Goal: Answer question/provide support: Share knowledge or assist other users

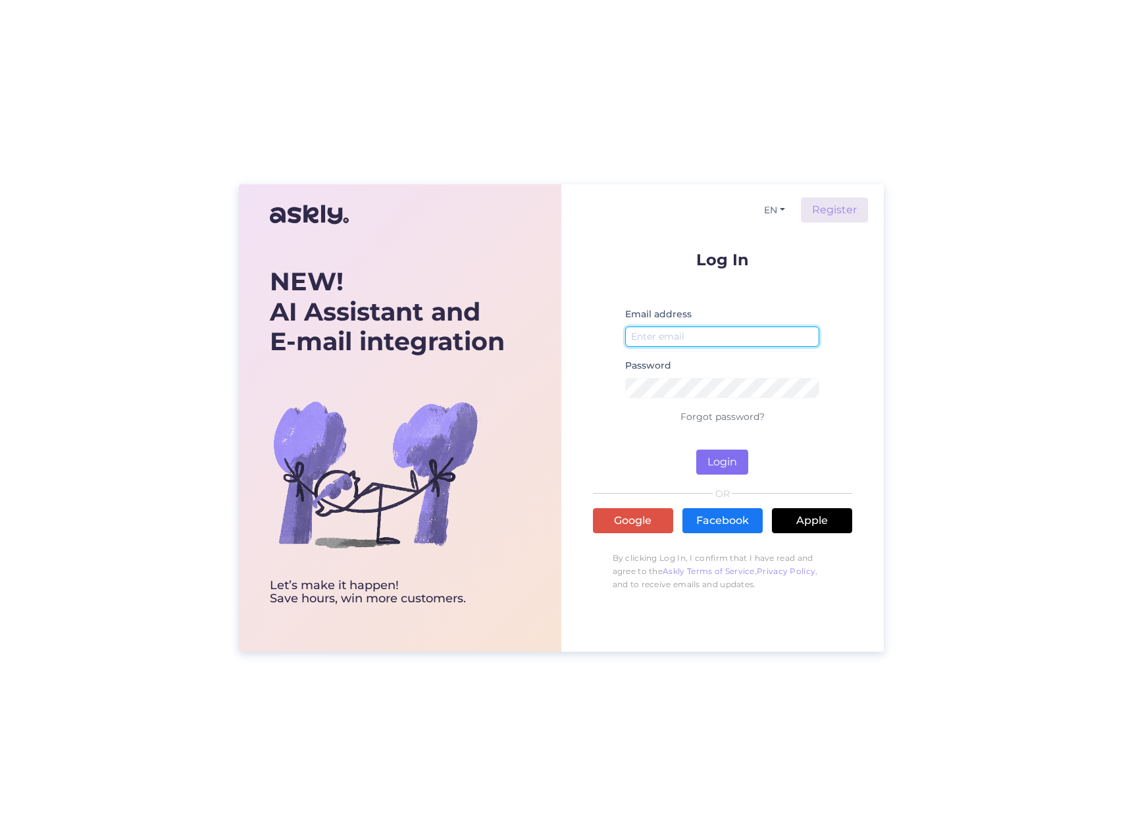
type input "[EMAIL_ADDRESS][DOMAIN_NAME]"
click at [722, 463] on button "Login" at bounding box center [722, 461] width 52 height 25
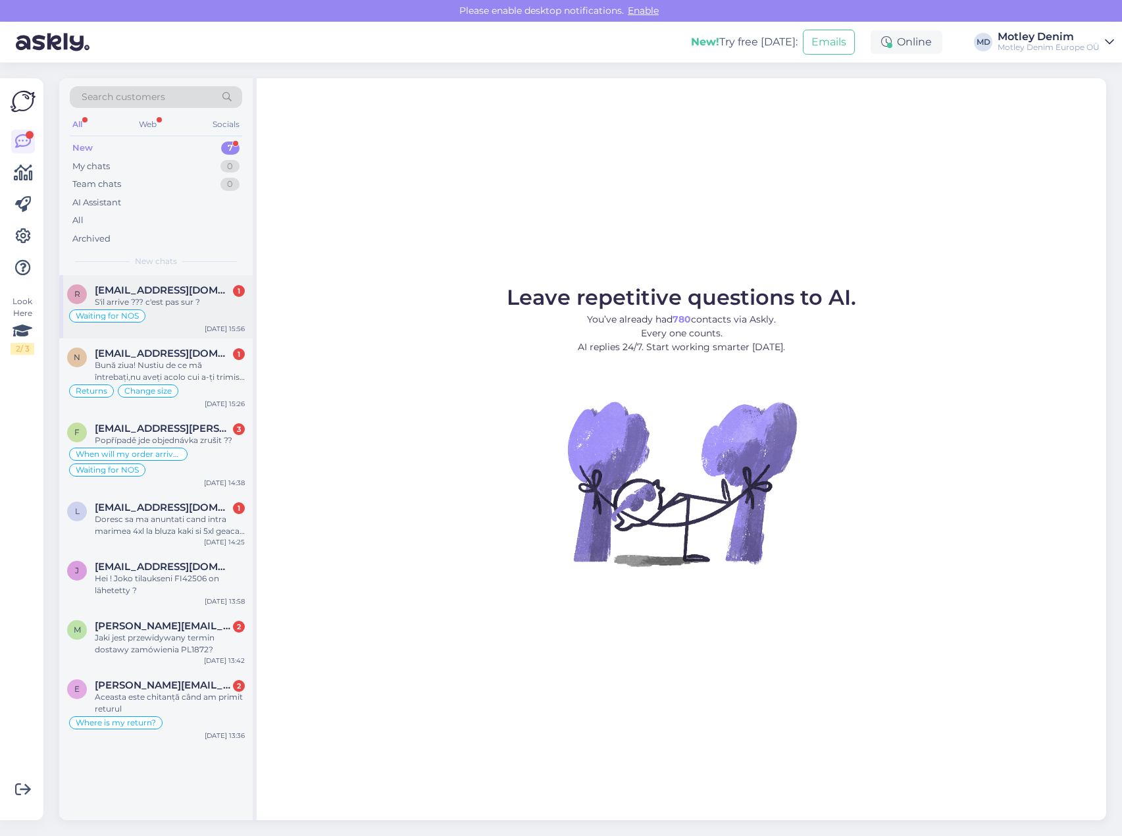
click at [170, 304] on div "S'il arrive ??? c'est pas sur ?" at bounding box center [170, 302] width 150 height 12
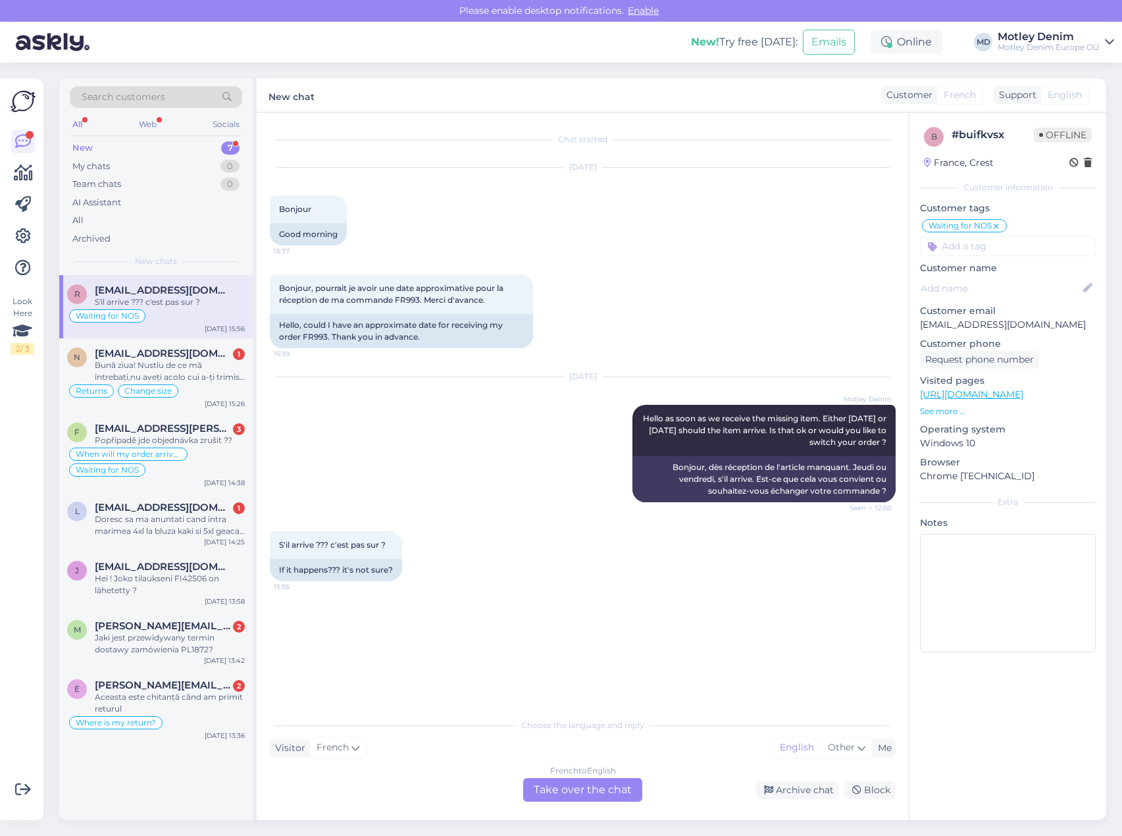
click at [616, 795] on div "French to English Take over the chat" at bounding box center [582, 790] width 119 height 24
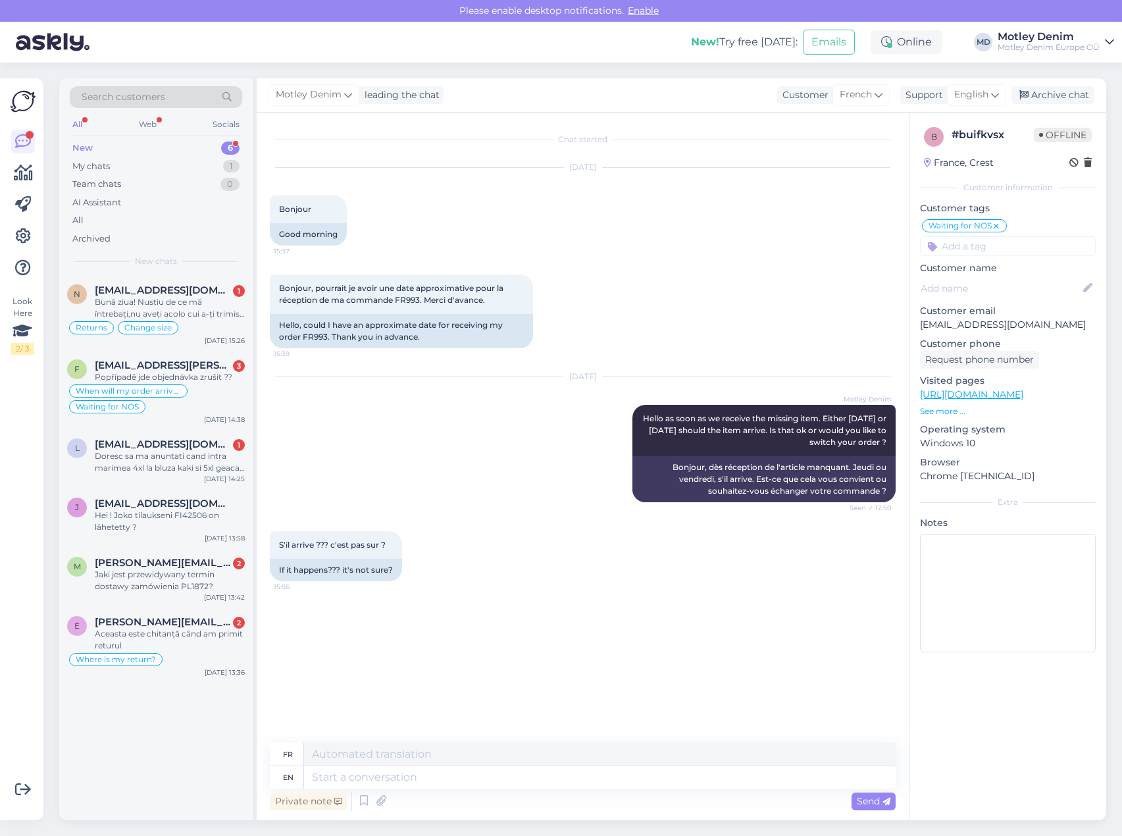
click at [933, 329] on p "[EMAIL_ADDRESS][DOMAIN_NAME]" at bounding box center [1008, 325] width 176 height 14
drag, startPoint x: 933, startPoint y: 329, endPoint x: 993, endPoint y: 326, distance: 60.6
click at [993, 326] on p "[EMAIL_ADDRESS][DOMAIN_NAME]" at bounding box center [1008, 325] width 176 height 14
copy p "[EMAIL_ADDRESS][DOMAIN_NAME]"
click at [697, 299] on div "Bonjour, pourrait je avoir une date approximative pour la réception de ma comma…" at bounding box center [583, 311] width 626 height 103
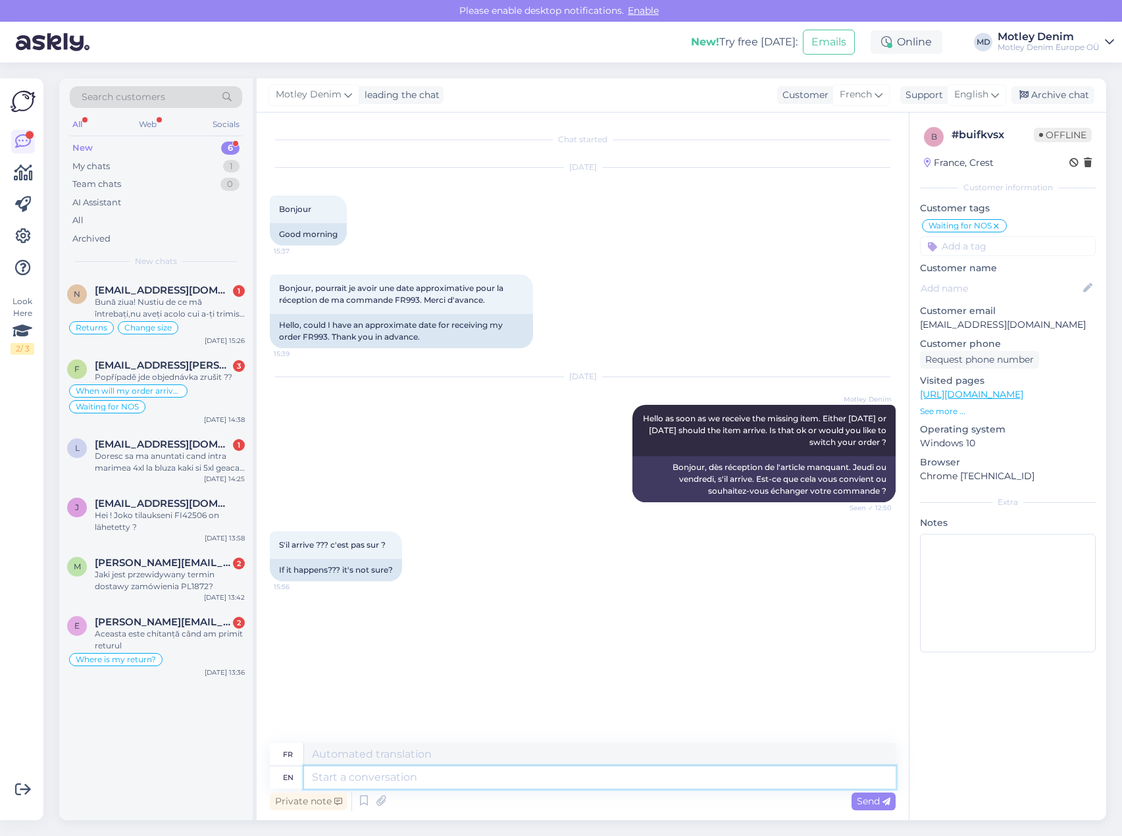
click at [462, 784] on textarea at bounding box center [599, 777] width 591 height 22
click at [710, 770] on textarea at bounding box center [599, 777] width 591 height 22
type textarea "It i"
type textarea "Il"
type textarea "It is"
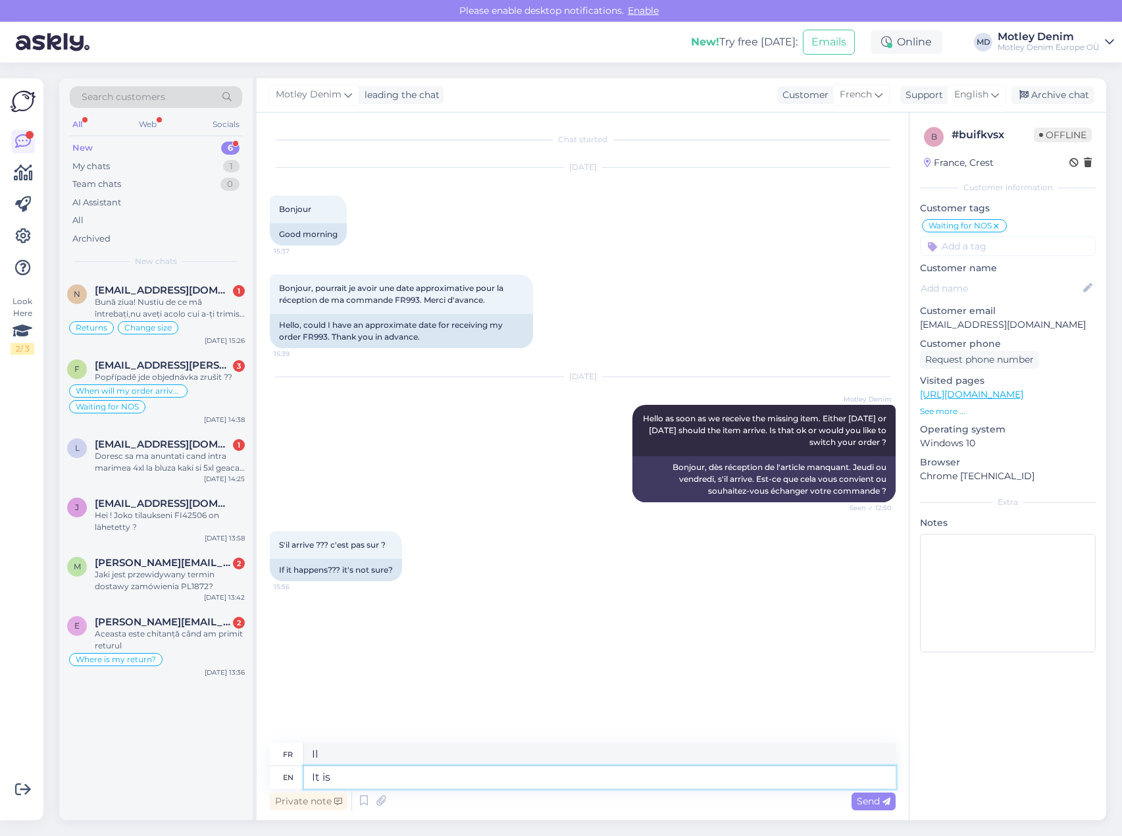
type textarea "C'est"
type textarea "It is possible t"
type textarea "C'est possible"
type textarea "It is possible that"
type textarea "Il est possible que"
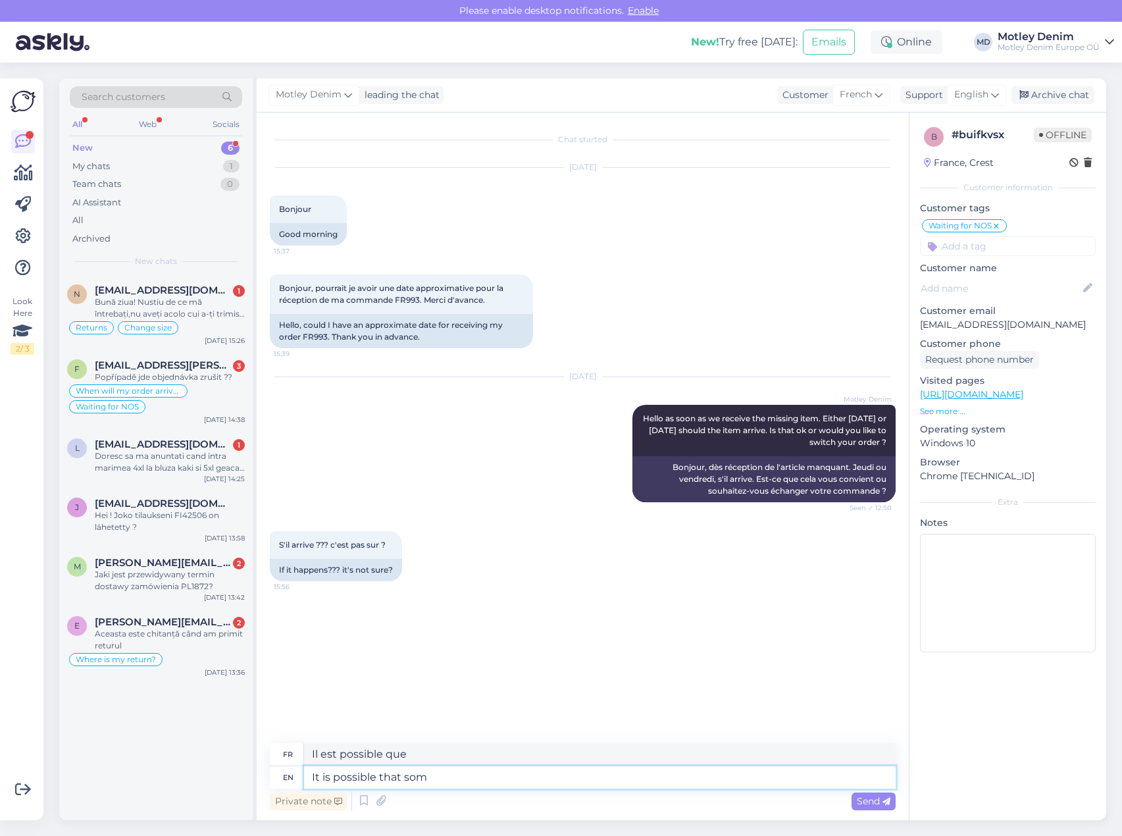
type textarea "It is possible that some"
type textarea "Il est possible que certains"
type textarea "Our cu"
type textarea "Notre"
type textarea "Our customer s"
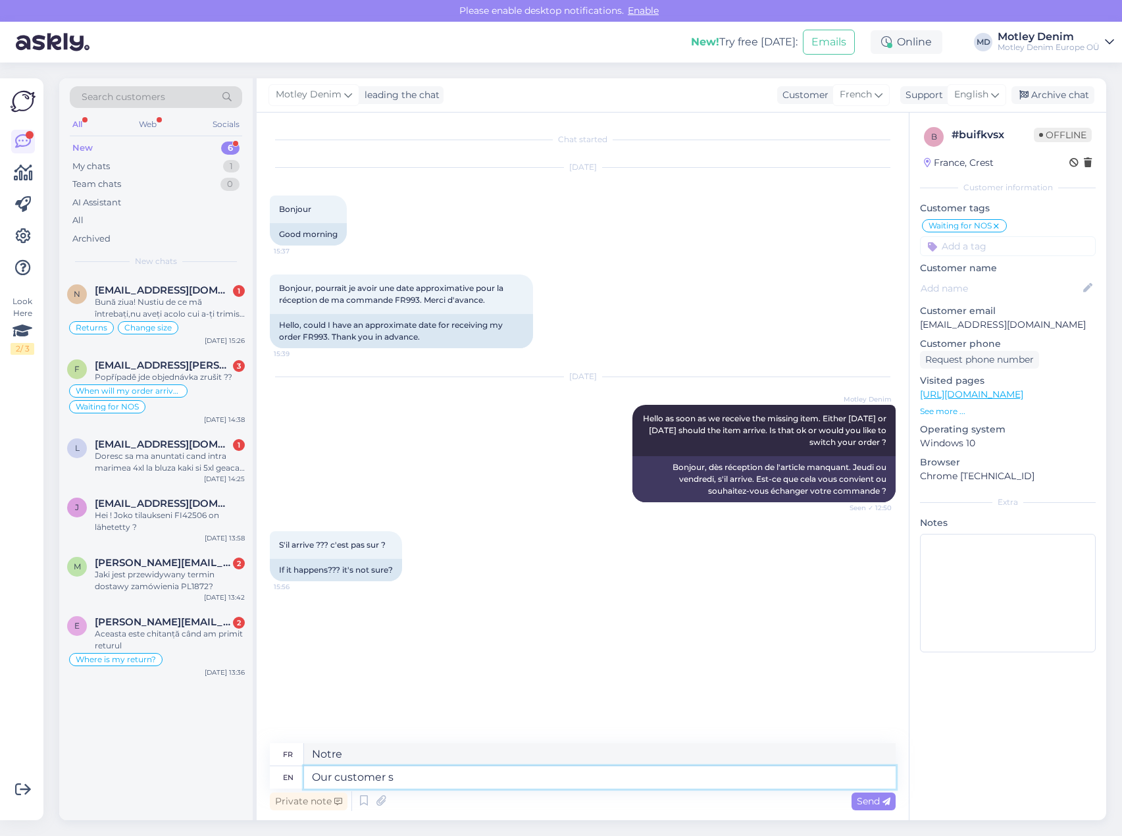
type textarea "Notre client"
type textarea "Our customer support i"
type textarea "Notre service client"
type textarea "Our customer support is in"
type textarea "Notre support client est"
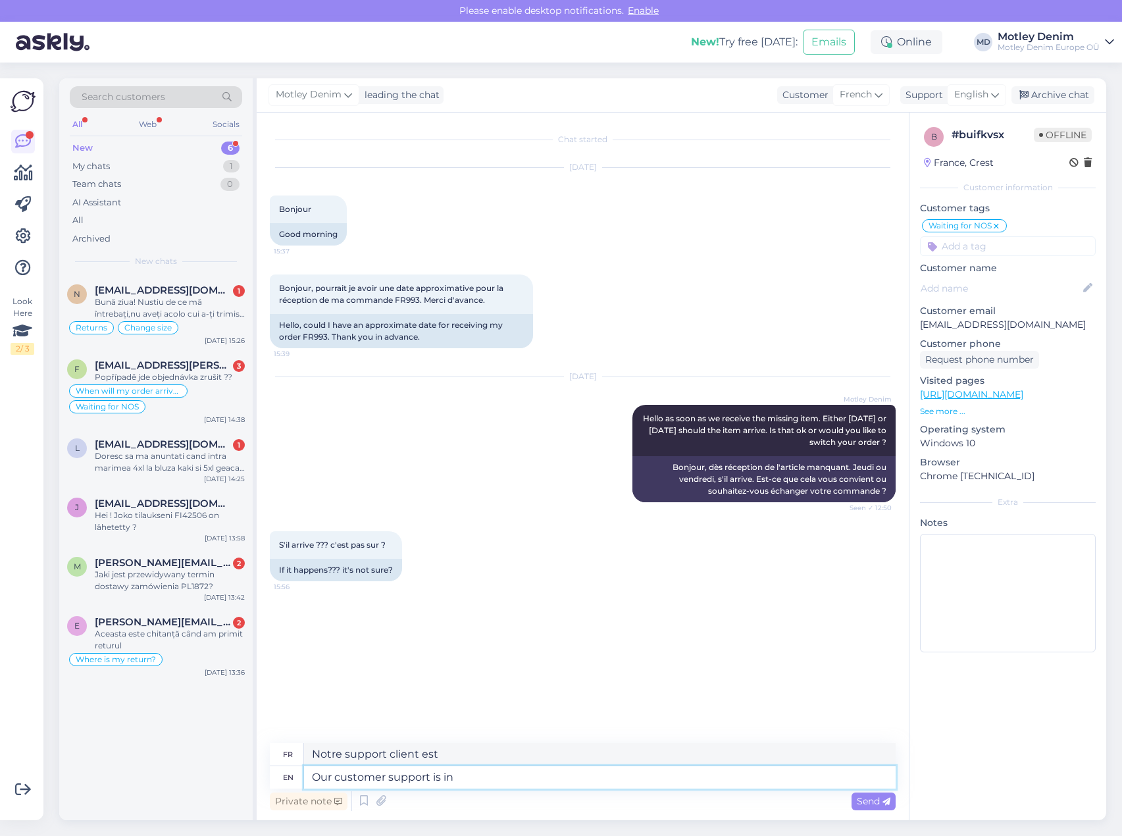
type textarea "Our customer support is in e"
type textarea "Notre support client est en"
type textarea "Our customer support is in english a"
type textarea "Notre support client est en anglais"
type textarea "Our customer support is in english and i"
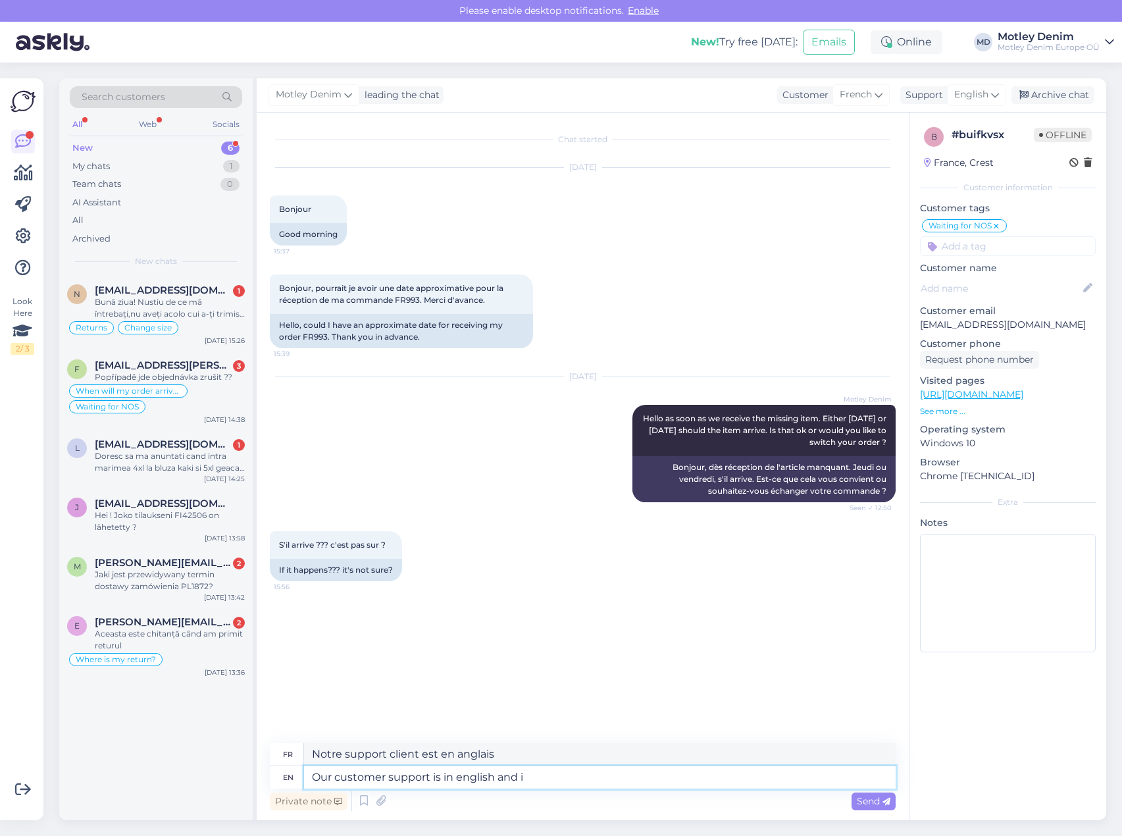
type textarea "Notre support client est en anglais et"
type textarea "Our customer support is in english and it i"
type textarea "Notre support client est en anglais et il"
type textarea "Our customer support is in english and it is"
type textarea "Notre support client est en anglais et il est"
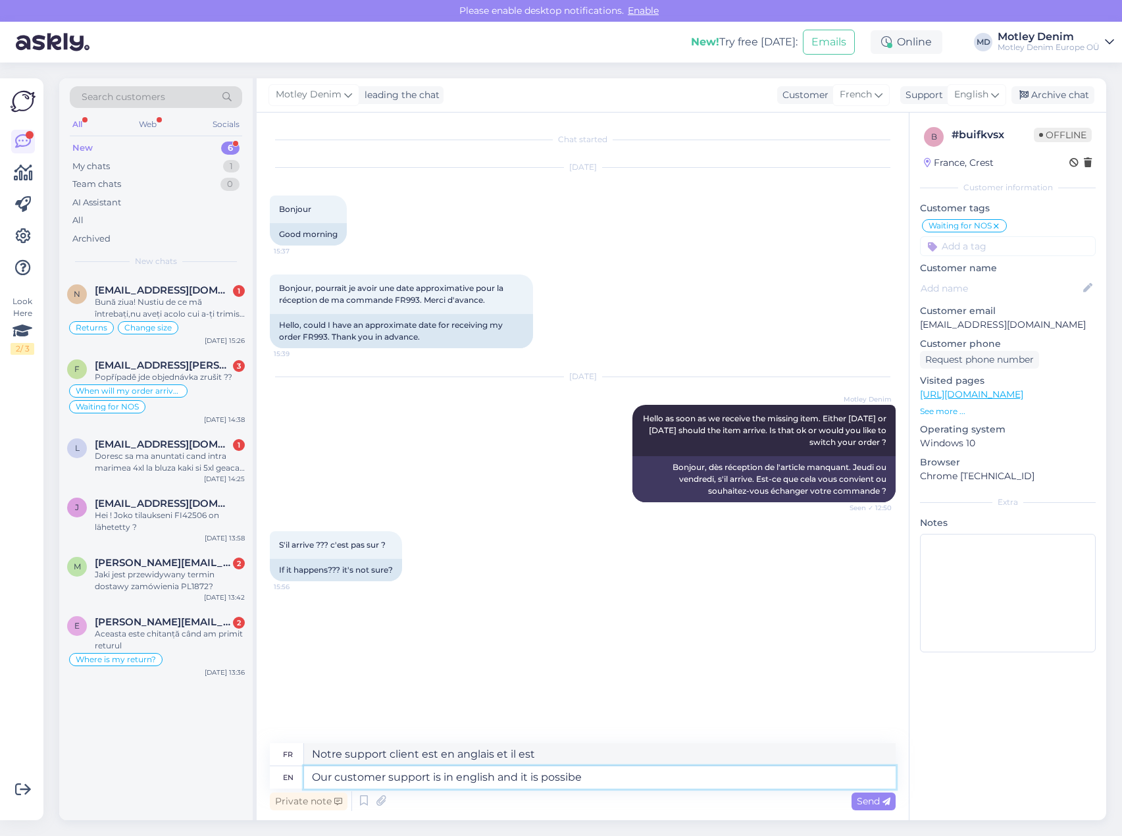
type textarea "Our customer support is in english and it is possibe"
type textarea "Notre support client est en anglais et il est possible"
type textarea "Our customer support is in english and it is possible that s"
type textarea "Notre support client est en anglais et il est possible que"
type textarea "Our customer support is in english and it is possible that something ha"
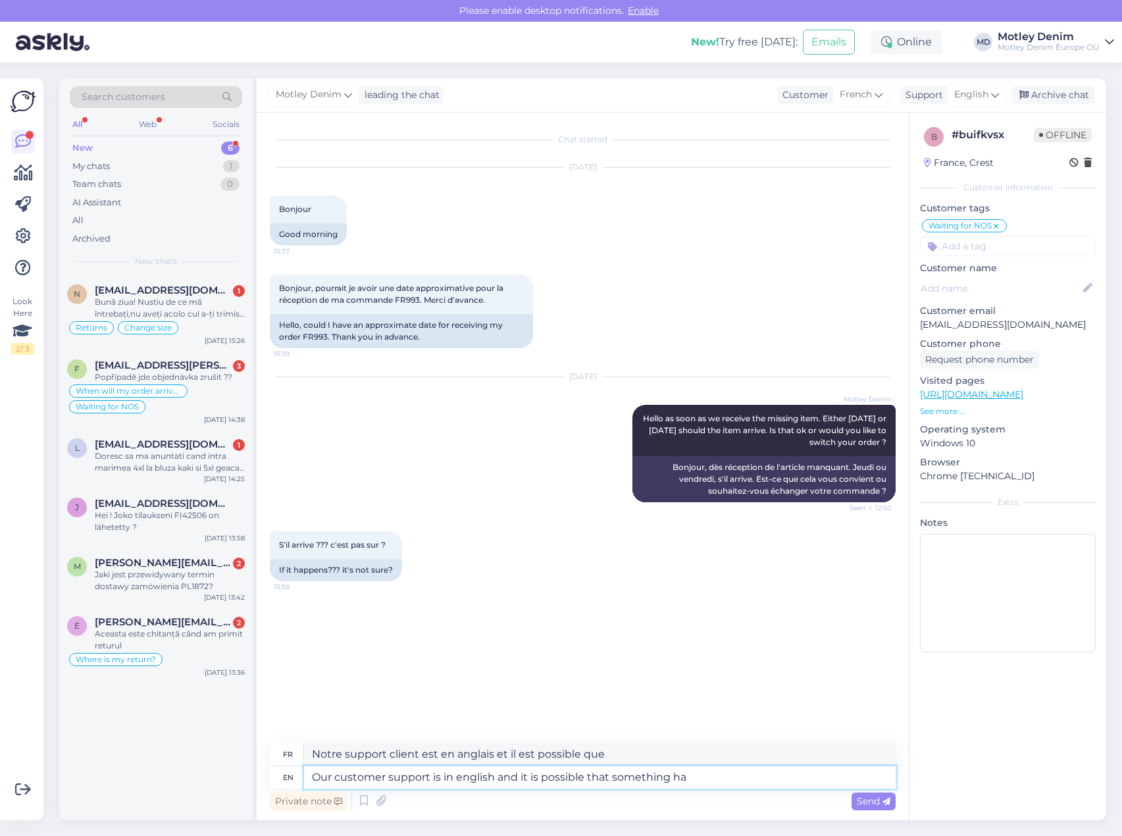
type textarea "Notre support client est en anglais et il est possible que quelque chose"
type textarea "Our customer support is in english and it is possible that something has g"
type textarea "Notre support client est en anglais et il est possible que quelque chose se soi…"
type textarea "Our customer support is in english and it is possible that something has gone m"
type textarea "Notre support client est en anglais et il est possible que quelque chose se soi…"
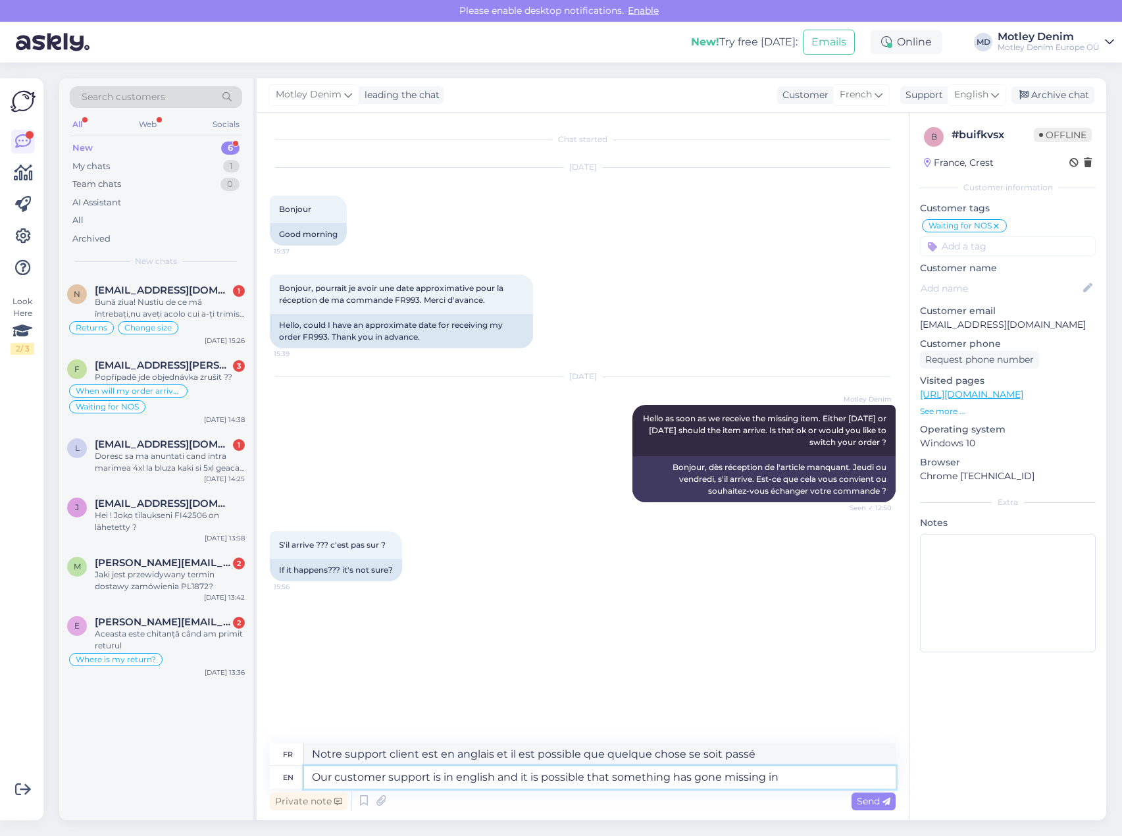
type textarea "Our customer support is in english and it is possible that something has gone m…"
type textarea "Notre support client est en anglais et il est possible que quelque chose ait di…"
type textarea "Our customer support is in english and it is possible that something has gone m…"
type textarea "Notre support client est en anglais et il est possible que quelque chose ait di…"
type textarea "Our customer support is in english and it is possible that something has gone m…"
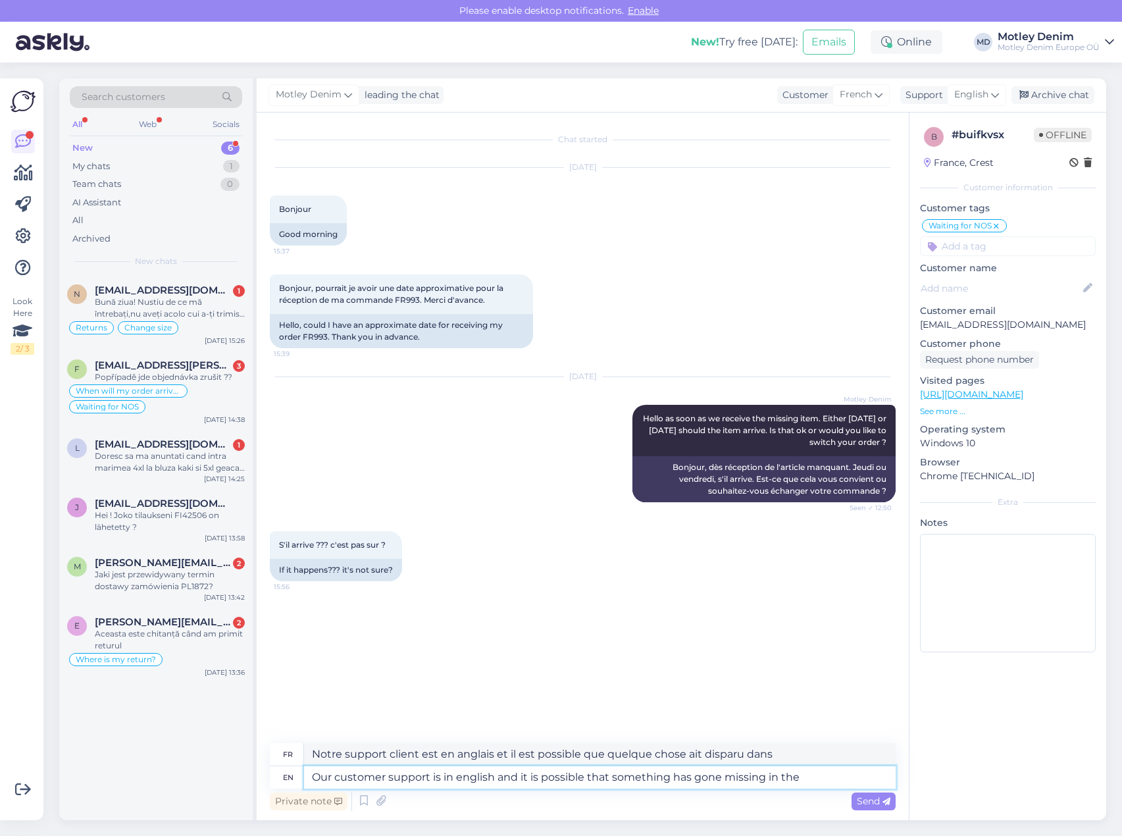
type textarea "Notre support client est en anglais et il est possible que quelque chose ait di…"
type textarea "Our customer support is in english and it is possible that something has gone m…"
type textarea "Notre support client est en anglais et il est possible que quelque chose manque…"
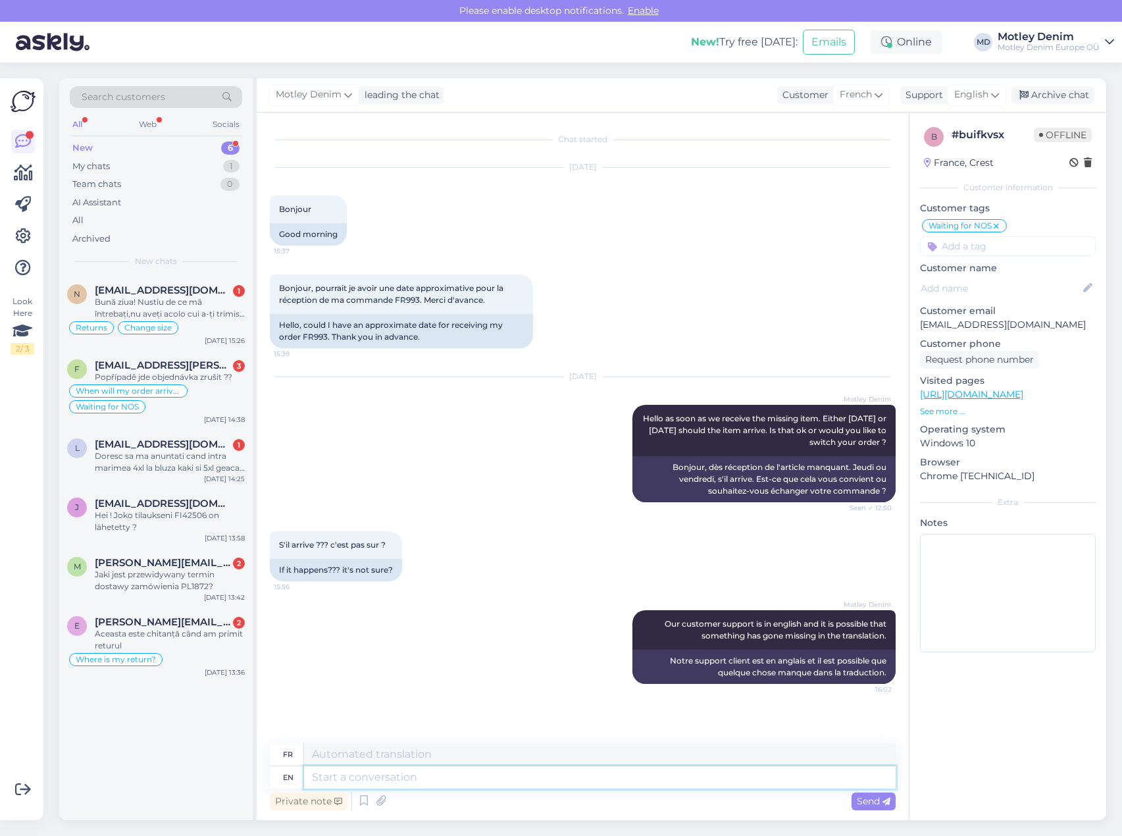
click at [603, 780] on textarea at bounding box center [599, 777] width 591 height 22
click at [688, 780] on textarea at bounding box center [599, 777] width 591 height 22
click at [626, 774] on textarea at bounding box center [599, 777] width 591 height 22
click at [318, 335] on div "Hello, could I have an approximate date for receiving my order FR993. Thank you…" at bounding box center [401, 331] width 263 height 34
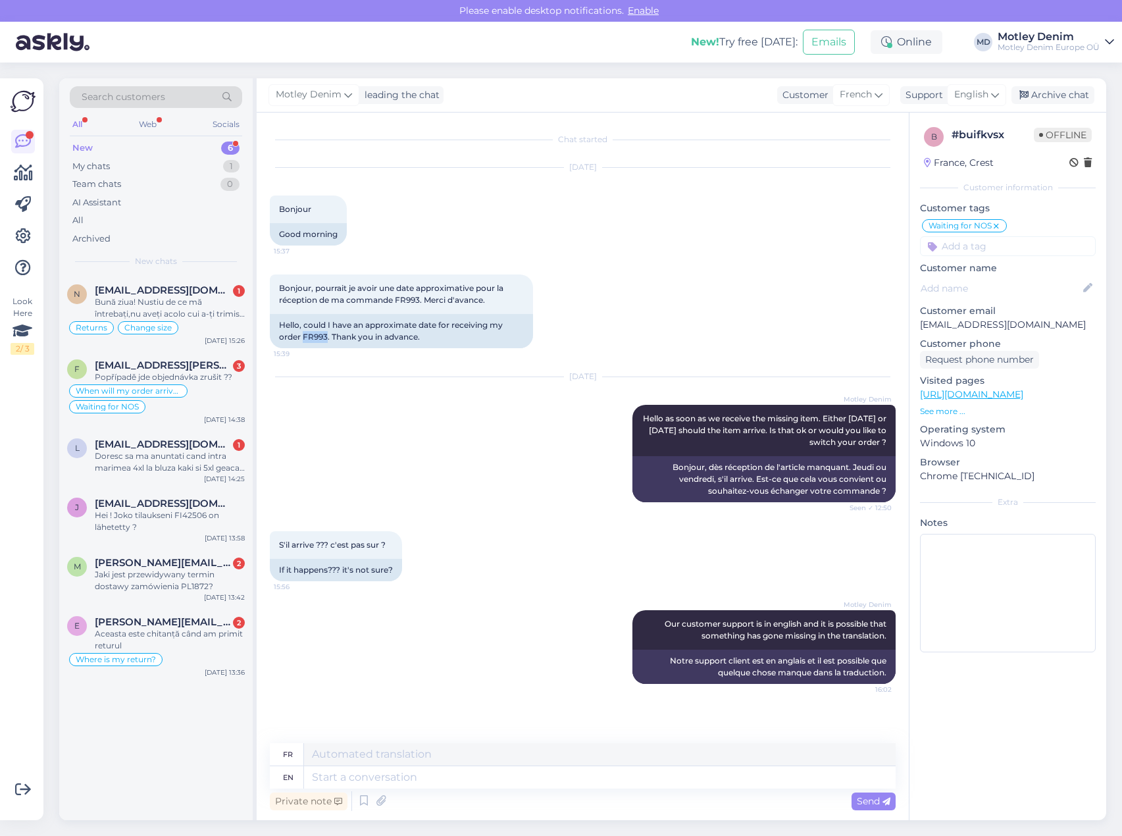
copy div "FR993"
click at [480, 782] on textarea at bounding box center [599, 777] width 591 height 22
type textarea "We hav"
type textarea "Nous"
type textarea "We have"
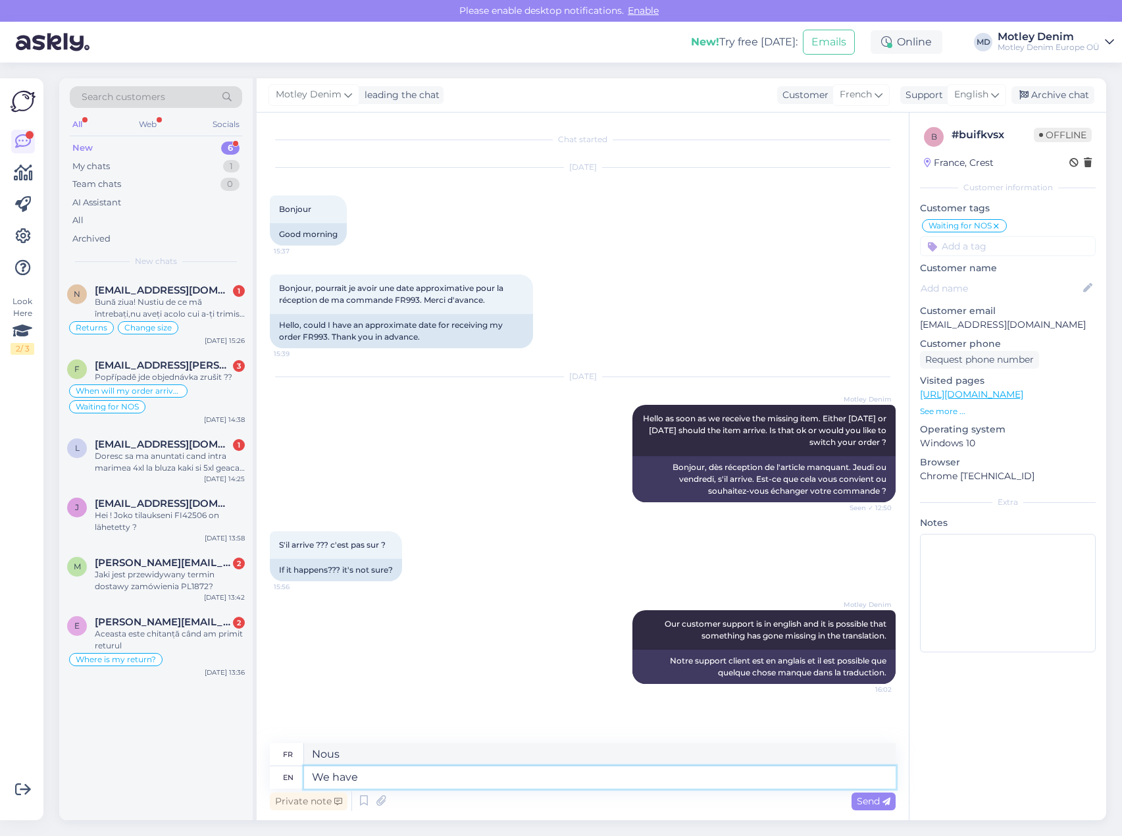
type textarea "Nous avons"
type textarea "We have received a"
type textarea "Nous avons reçu"
type textarea "We have received a d"
type textarea "Nous avons reçu un"
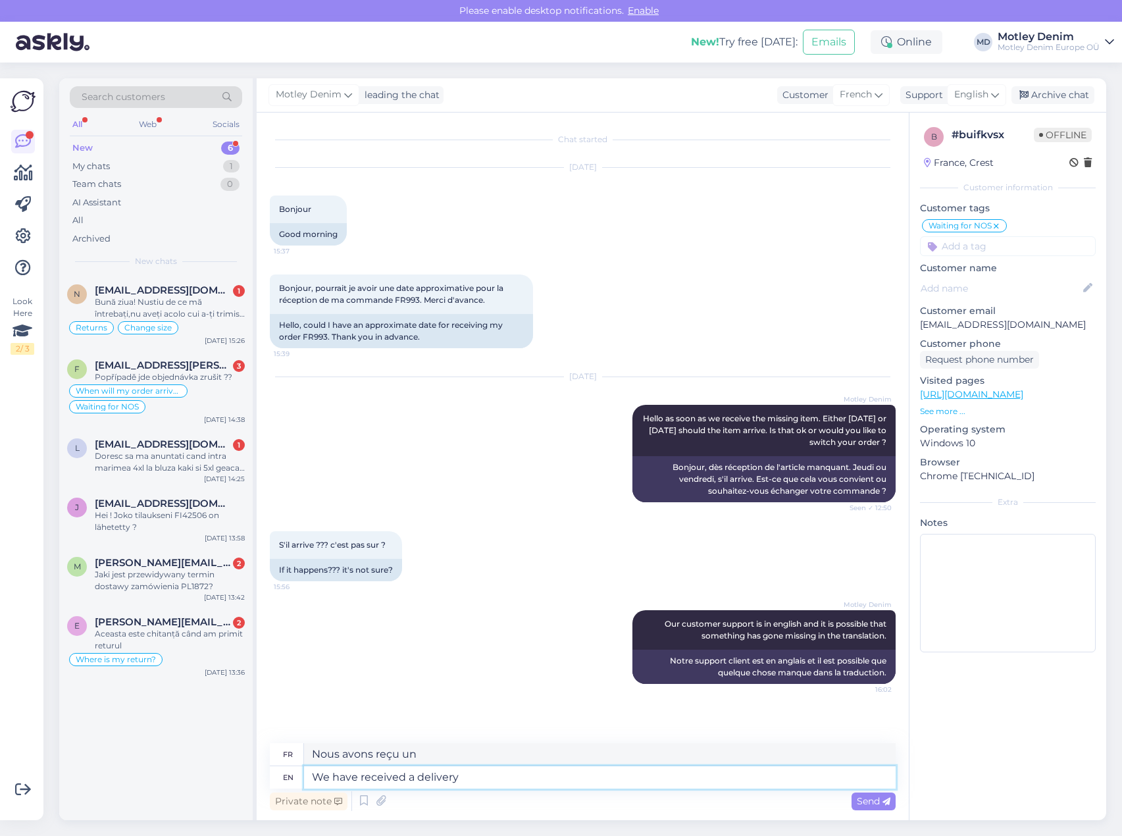
type textarea "We have received a delivery d"
type textarea "Nous avons reçu une livraison"
type textarea "We have received a delivery from D"
type textarea "Nous avons reçu une livraison de"
type textarea "We have received a delivery from Duke"
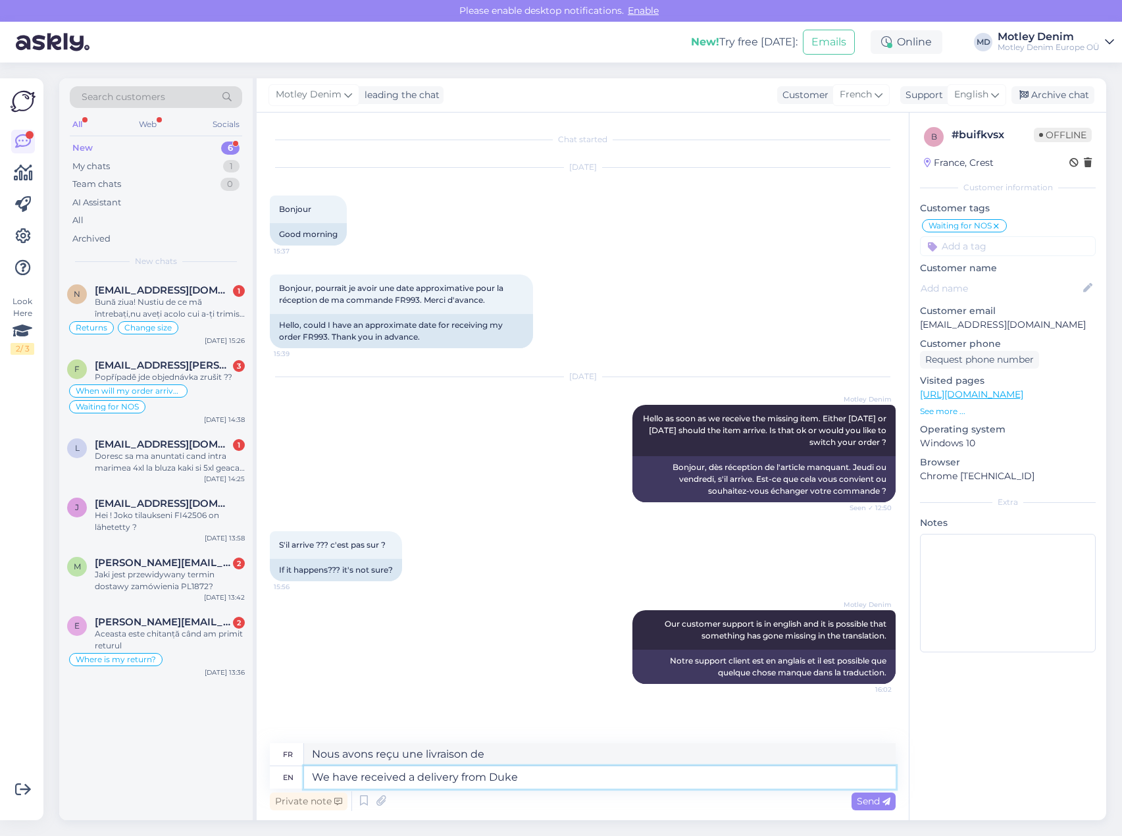
type textarea "Nous avons reçu une livraison de Duke"
type textarea "We have received a delivery from Duke and th"
type textarea "Nous avons reçu une livraison de Duke et"
type textarea "We have received a delivery from Duke and that mean"
type textarea "Nous avons reçu une livraison de Duke et cela"
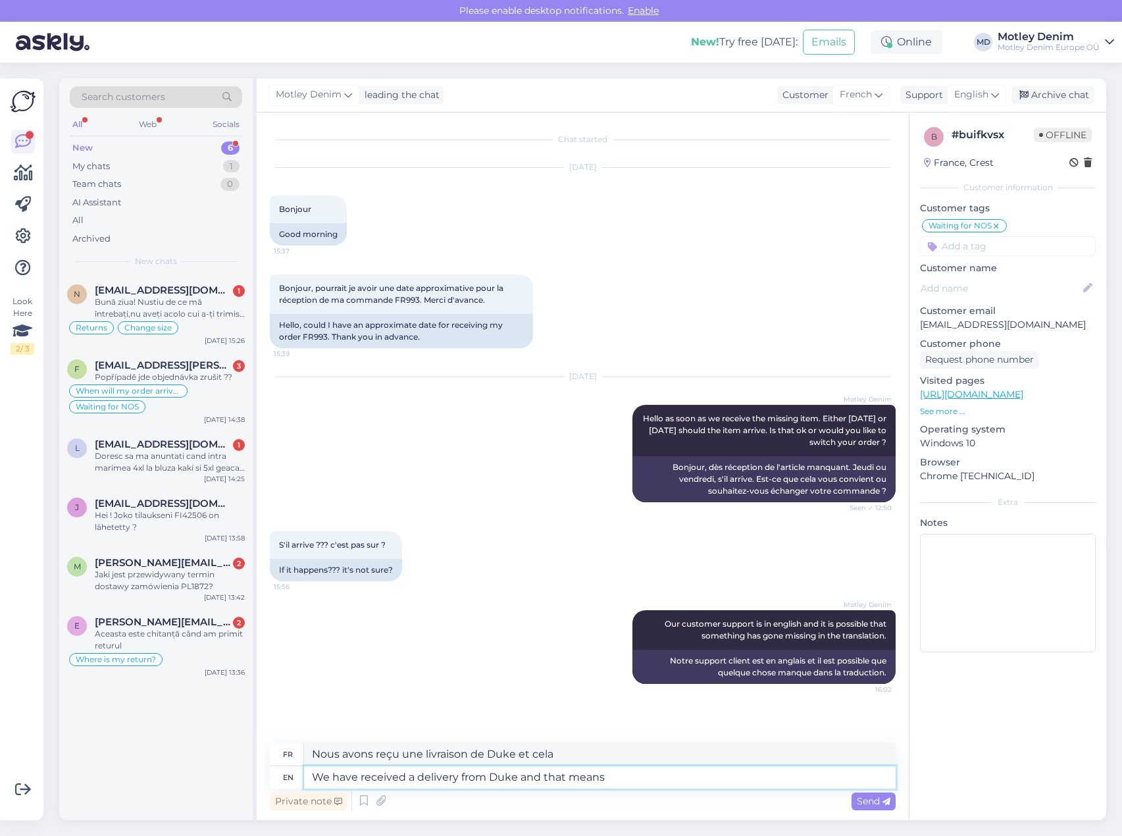
type textarea "We have received a delivery from Duke and that means y"
type textarea "Nous avons reçu une livraison de Duke et cela signifie"
type textarea "We have received a delivery from Duke and that means your o"
type textarea "Nous avons reçu une livraison de Duke et cela signifie que votre"
type textarea "We have received a delivery from Duke and that means your order wi"
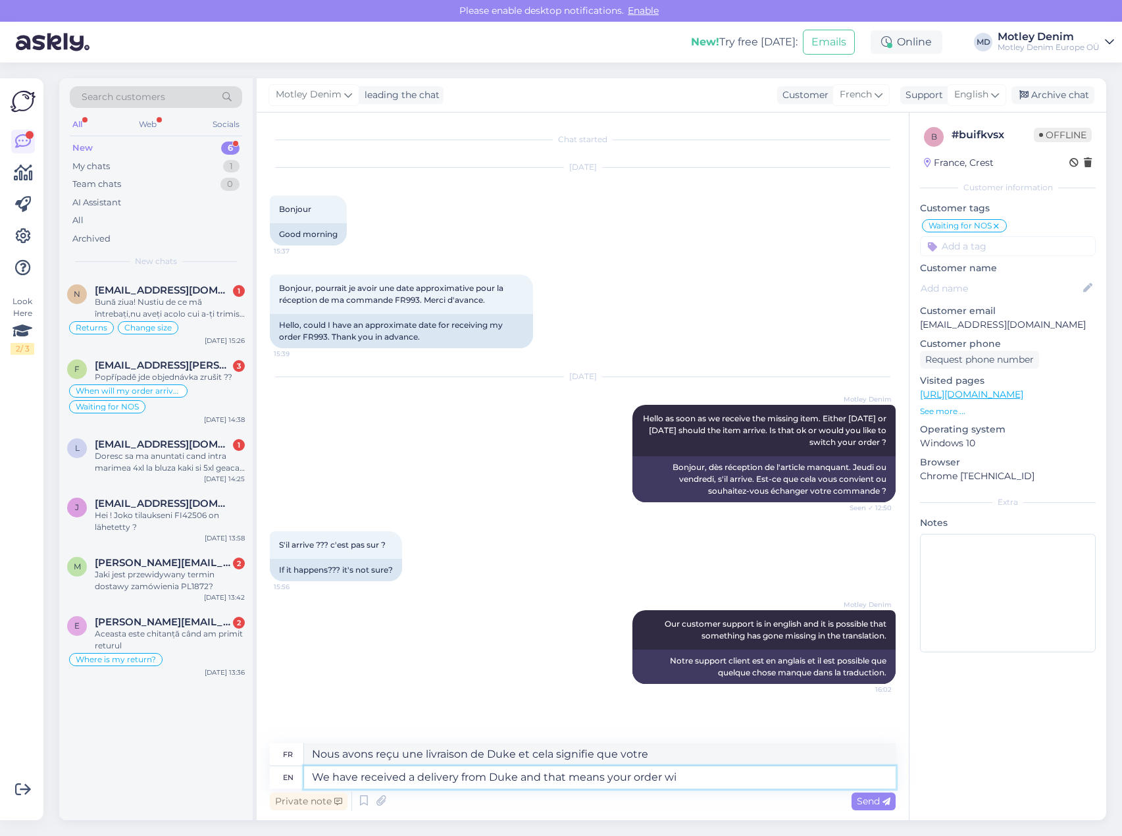
type textarea "Nous avons reçu une livraison de Duke et cela signifie que votre commande"
type textarea "We have received a delivery from Duke and that means your order will b"
type textarea "Nous avons reçu une livraison de Duke et cela signifie que votre commande sera"
type textarea "We have received a delivery from Duke and that means your order will be dispatc…"
type textarea "Nous avons reçu une livraison de Duke et cela signifie que votre commande sera …"
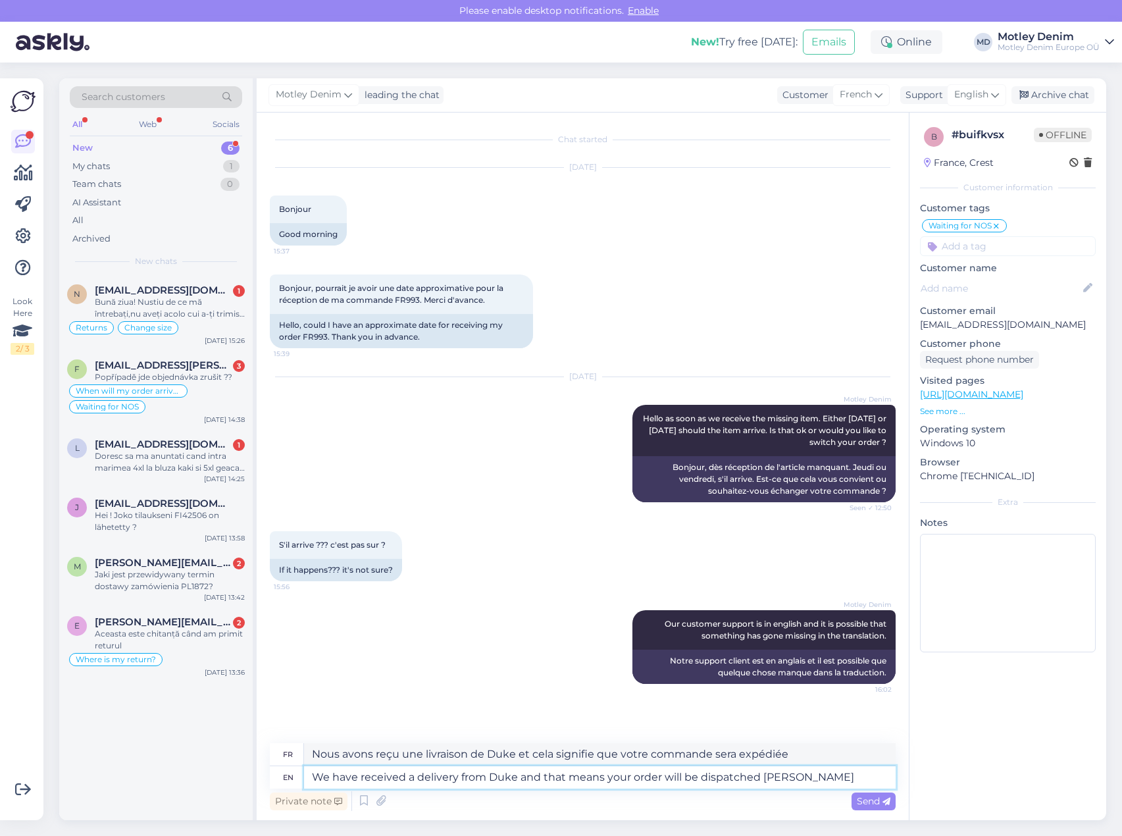
type textarea "We have received a delivery from Duke and that means your order will be dispatc…"
type textarea "Nous avons reçu une livraison de Duke et cela signifie que votre commande sera …"
type textarea "We have received a delivery from Duke and that means your order will be dispatc…"
type textarea "Nous avons reçu une livraison de Duke et cela signifie que votre commande sera …"
type textarea "We have received a delivery from Duke and that means your order will be dispatc…"
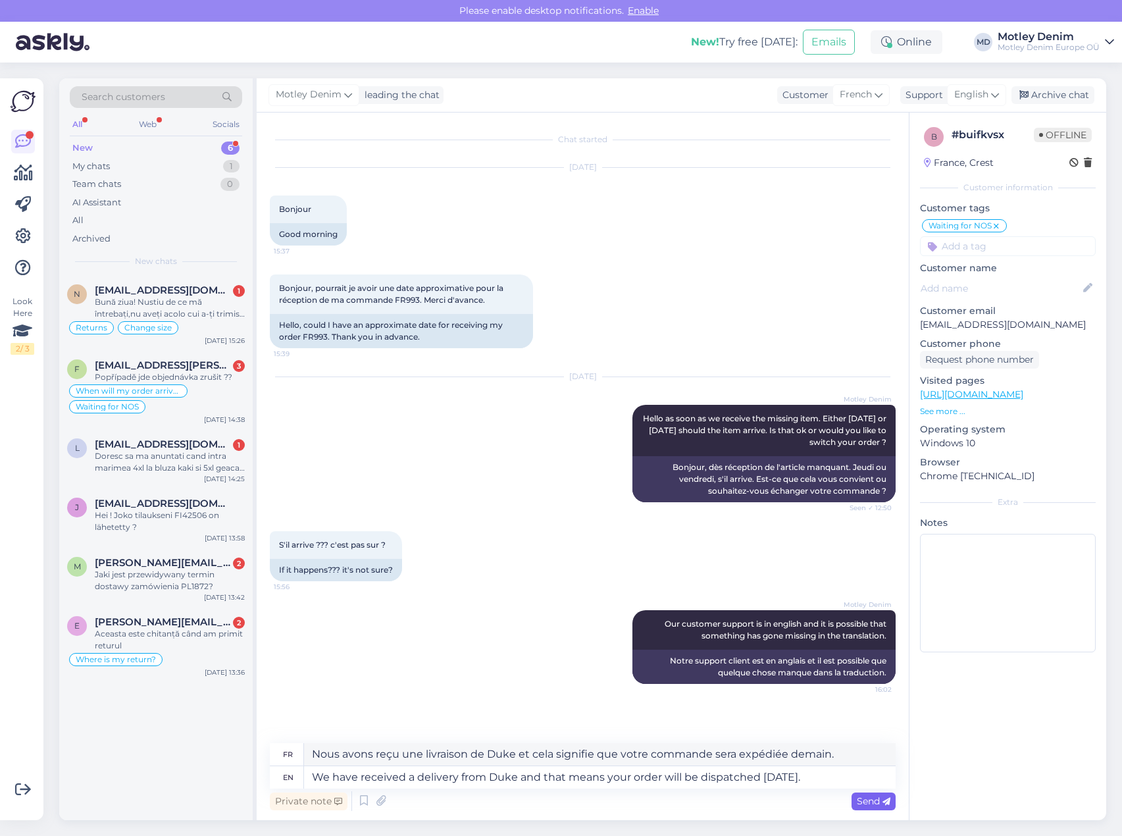
click at [866, 802] on span "Send" at bounding box center [874, 801] width 34 height 12
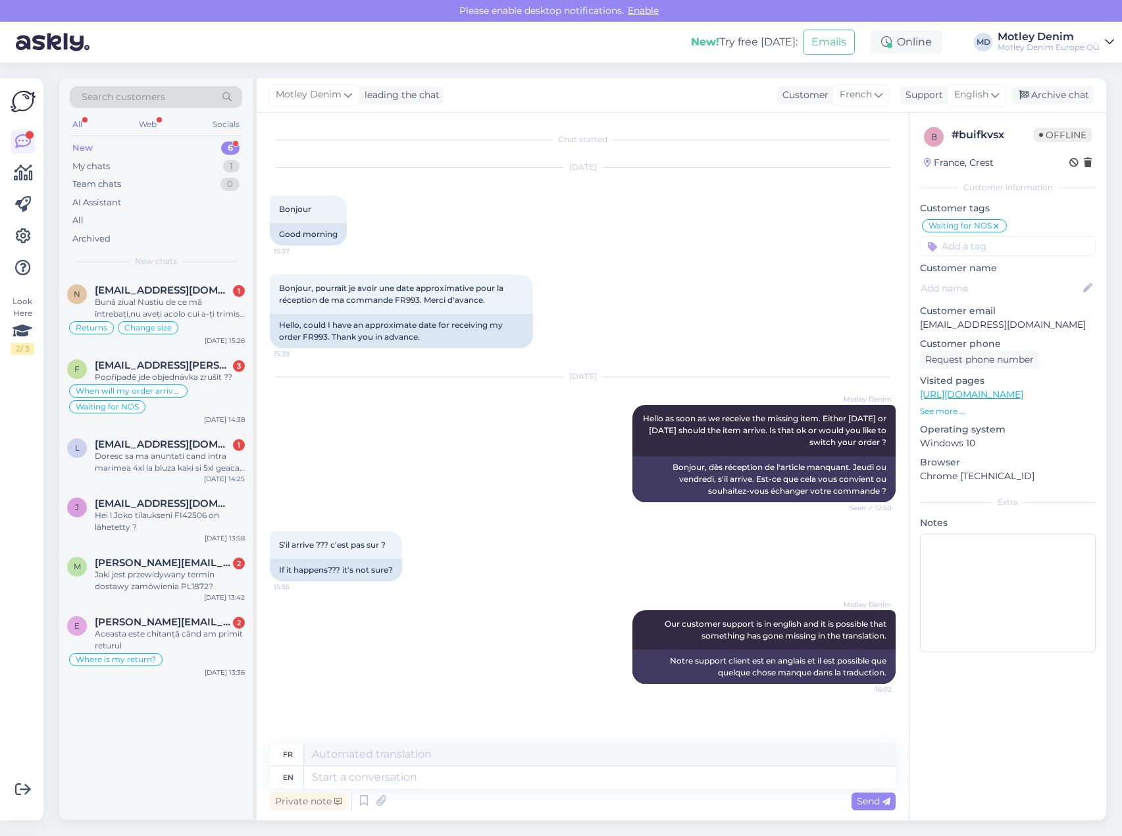
scroll to position [70, 0]
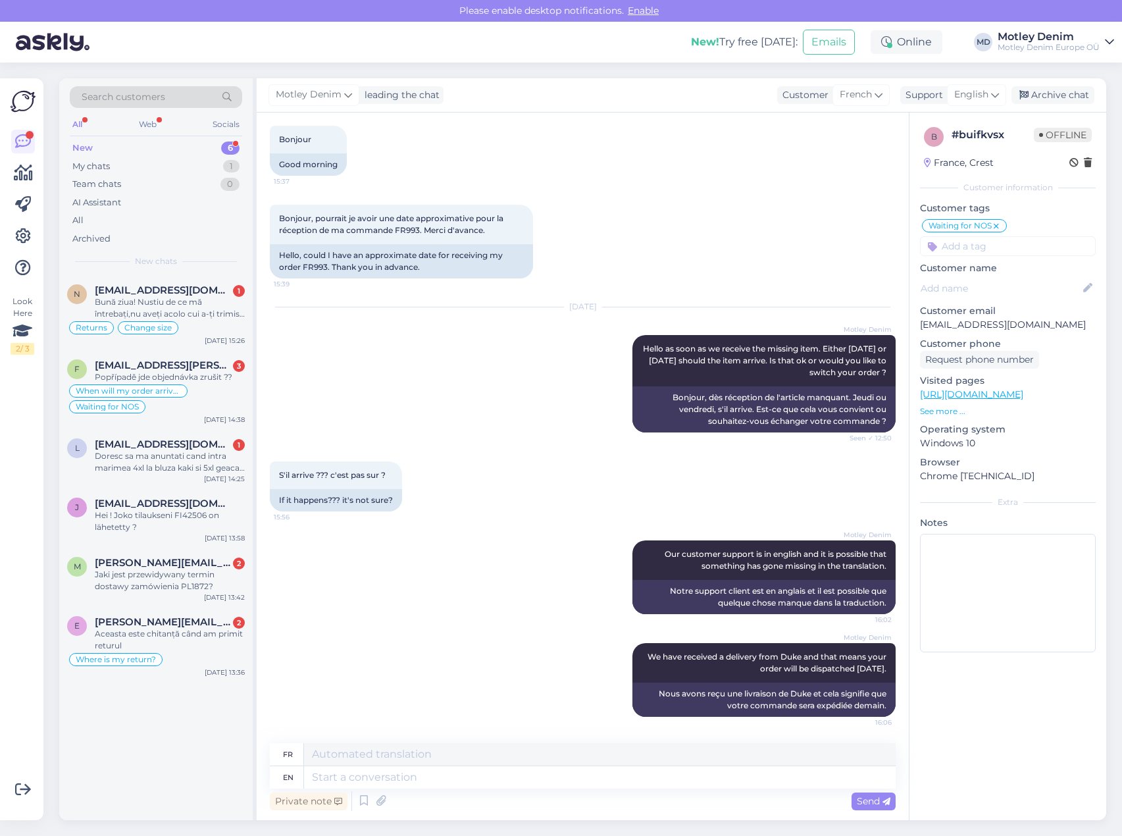
click at [568, 499] on div "S'il arrive ??? c'est pas sur ? 15:56 If it happens??? it's not sure?" at bounding box center [583, 486] width 626 height 79
click at [522, 492] on div "S'il arrive ??? c'est pas sur ? 15:56 If it happens??? it's not sure?" at bounding box center [583, 486] width 626 height 79
click at [1073, 97] on div "Archive chat" at bounding box center [1052, 95] width 83 height 18
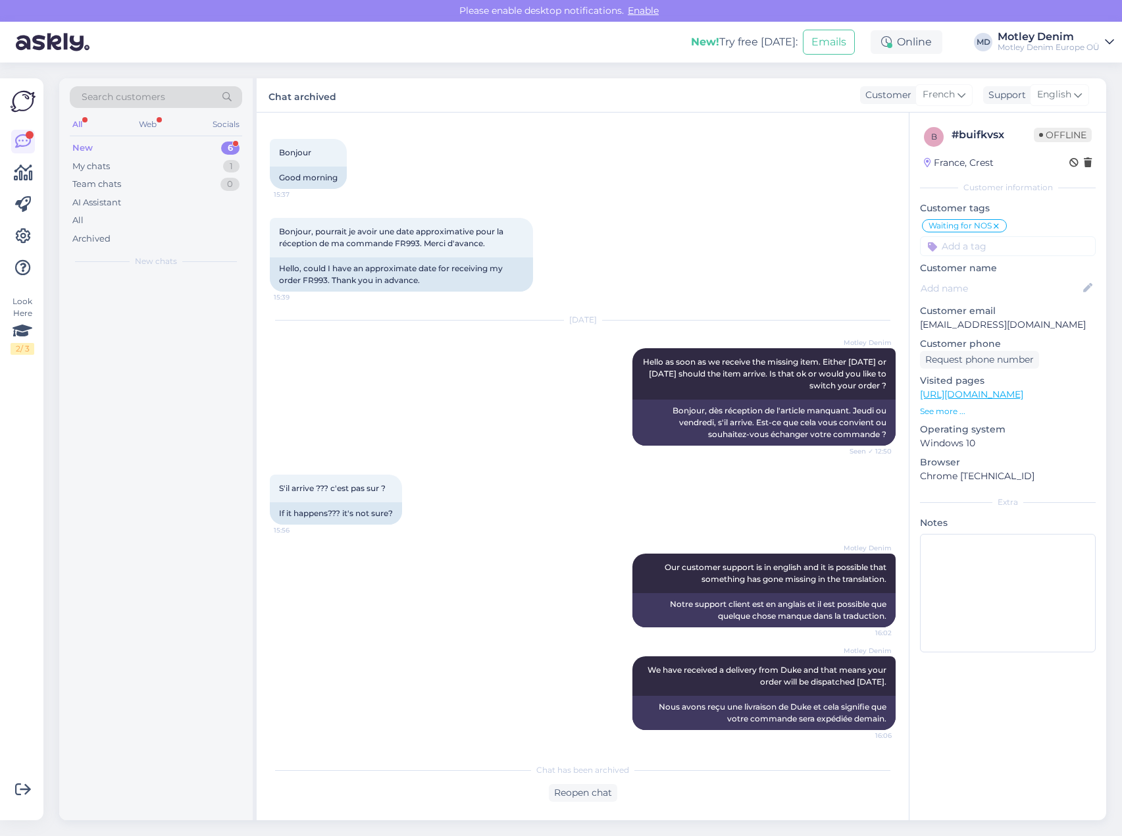
scroll to position [57, 0]
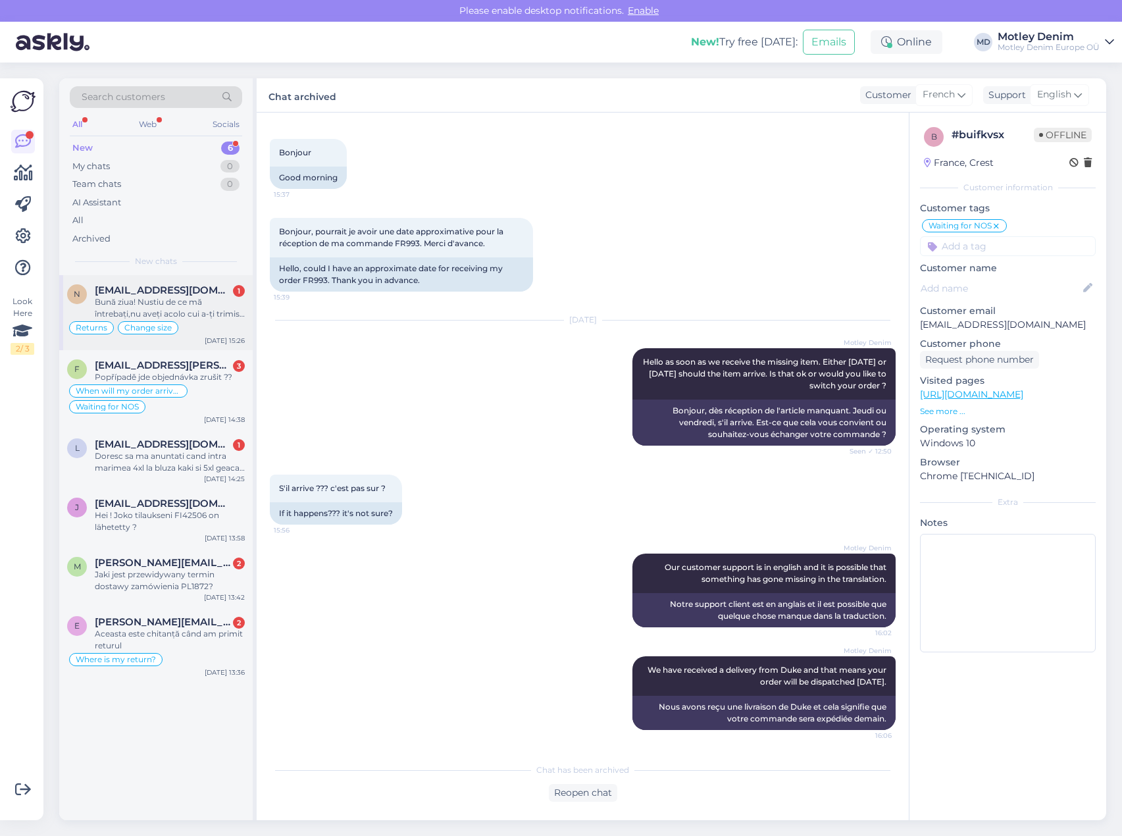
click at [144, 305] on div "Bună ziua! Nustiu de ce mă întrebați,nu aveți acolo cui a-ți trimis și cui nu,n…" at bounding box center [170, 308] width 150 height 24
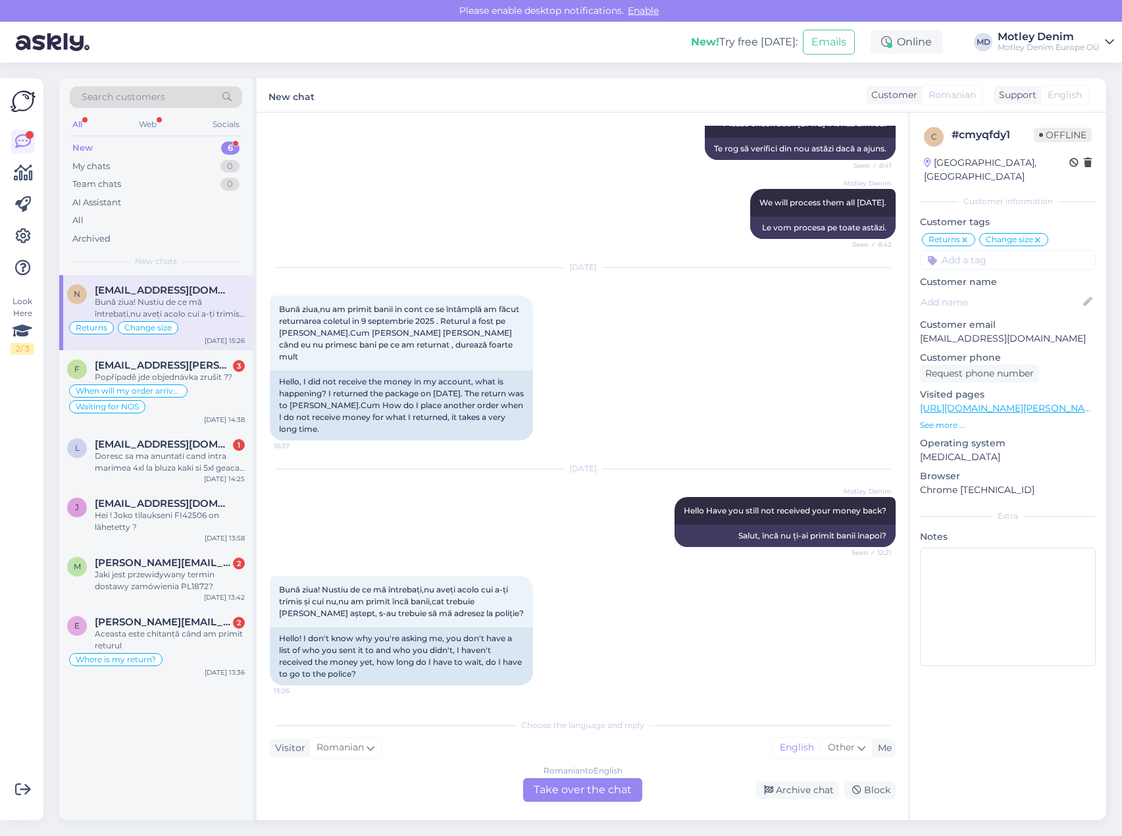
click at [587, 786] on div "Romanian to English Take over the chat" at bounding box center [582, 790] width 119 height 24
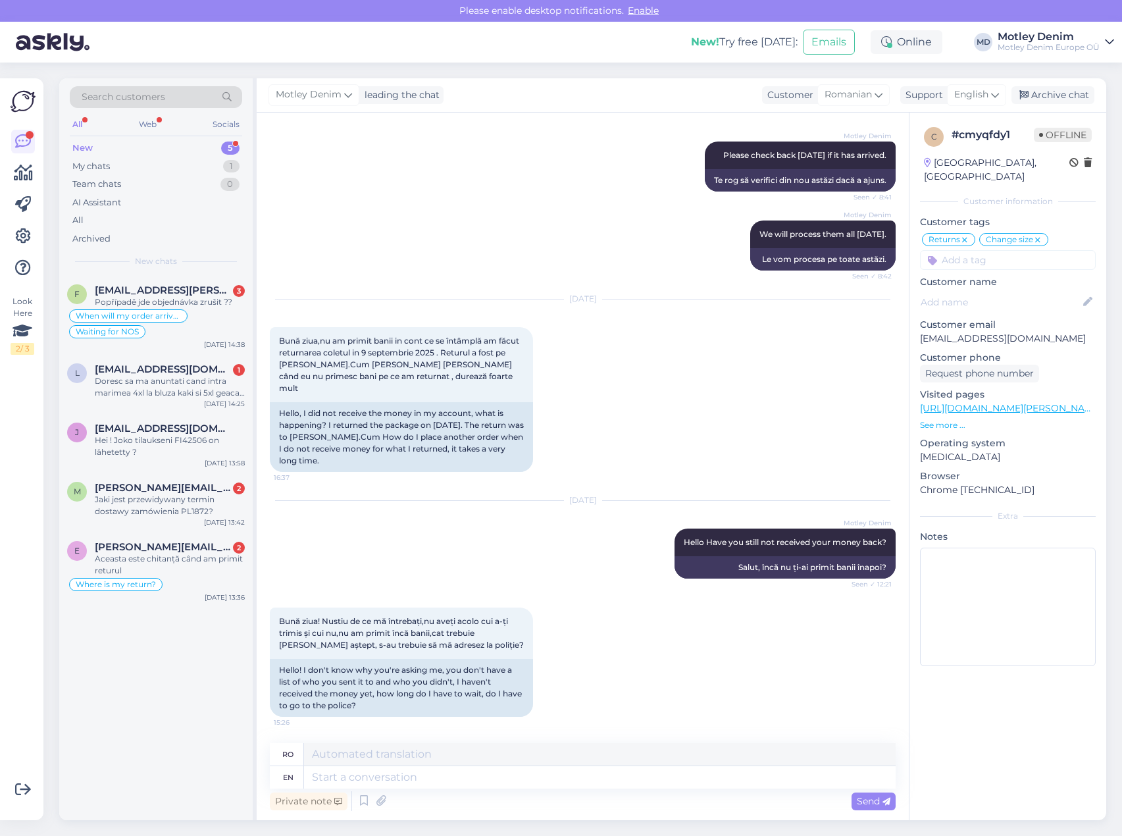
scroll to position [6389, 0]
click at [941, 332] on p "[EMAIL_ADDRESS][DOMAIN_NAME]" at bounding box center [1008, 339] width 176 height 14
drag, startPoint x: 941, startPoint y: 326, endPoint x: 1041, endPoint y: 326, distance: 100.7
click at [1041, 332] on p "[EMAIL_ADDRESS][DOMAIN_NAME]" at bounding box center [1008, 339] width 176 height 14
copy p "[EMAIL_ADDRESS][DOMAIN_NAME]"
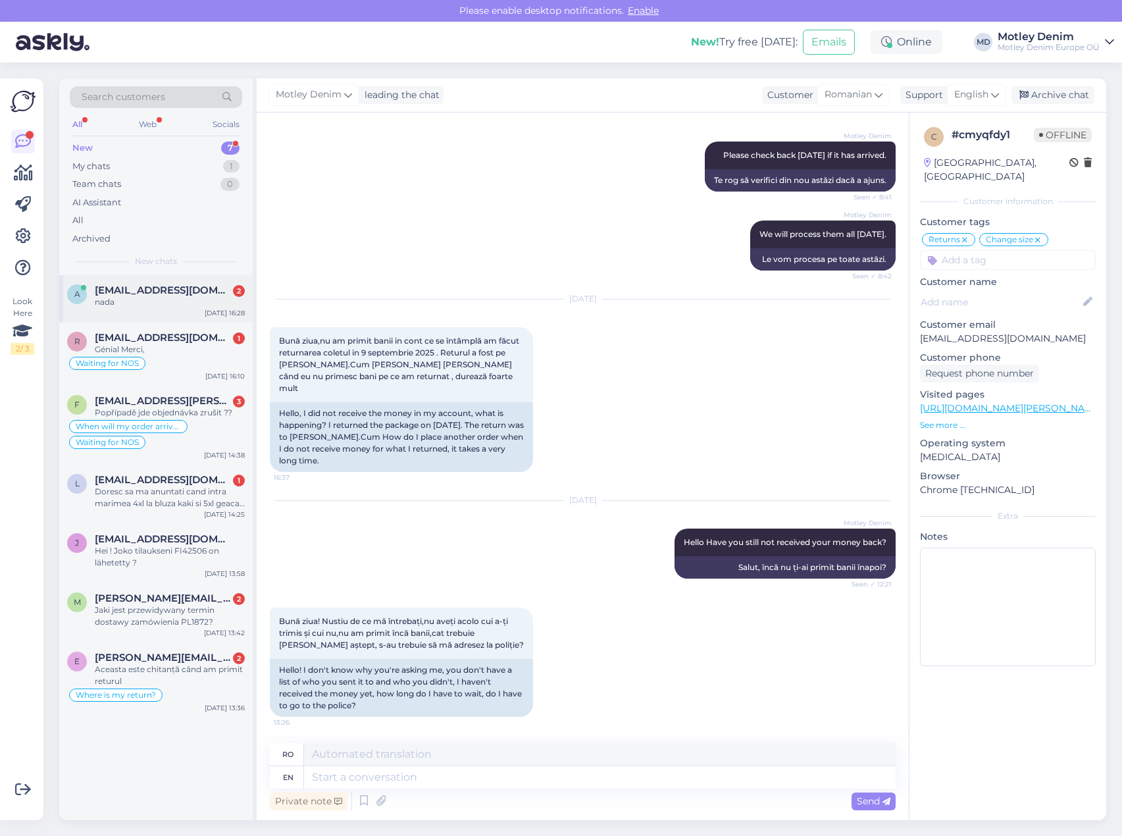
click at [166, 302] on div "nada" at bounding box center [170, 302] width 150 height 12
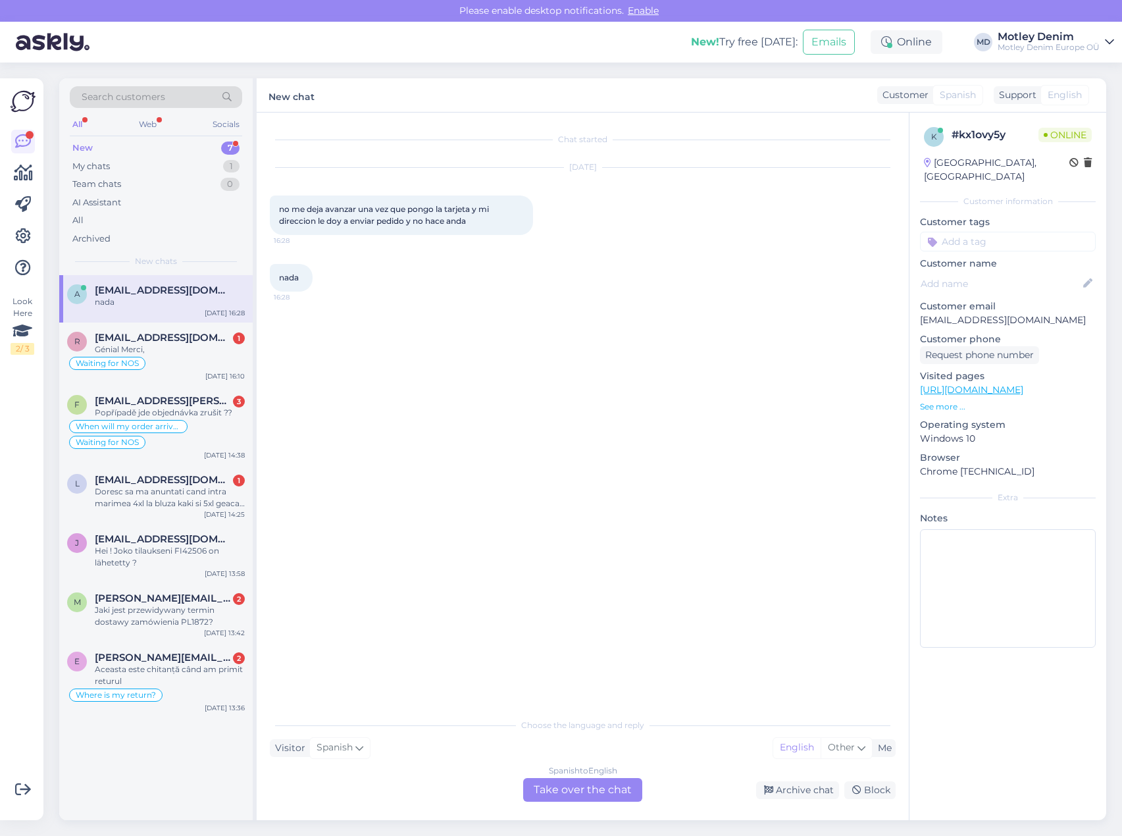
click at [578, 787] on div "Spanish to English Take over the chat" at bounding box center [582, 790] width 119 height 24
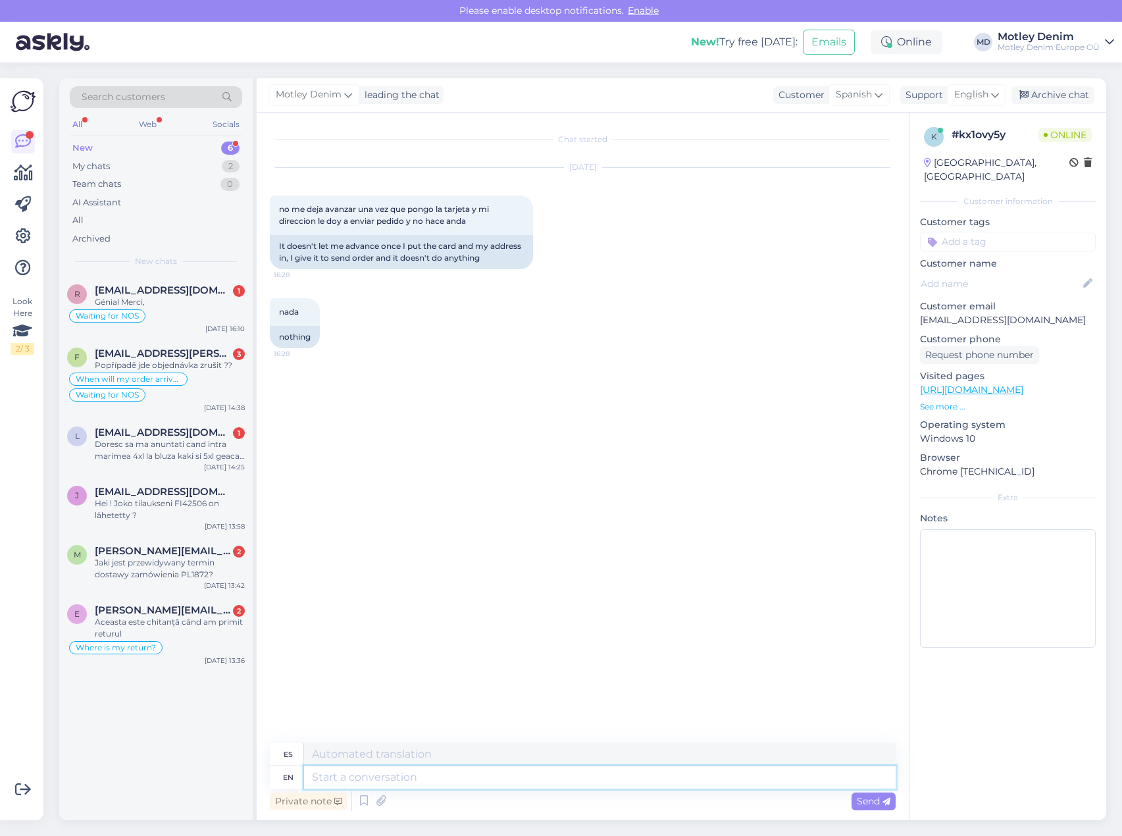
click at [450, 784] on textarea at bounding box center [599, 777] width 591 height 22
type textarea "Hello"
type textarea "Hola"
type textarea "Can y"
type textarea "Poder"
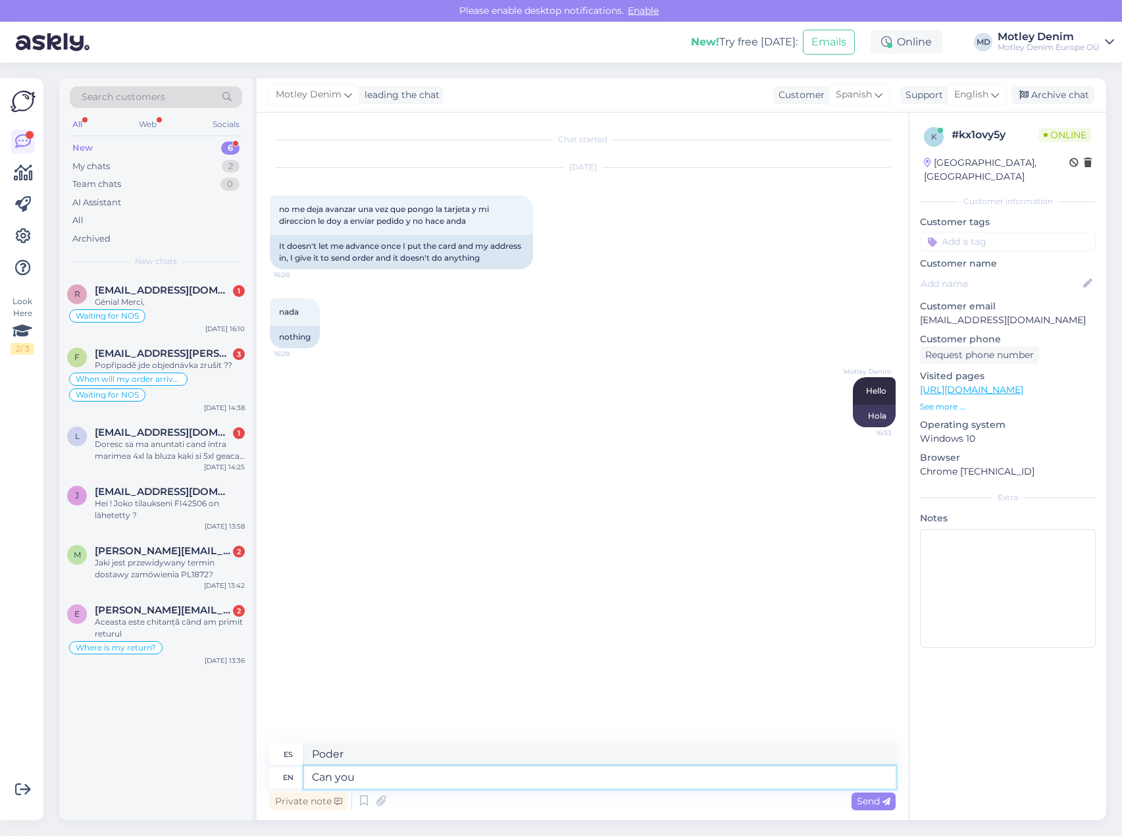
type textarea "Can you p"
type textarea "Puede"
type textarea "Can you provide a"
type textarea "¿Puedes proporcionarme?"
type textarea "Can you provide a sc"
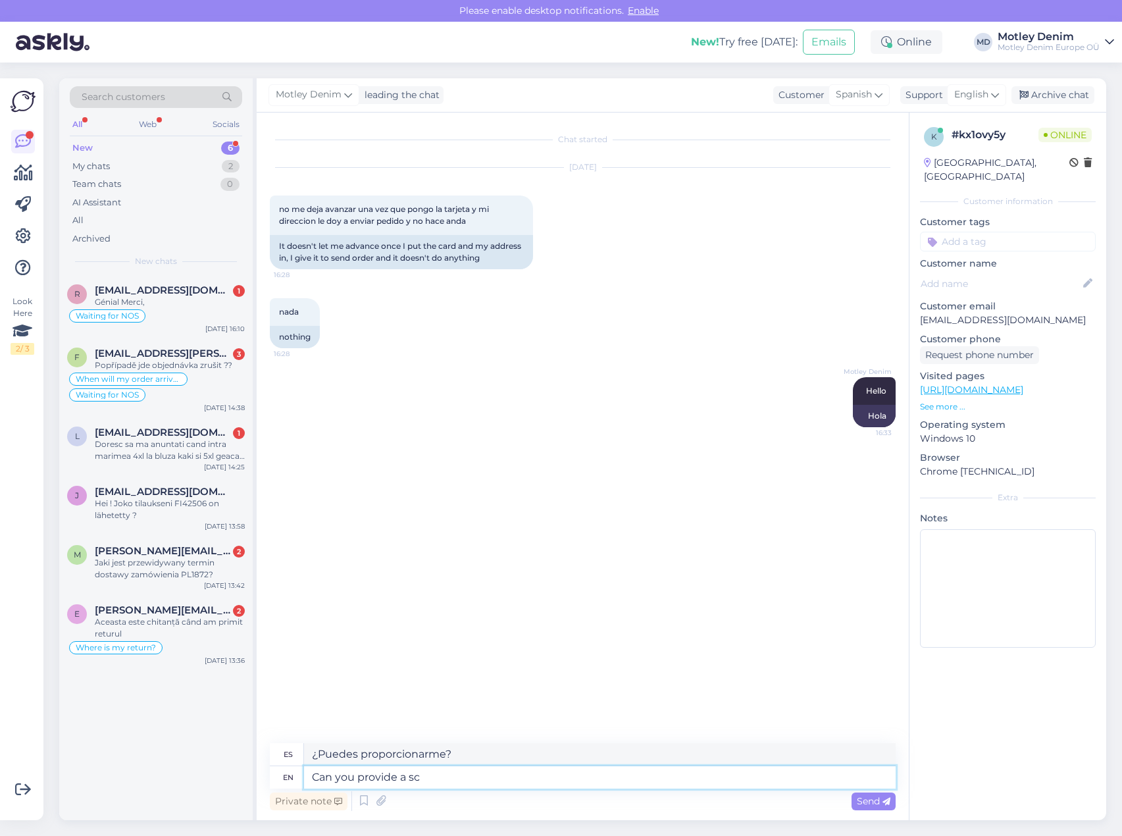
type textarea "¿Puedes proporcionarme una?"
type textarea "Can you provide a screenshot of"
type textarea "¿Puedes proporcionar una captura de pantalla?"
type textarea "Can you provide a screenshot of t"
type textarea "¿Puedes proporcionar una captura de pantalla de?"
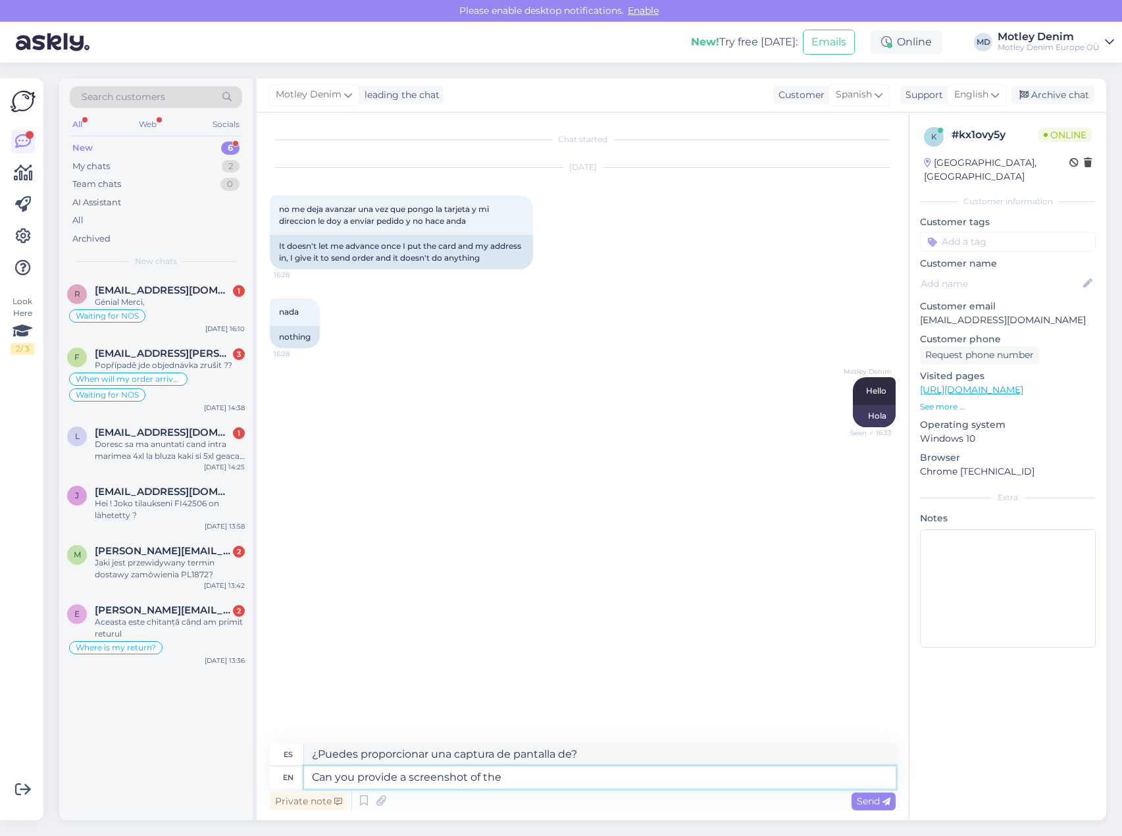
type textarea "Can you provide a screenshot of the c"
type textarea "¿Puedes proporcionar una captura de pantalla del?"
type textarea "Can you provide a screenshot of the checkout?"
type textarea "¿Puedes proporcionar una captura de pantalla del proceso de pago?"
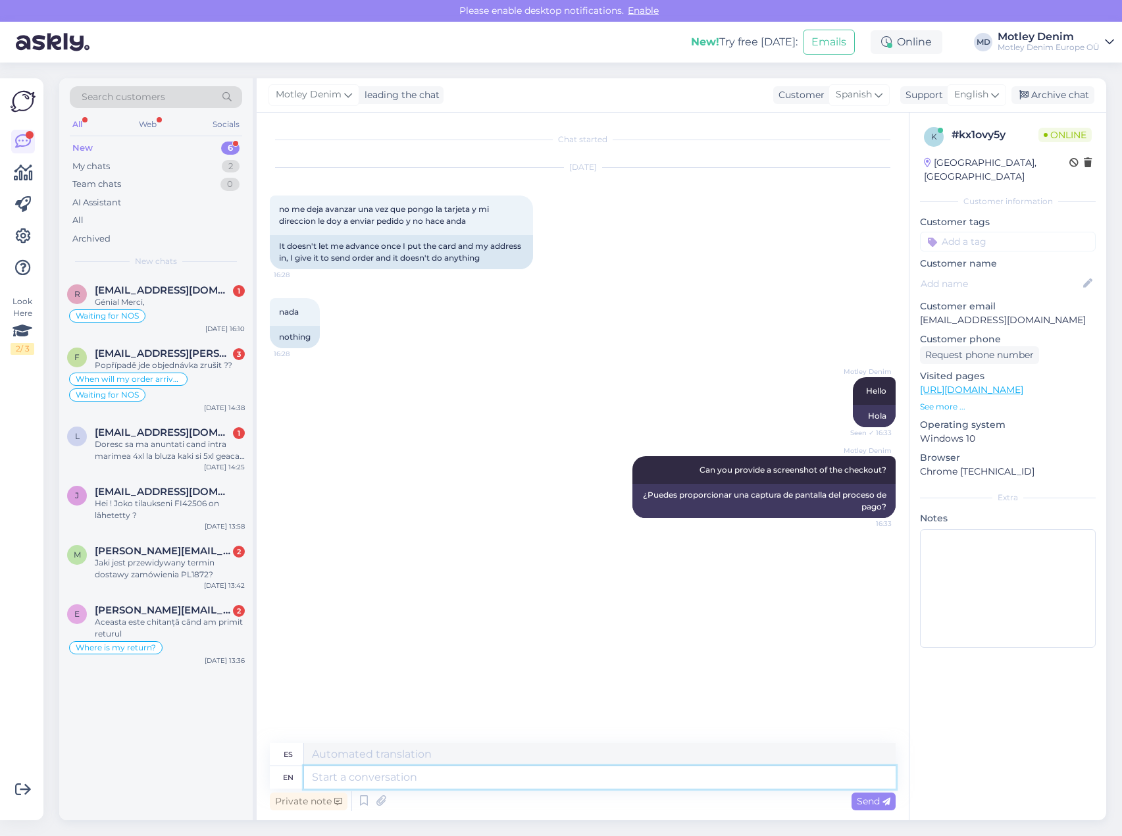
click at [547, 781] on textarea at bounding box center [599, 777] width 591 height 22
type textarea "Without"
type textarea "Sin"
type textarea "Without any s"
type textarea "Sin ningún"
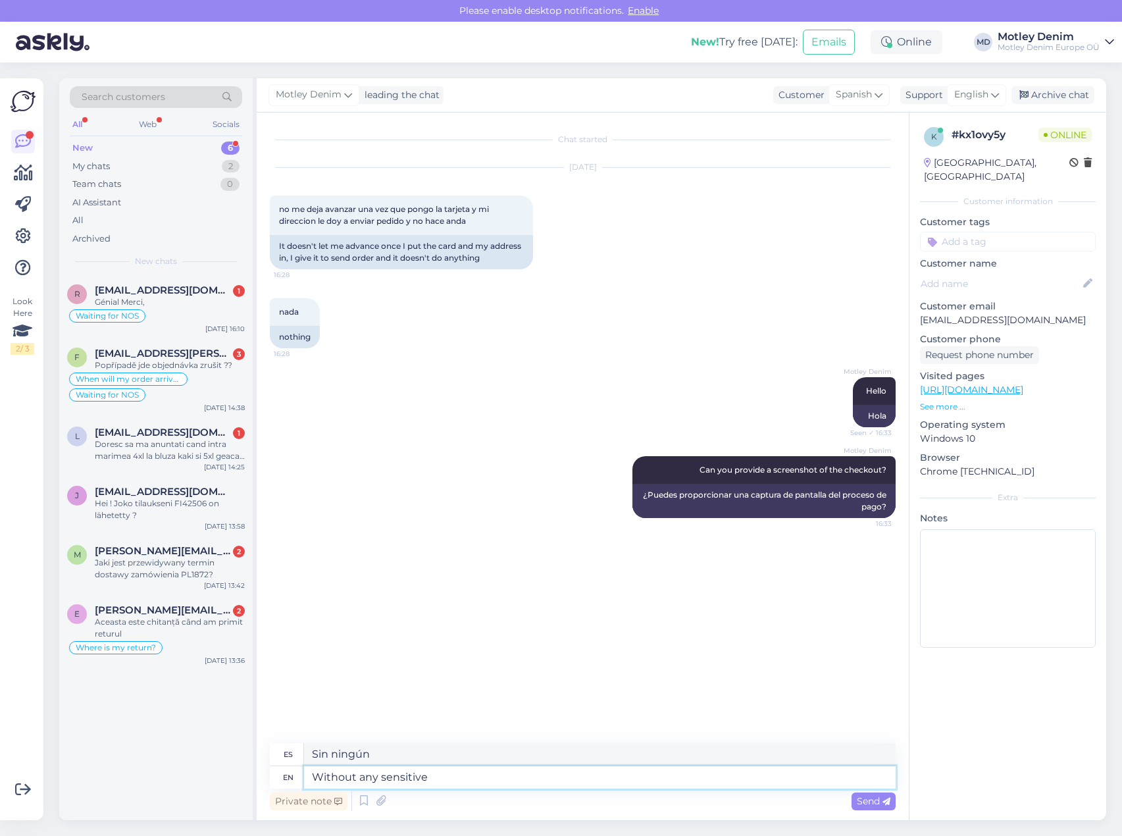
type textarea "Without any sensitive"
type textarea "Sin ningún tipo de sensibilidad"
type textarea "Without any sensitive information"
type textarea "Sin ninguna información sensible"
type textarea "Without any sensitive information -"
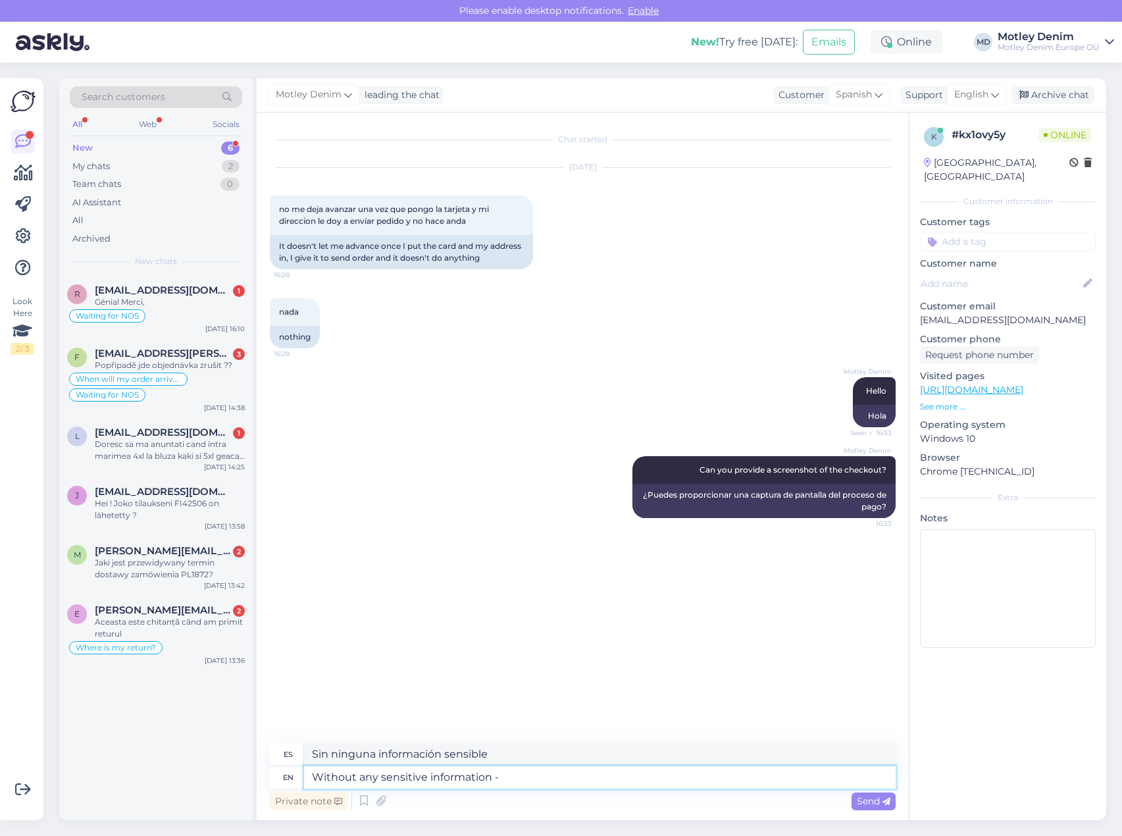
type textarea "Sin ninguna información sensible -"
type textarea "Without any sensitive information - like ca"
type textarea "Sin ninguna información sensible, como"
type textarea "Without any sensitive information - like card"
type textarea "Sin ninguna información sensible, como la tarjeta"
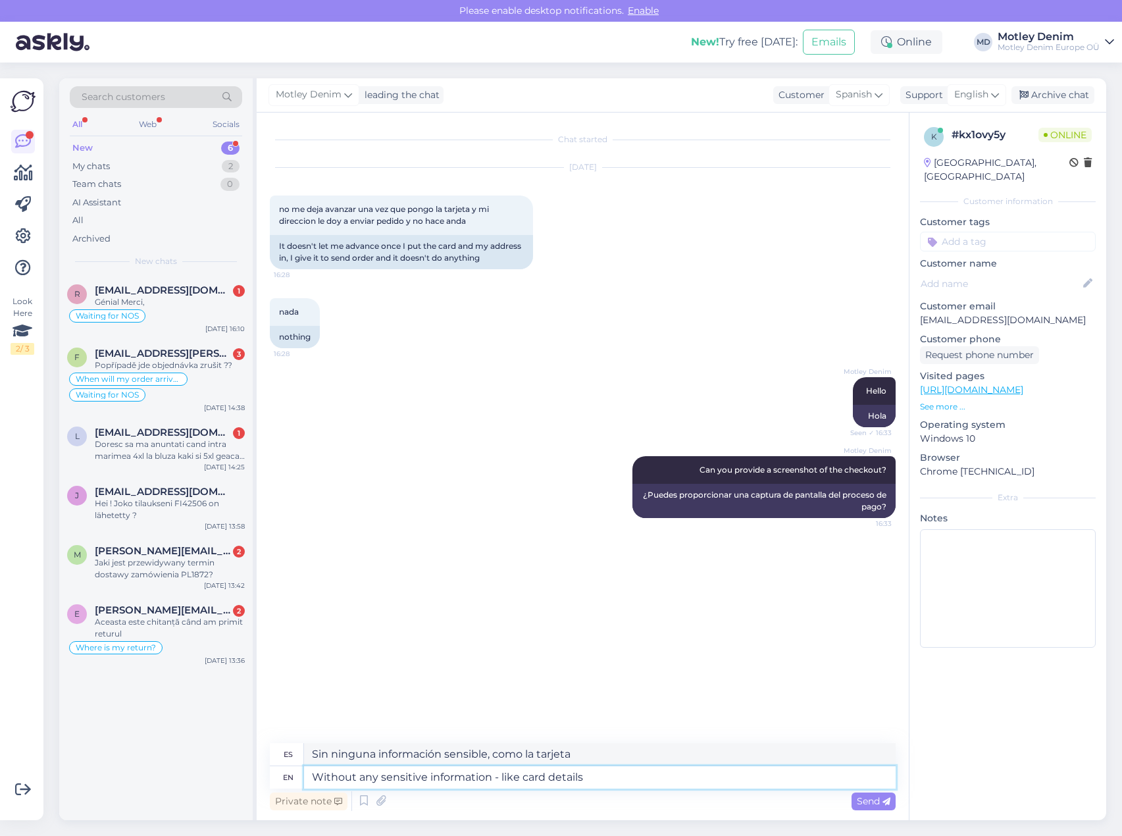
type textarea "Without any sensitive information - like card details"
type textarea "Sin ninguna información confidencial, como los datos de la tarjeta"
type textarea "Without any sensitive information - like card details, et"
type textarea "Sin ninguna información confidencial, como los datos de la tarjeta,"
type textarea "Without any sensitive information - like card details, etc."
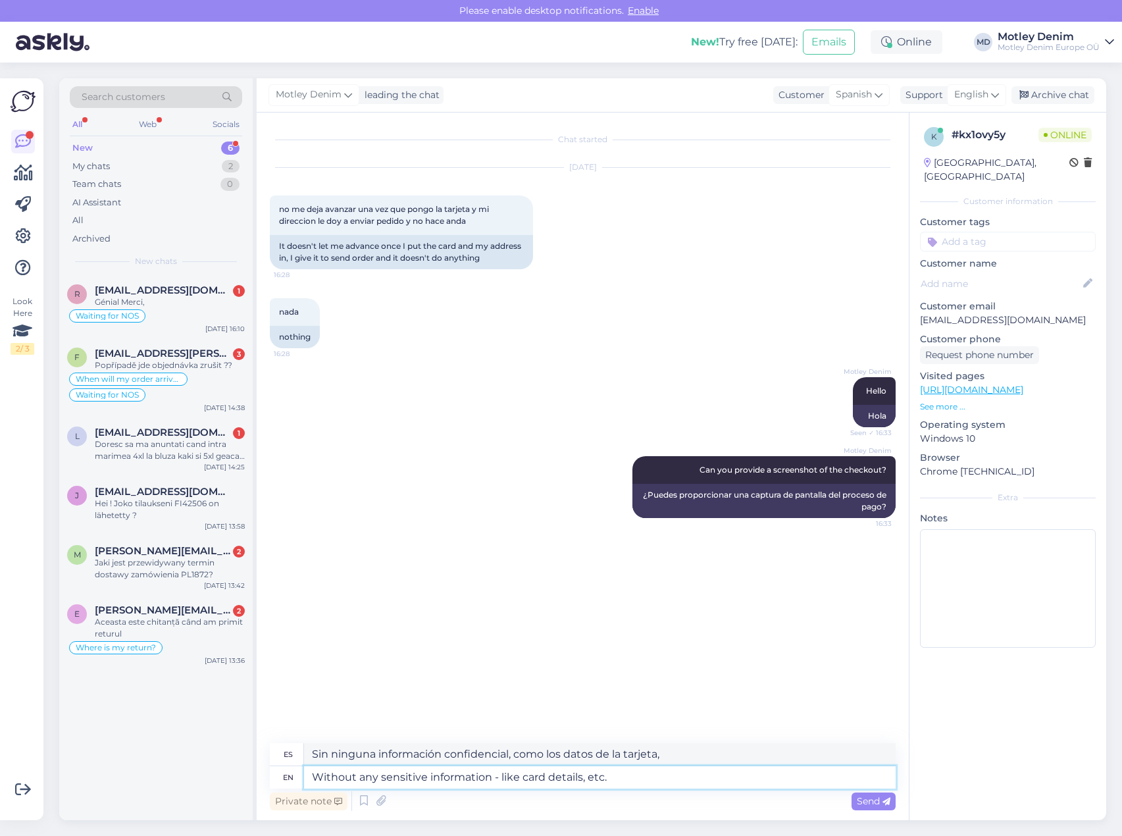
type textarea "Sin ningún tipo de información sensible, como datos de tarjetas, etc."
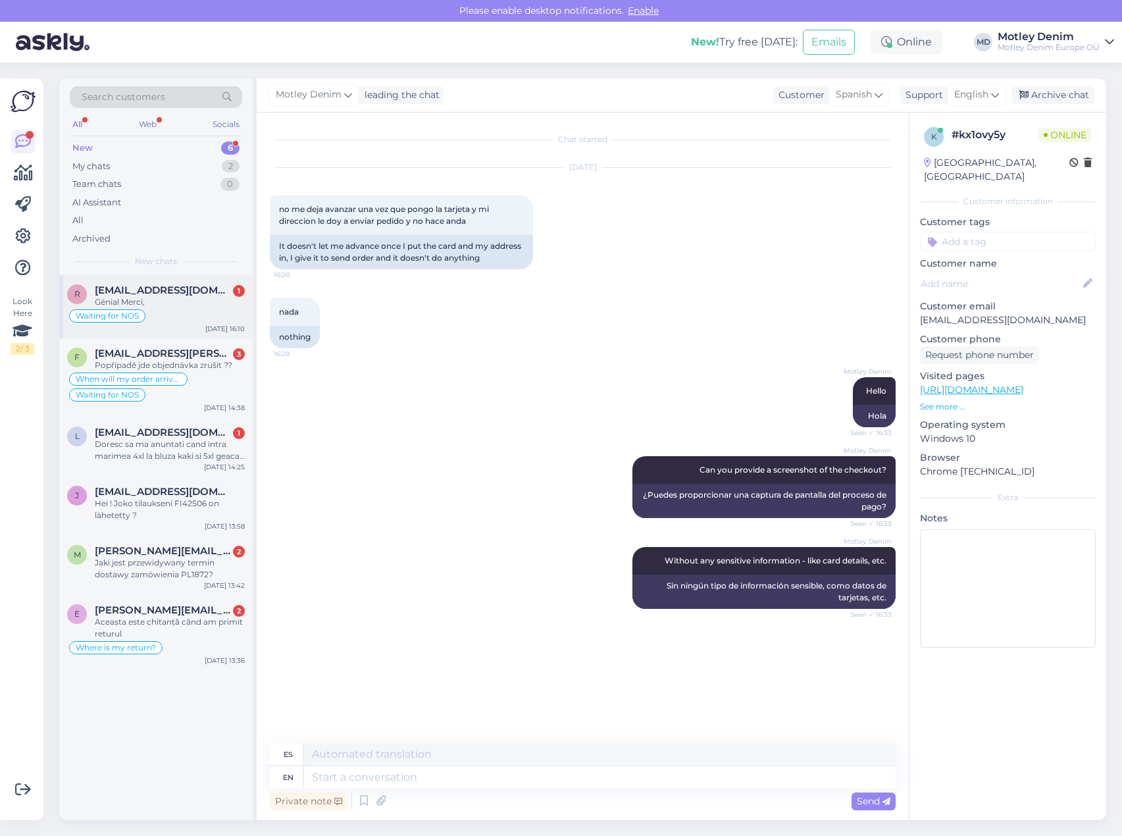
click at [180, 297] on div "Génial Merci," at bounding box center [170, 302] width 150 height 12
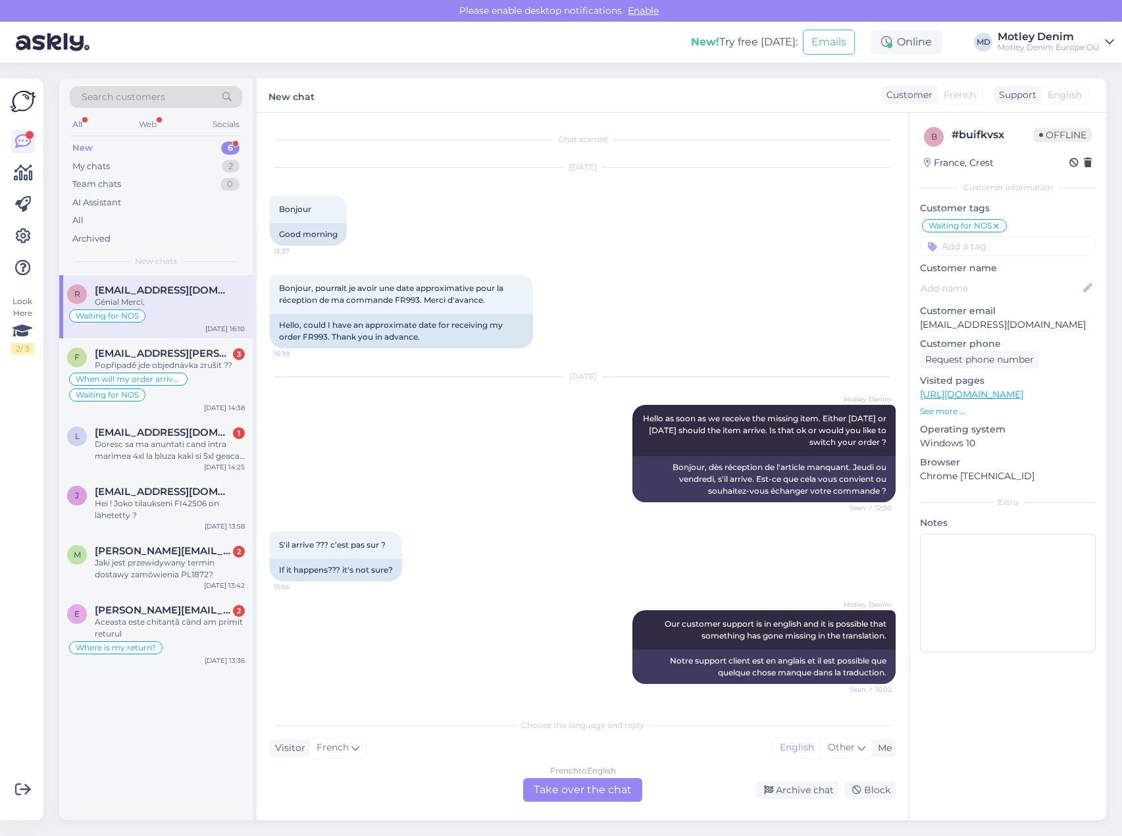
scroll to position [180, 0]
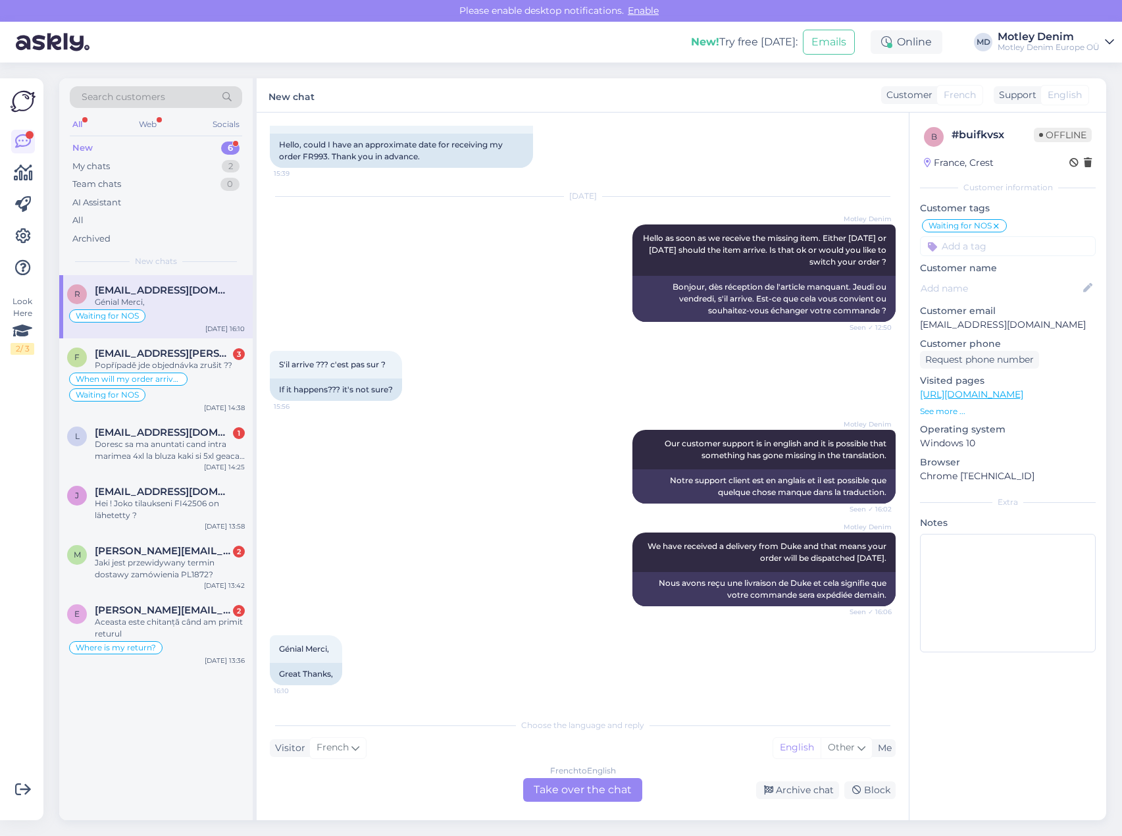
click at [594, 786] on div "French to English Take over the chat" at bounding box center [582, 790] width 119 height 24
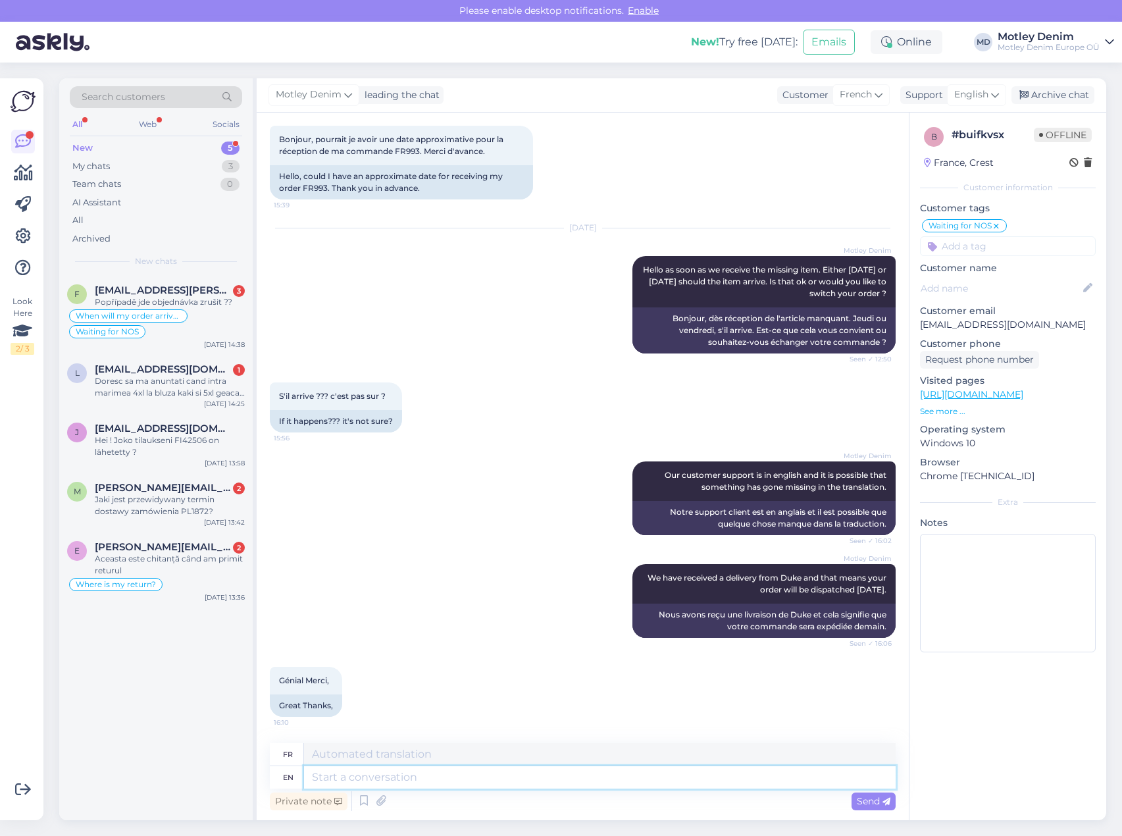
click at [551, 771] on textarea at bounding box center [599, 777] width 591 height 22
type textarea "You're w"
type textarea "Tu es"
type textarea "You're welcome :"
type textarea "Vous êtes les bienvenus"
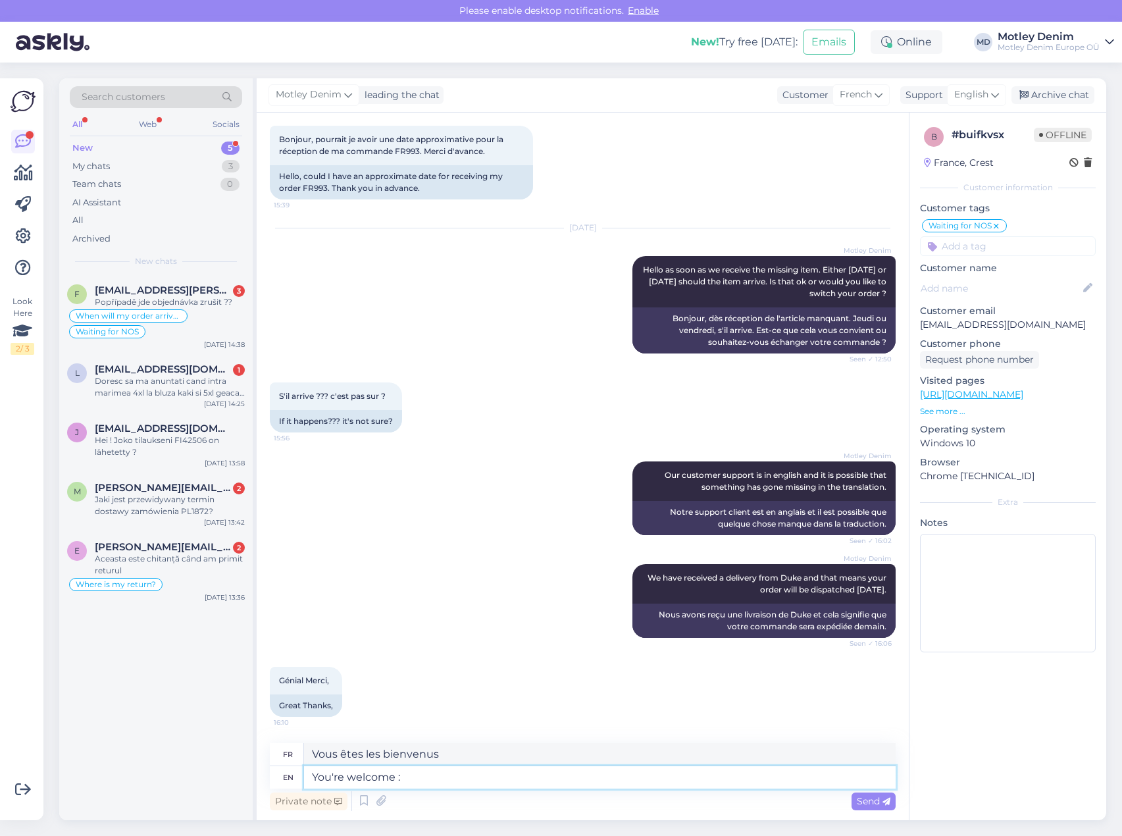
type textarea "You're welcome :)"
type textarea "Vous êtes les bienvenus :)"
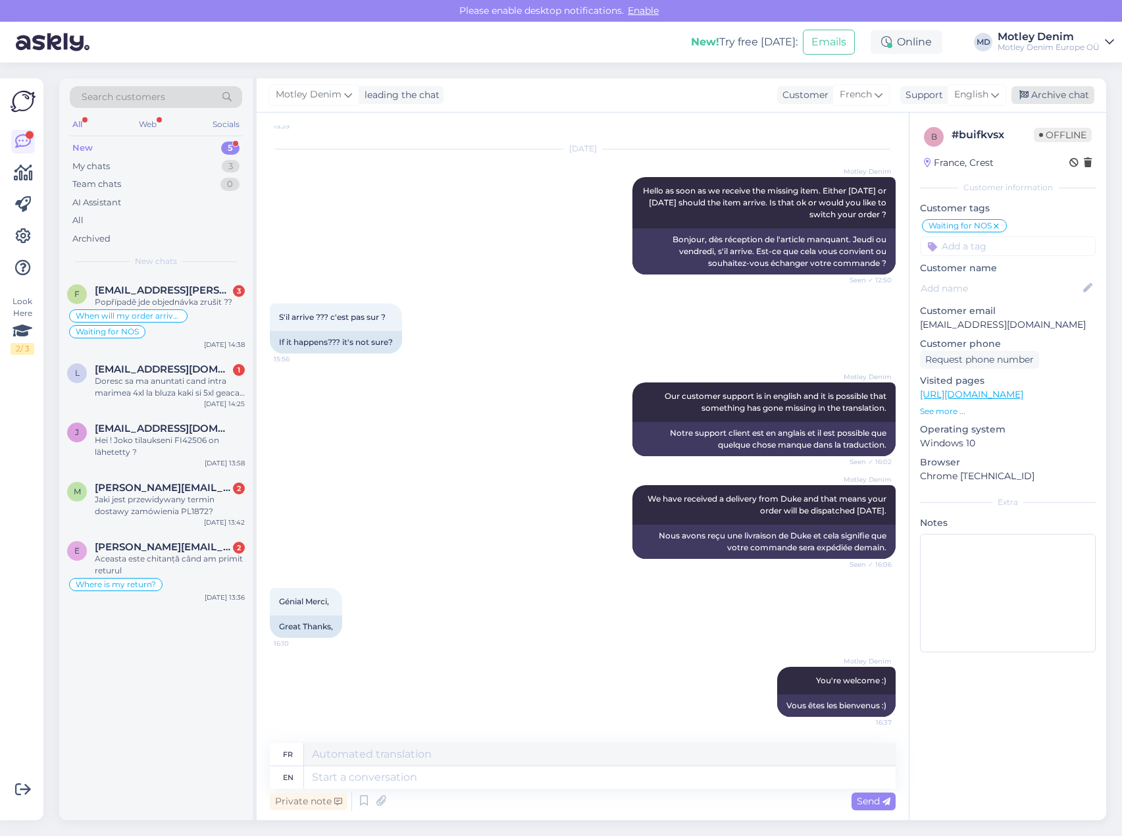
click at [1041, 97] on div "Archive chat" at bounding box center [1052, 95] width 83 height 18
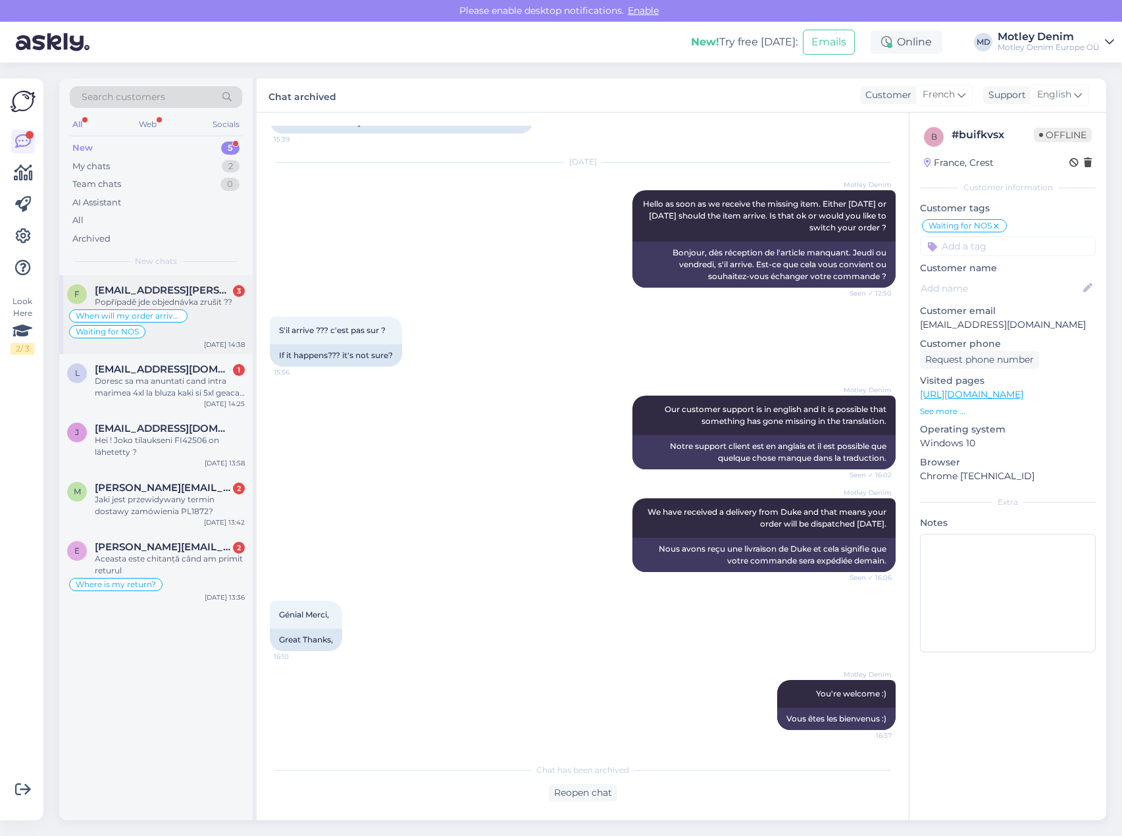
click at [194, 330] on div "When will my order arrive? Waiting for NOS" at bounding box center [156, 324] width 178 height 32
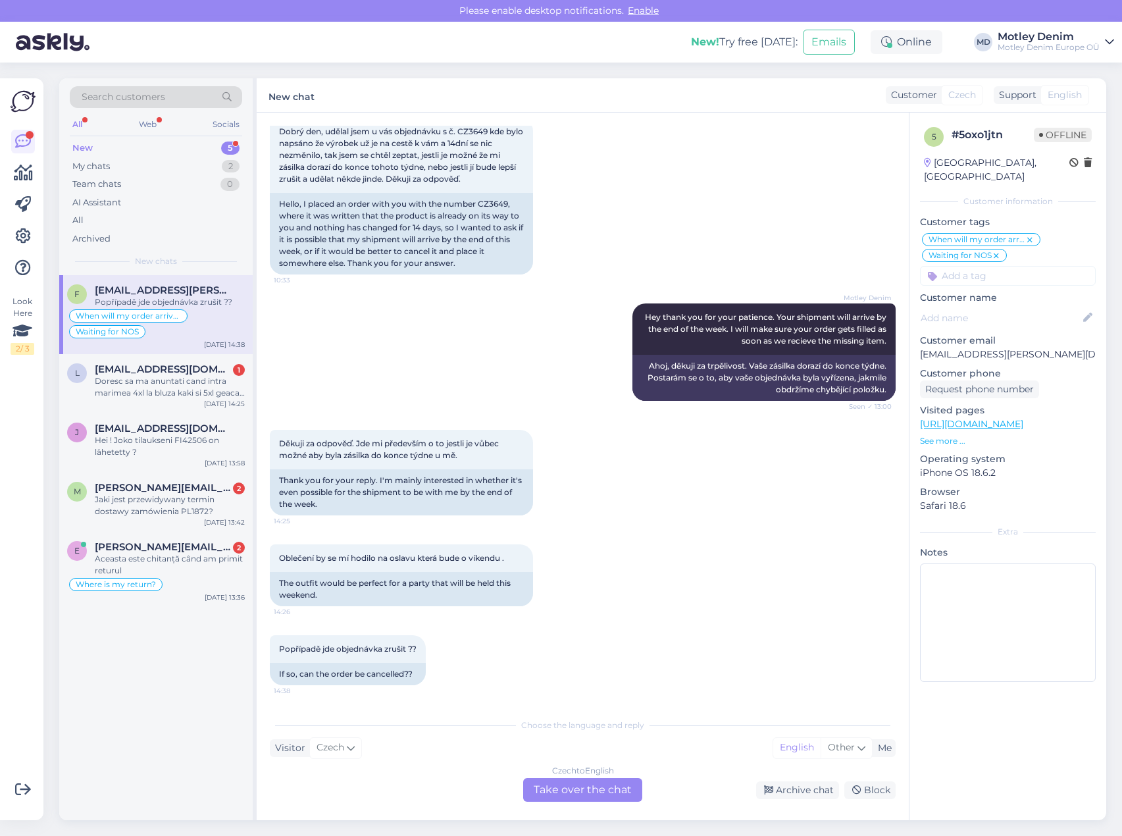
scroll to position [0, 0]
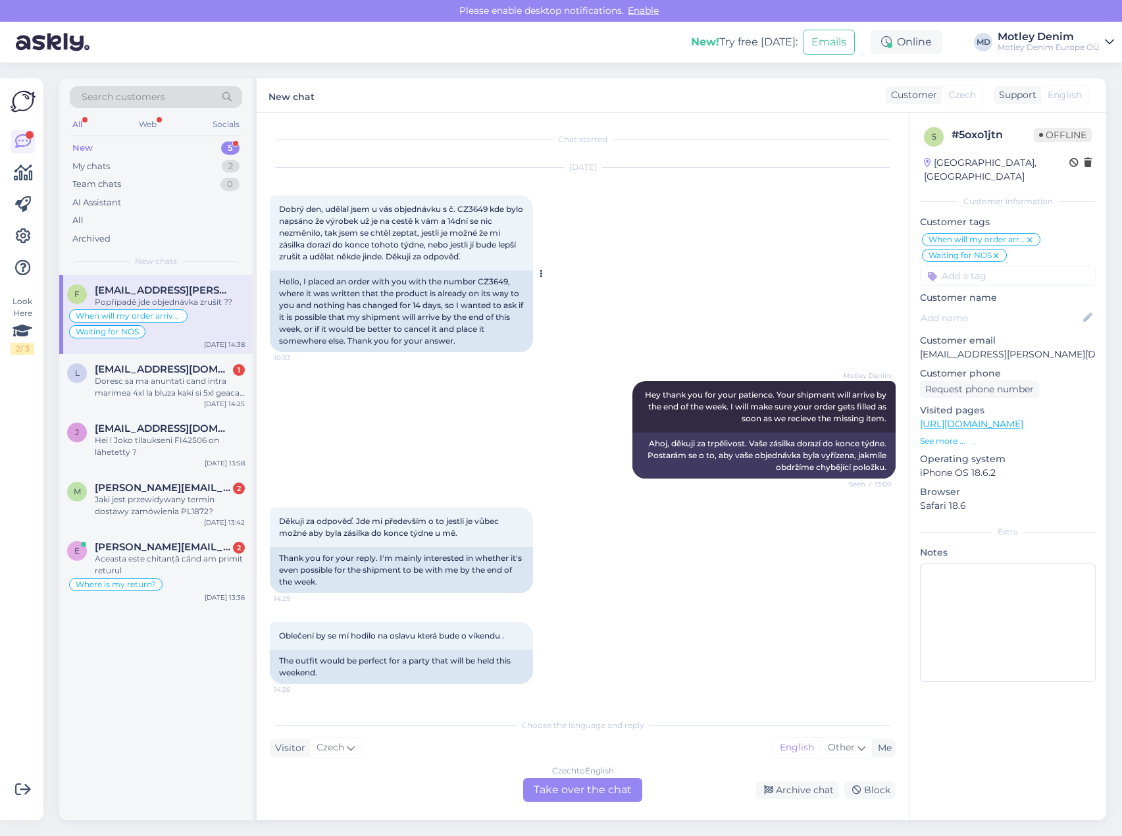
click at [487, 285] on div "Hello, I placed an order with you with the number CZ3649, where it was written …" at bounding box center [401, 311] width 263 height 82
copy div "CZ3649"
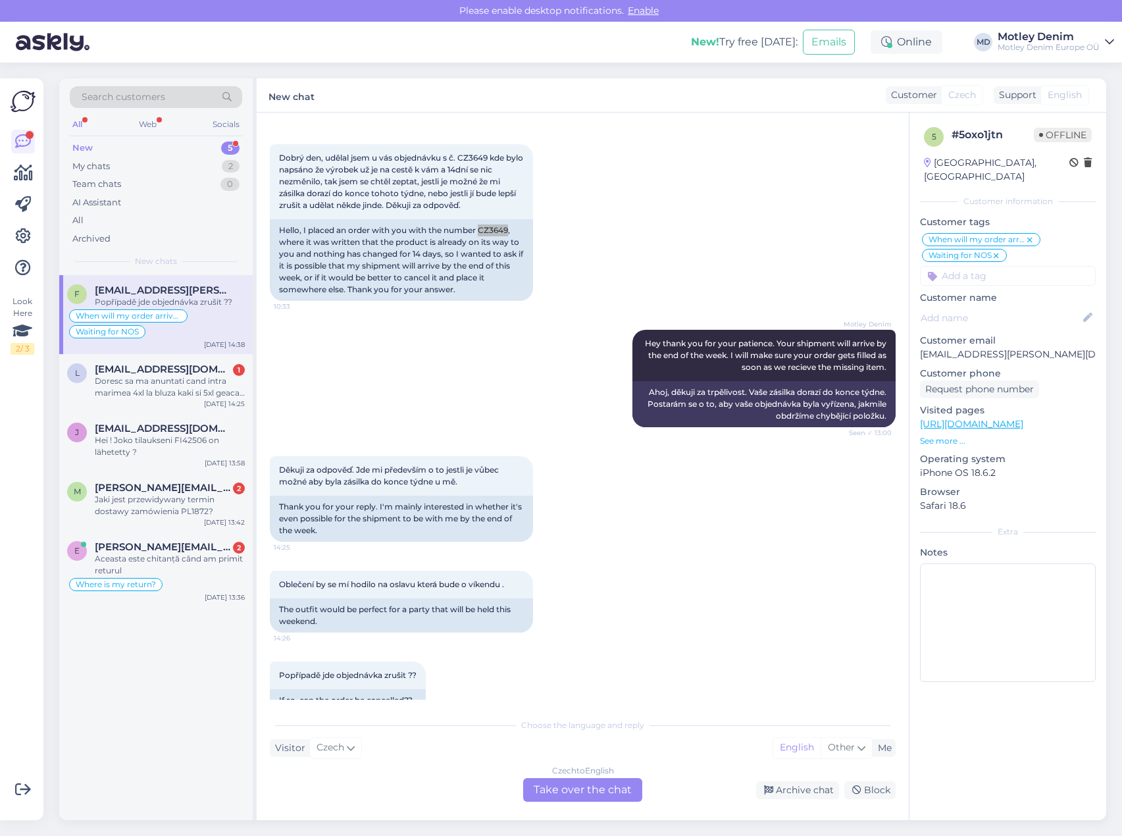
scroll to position [78, 0]
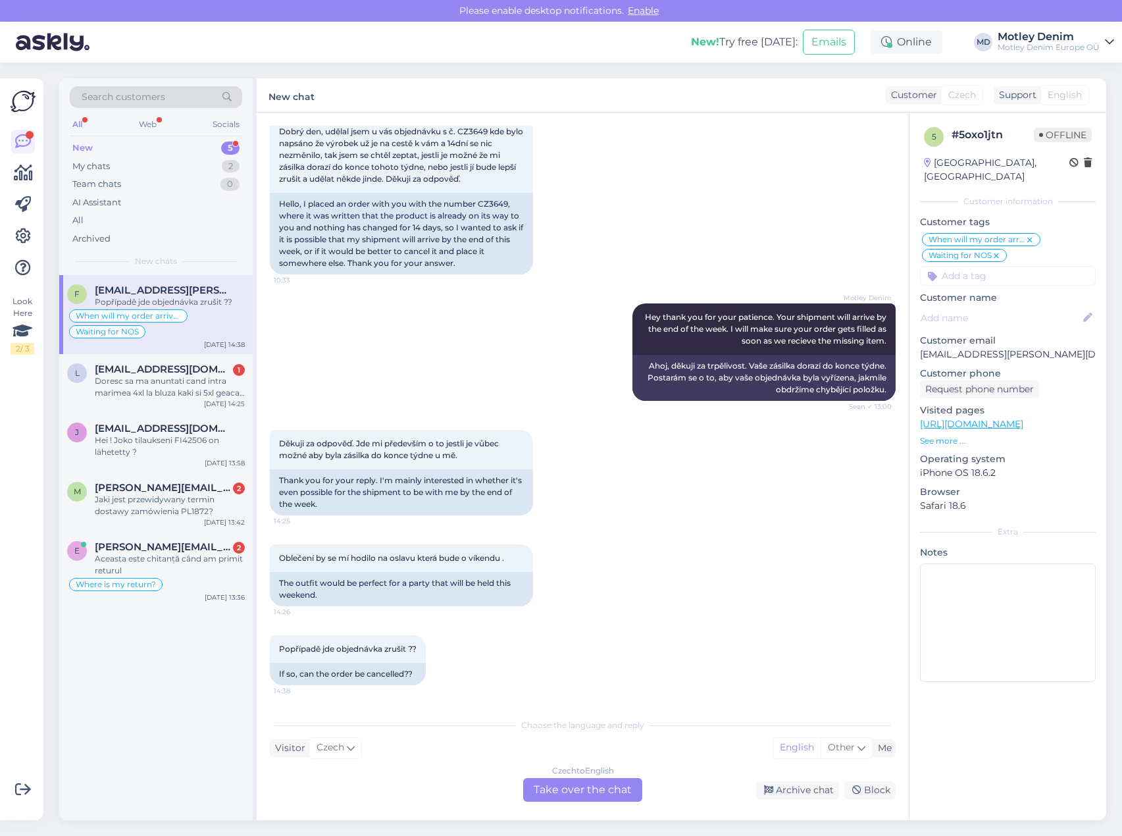
click at [576, 800] on div "Czech to English Take over the chat" at bounding box center [582, 790] width 119 height 24
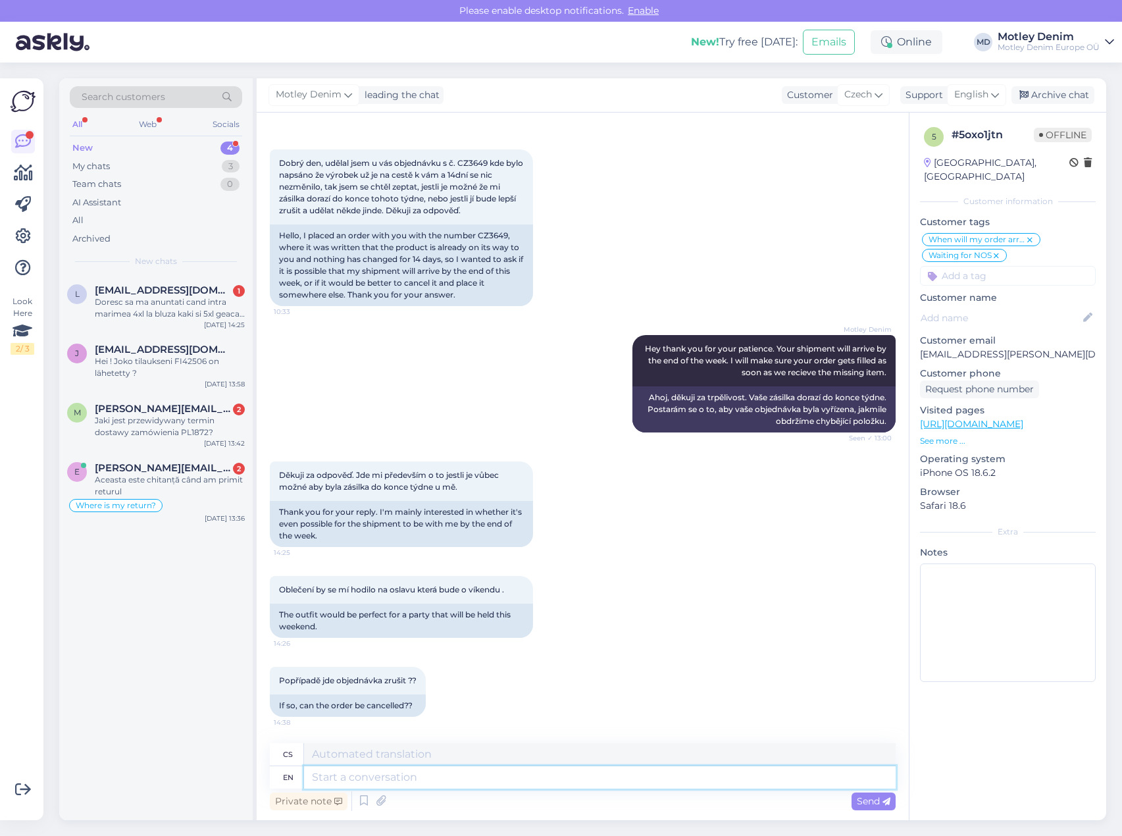
click at [608, 777] on textarea at bounding box center [599, 777] width 591 height 22
click at [605, 775] on textarea at bounding box center [599, 777] width 591 height 22
click at [657, 782] on textarea at bounding box center [599, 777] width 591 height 22
click at [351, 782] on textarea at bounding box center [599, 777] width 591 height 22
click at [459, 776] on textarea at bounding box center [599, 777] width 591 height 22
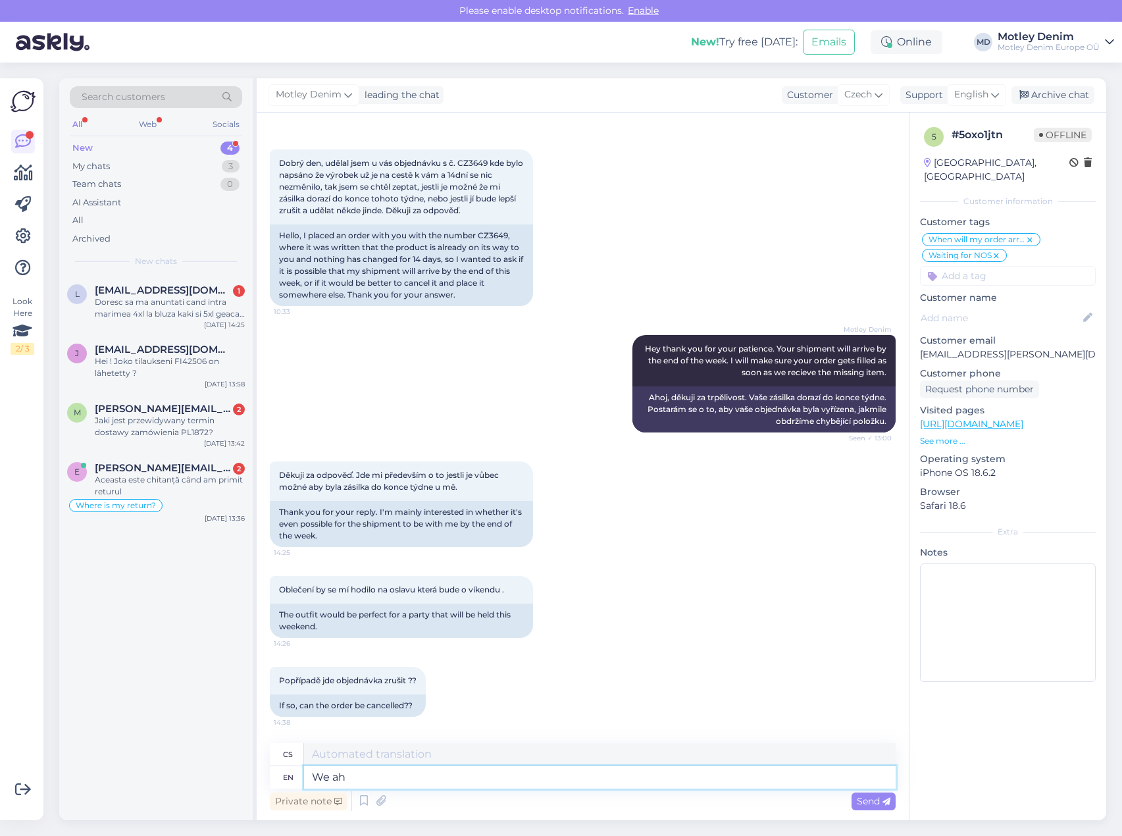
type textarea "We ahv"
type textarea "My"
type textarea "We have c"
type textarea "Máme"
type textarea "We have confirmed th"
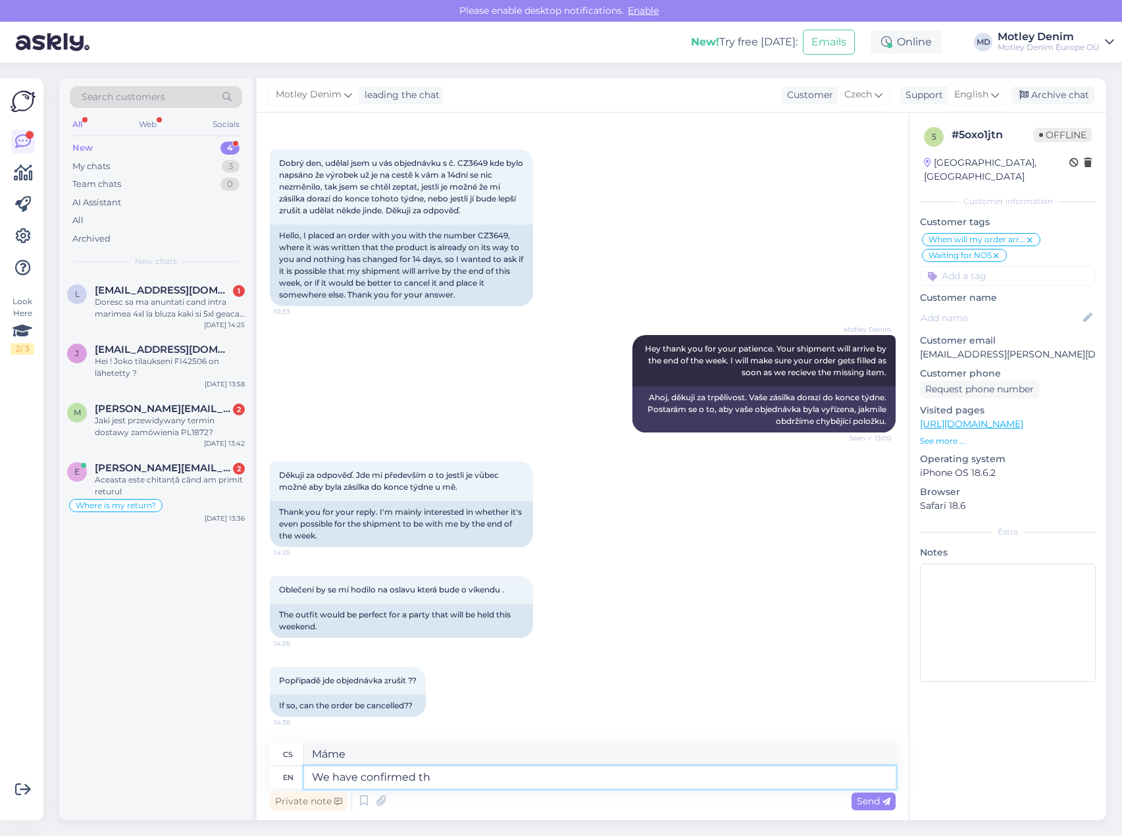
type textarea "Potvrdili jsme"
type textarea "We have confirmed that t"
type textarea "Potvrdili jsme, že"
type textarea "We have confirmed that the item"
type textarea "Potvrdili jsme, že položka"
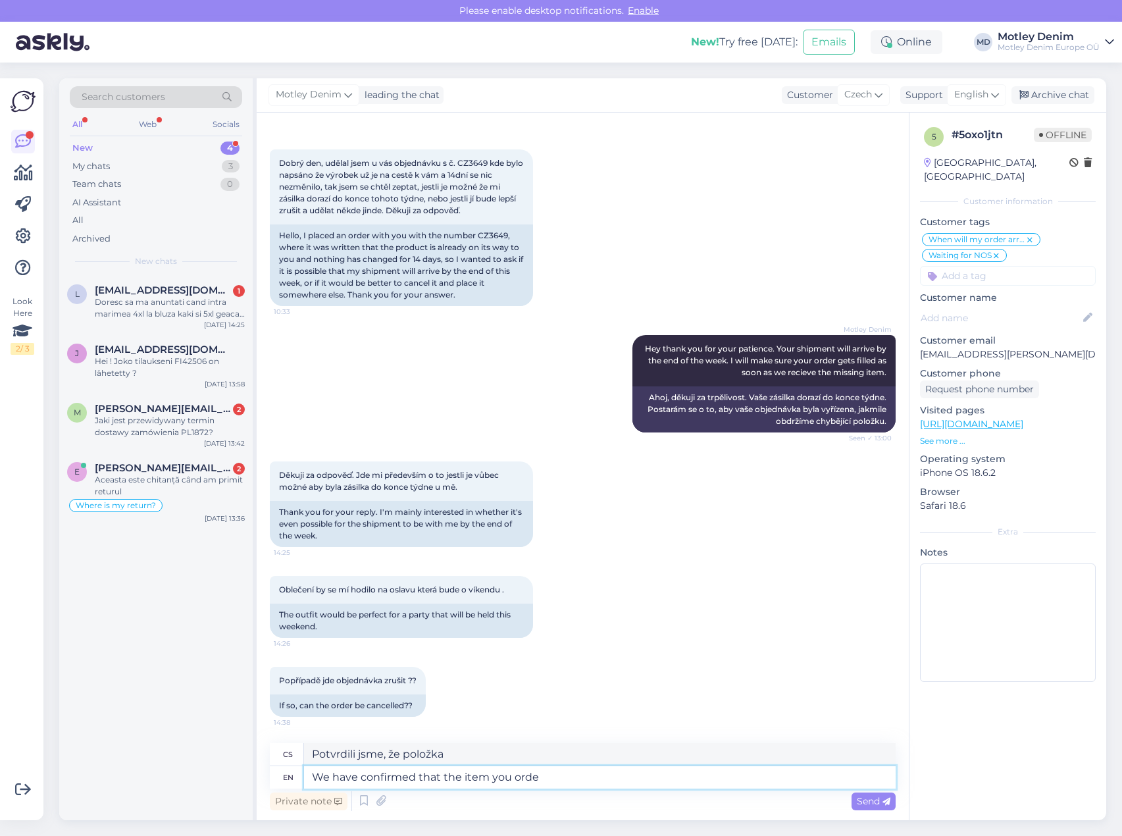
type textarea "We have confirmed that the item you order"
type textarea "Potvrdili jsme, že vámi požadovaná položka"
type textarea "We have confirmed that the item you ordered i"
type textarea "Potvrdili jsme, že vámi objednaná položka"
type textarea "We have confirmed that the item you ordered is re"
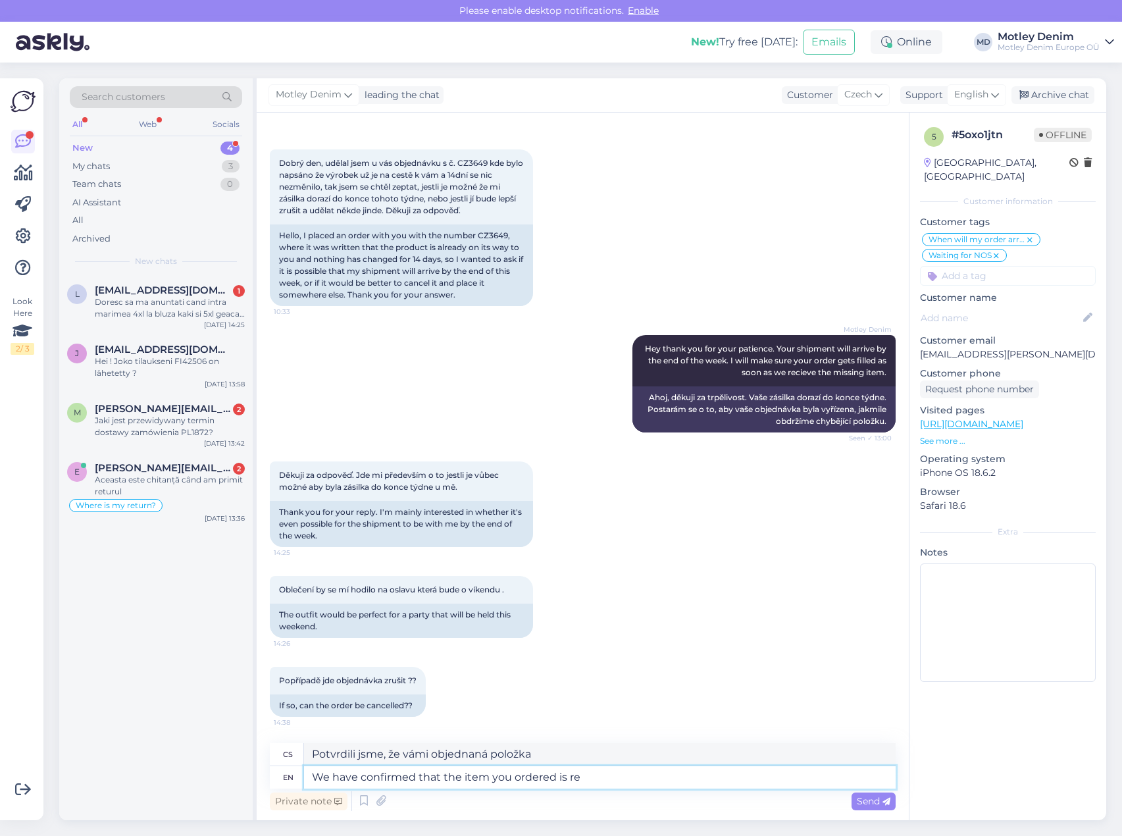
type textarea "Potvrdili jsme, že vámi objednaná položka je"
type textarea "We have confirmed that the item you ordered is received"
type textarea "Potvrdili jsme, že vámi objednané zboží bylo doručeno"
drag, startPoint x: 656, startPoint y: 776, endPoint x: 558, endPoint y: 776, distance: 98.0
click at [558, 776] on textarea "We have confirmed that the item you ordered is received" at bounding box center [599, 777] width 591 height 22
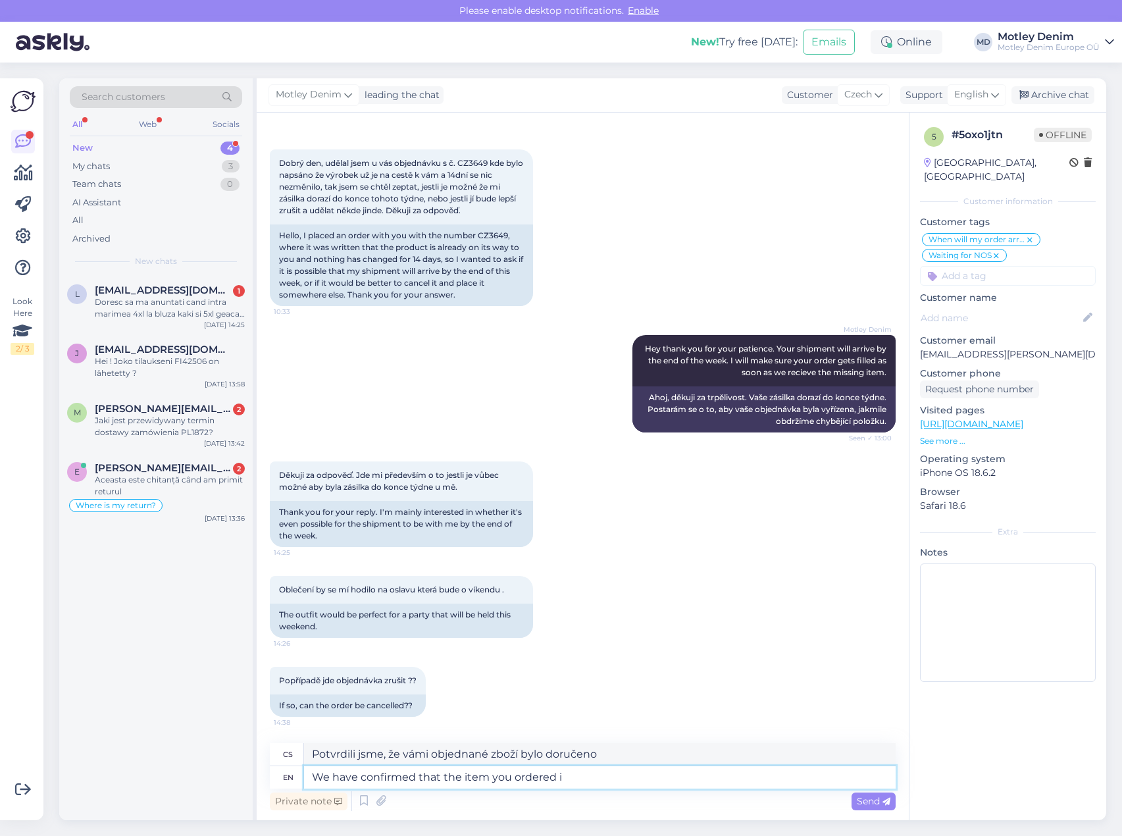
type textarea "We have confirmed that the item you ordered"
type textarea "Potvrdili jsme, že vámi objednaná položka"
type textarea "We have confirmed that the item you ordered has a"
type textarea "Potvrdili jsme, že vámi objednaná položka má"
type textarea "We have confirmed that the item you ordered has arrived"
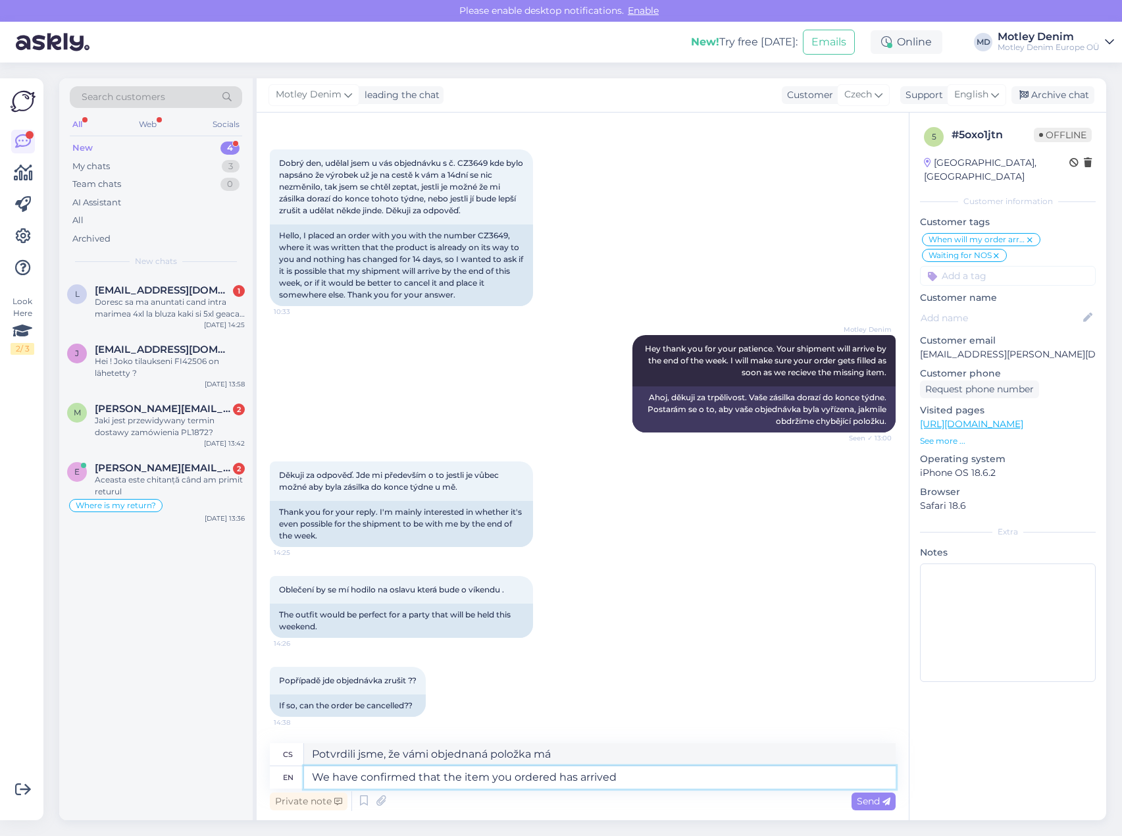
type textarea "Potvrdili jsme, že vámi objednané zboží dorazilo"
type textarea "We have confirmed that the item you ordered has arrived."
type textarea "Potvrdili jsme, že vámi objednané zboží dorazilo."
type textarea "We have confirmed that the item you ordered has arrived. Your or"
type textarea "Potvrdili jsme, že vámi objednaná položka dorazila. [GEOGRAPHIC_DATA]"
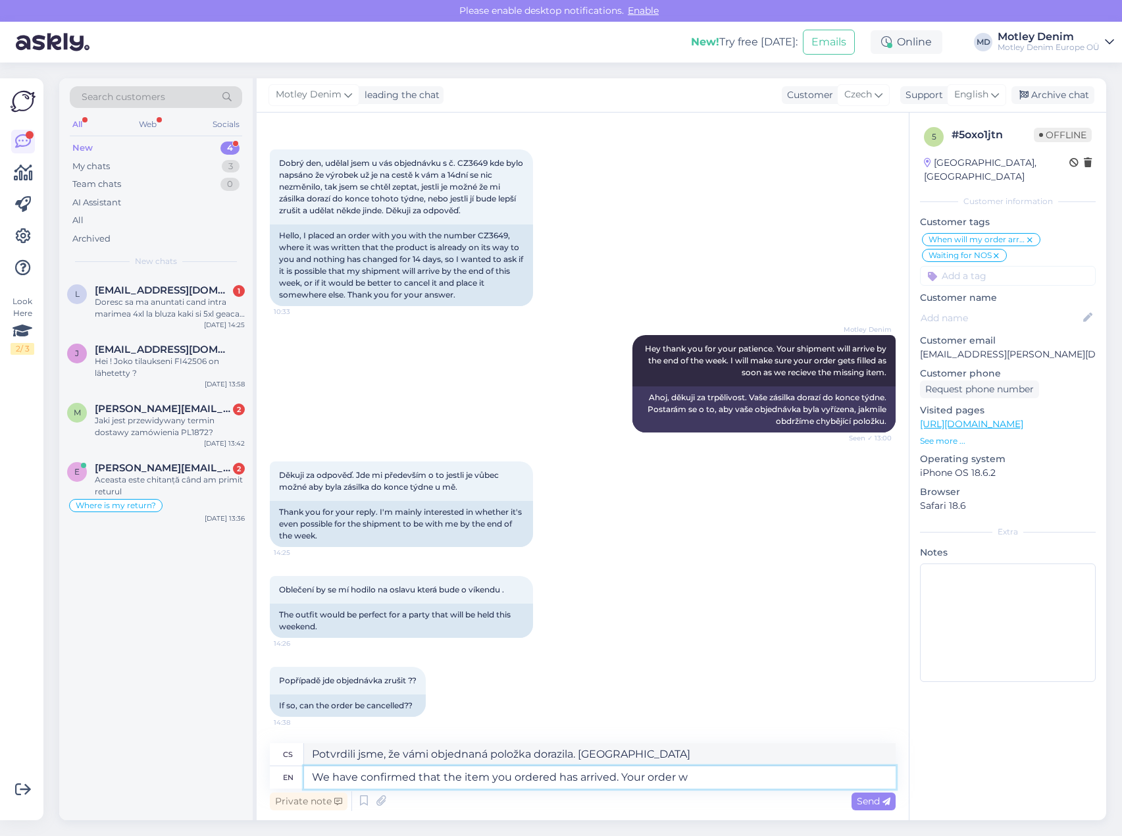
type textarea "We have confirmed that the item you ordered has arrived. Your order wi"
type textarea "Potvrdili jsme, že vámi objednaná položka dorazila. Vaše objednávka"
type textarea "We have confirmed that the item you ordered has arrived. Your order will be"
type textarea "Potvrdili jsme, že vámi objednaná položka dorazila. Vaše objednávka bude"
type textarea "We have confirmed that the item you ordered has arrived. Your order will be dis…"
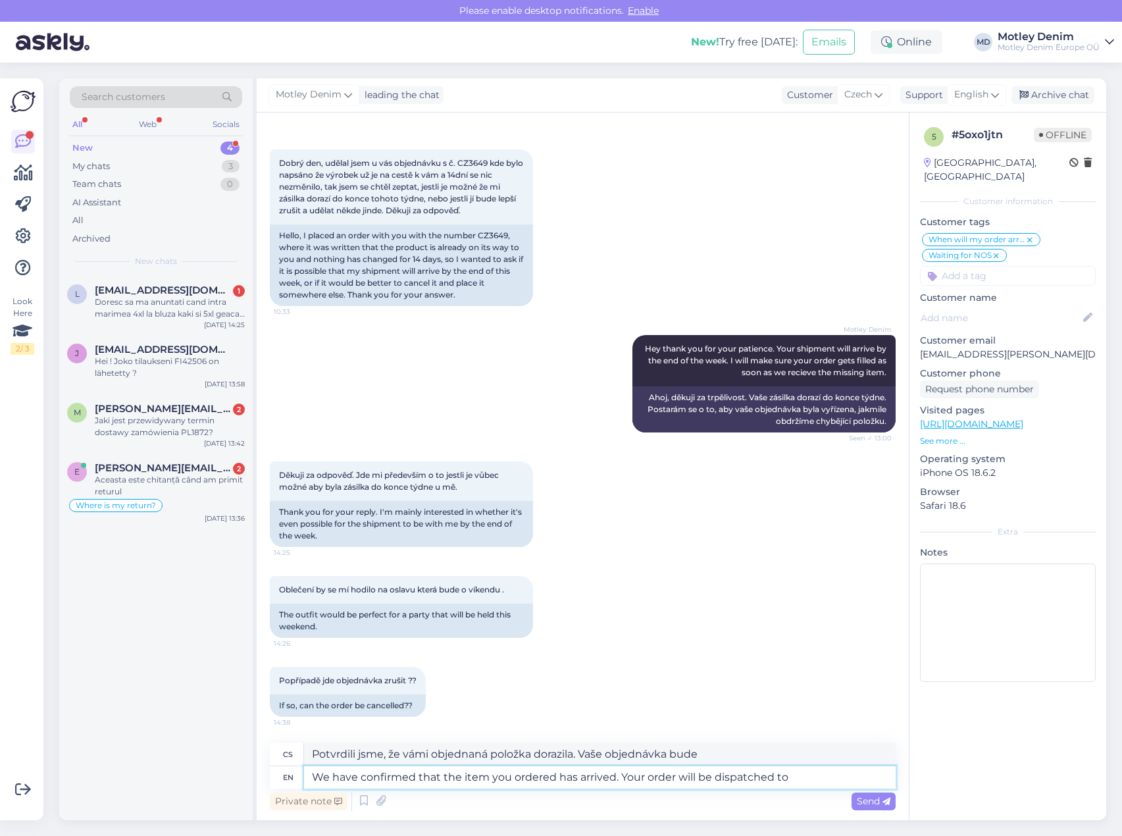
type textarea "Potvrdili jsme, že vámi objednaná položka dorazila. Vaše objednávka bude odeslá…"
type textarea "We have confirmed that the item you ordered has arrived. Your order will be dis…"
type textarea "Potvrdili jsme, že vámi objednaná položka dorazila. Vaše objednávka bude odeslá…"
type textarea "We have confirmed that the item you ordered has arrived. Your order will be dis…"
type textarea "Potvrdili jsme, že vámi objednaná položka dorazila. Vaše objednávka bude odeslá…"
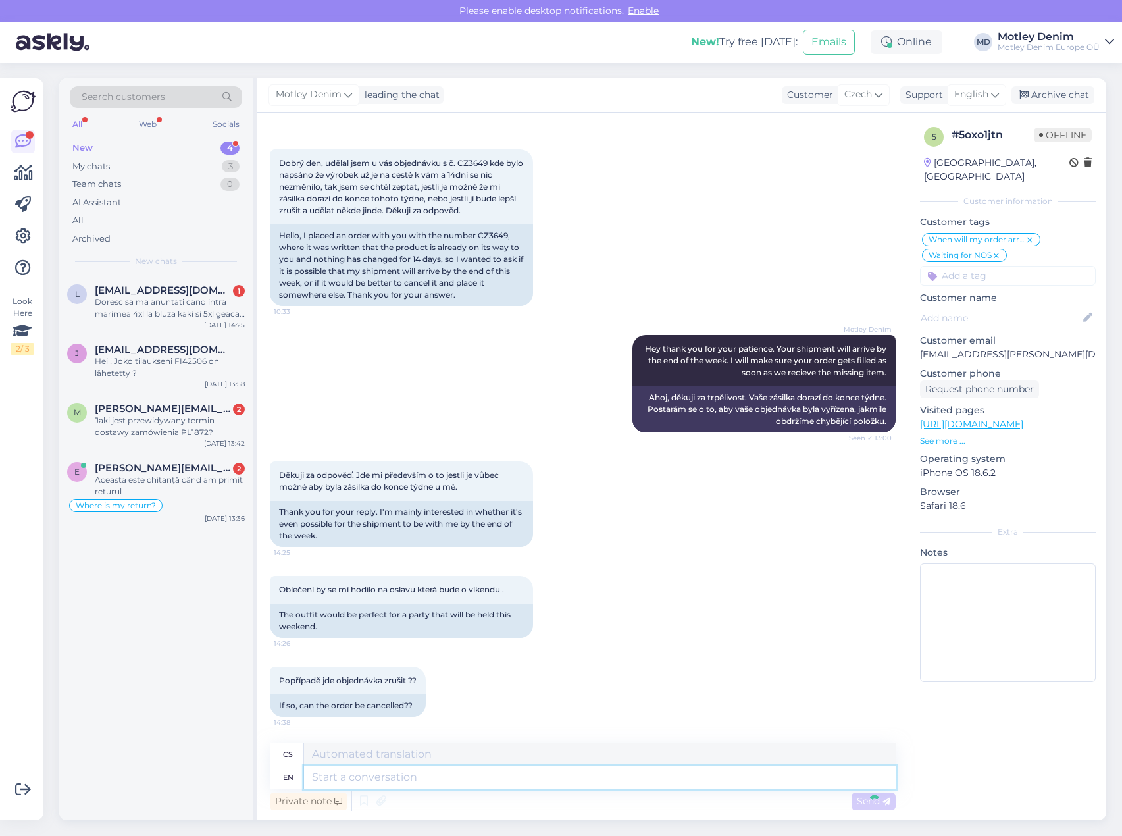
scroll to position [149, 0]
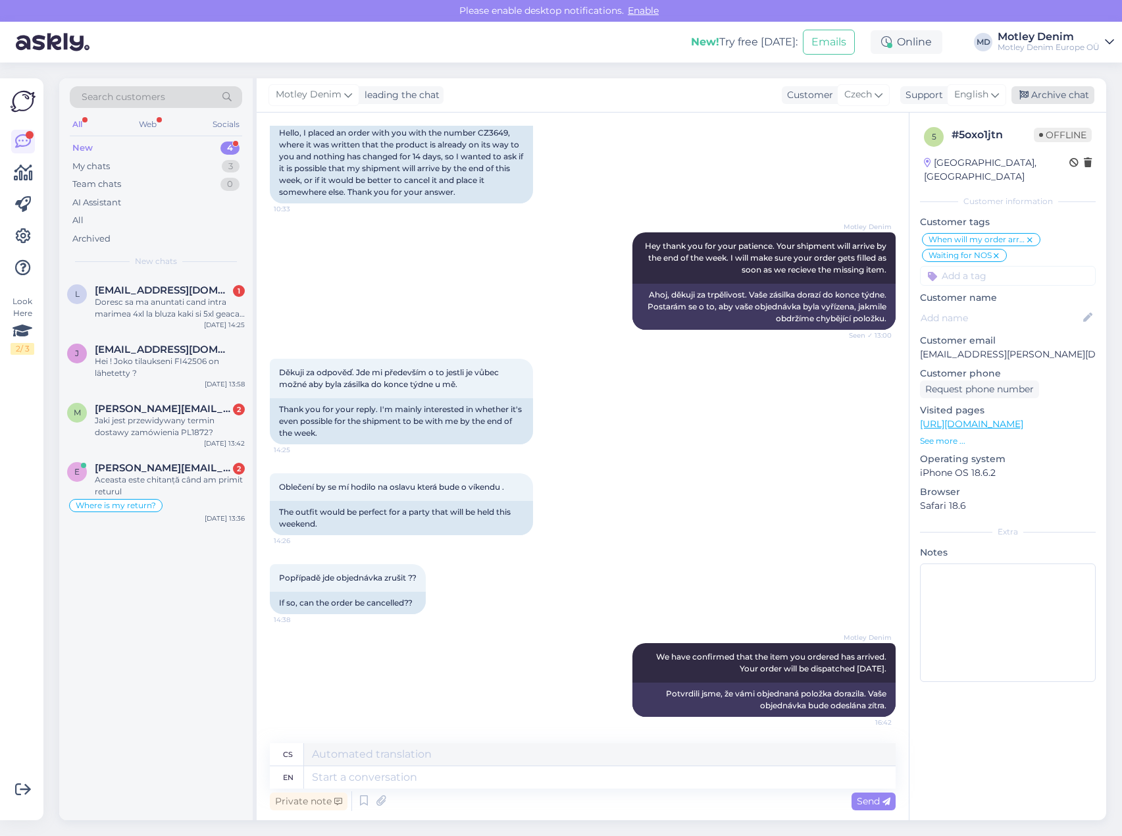
click at [1067, 95] on div "Archive chat" at bounding box center [1052, 95] width 83 height 18
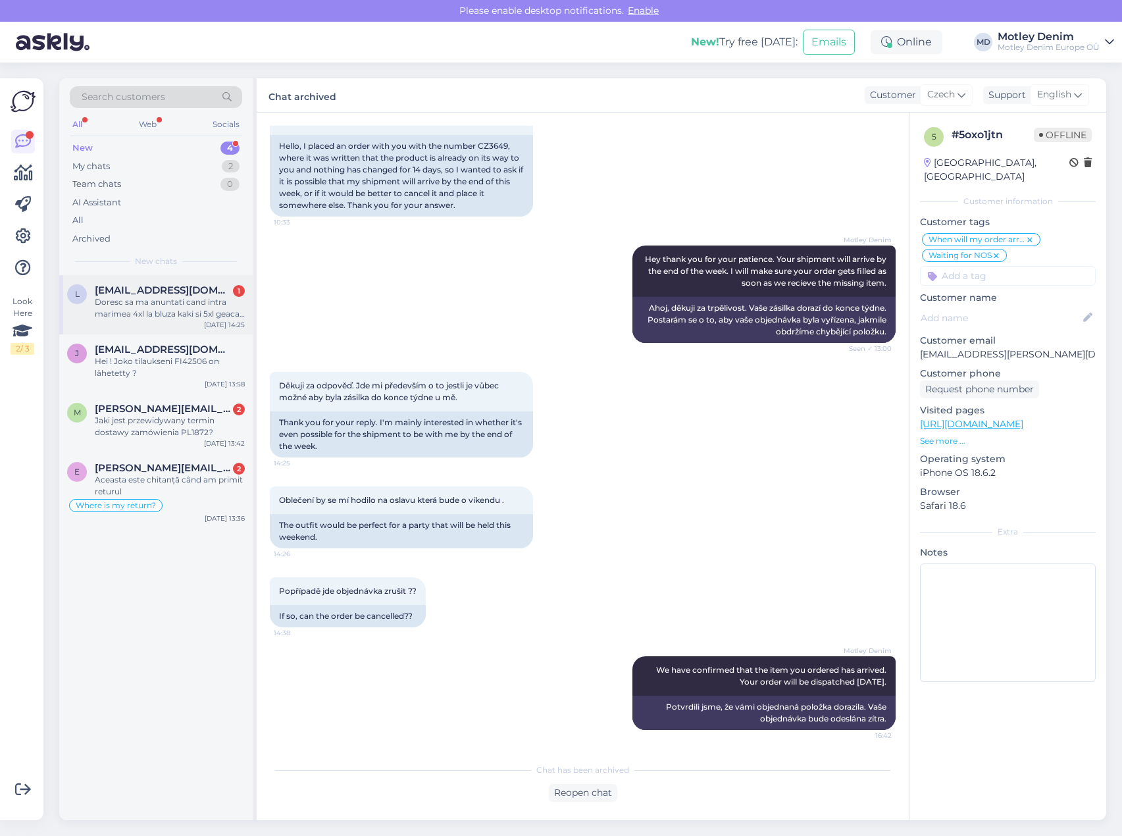
click at [126, 317] on div "Doresc sa ma anuntati cand intra marimea 4xl la bluza kaki si 5xl geaca bleumar…" at bounding box center [170, 308] width 150 height 24
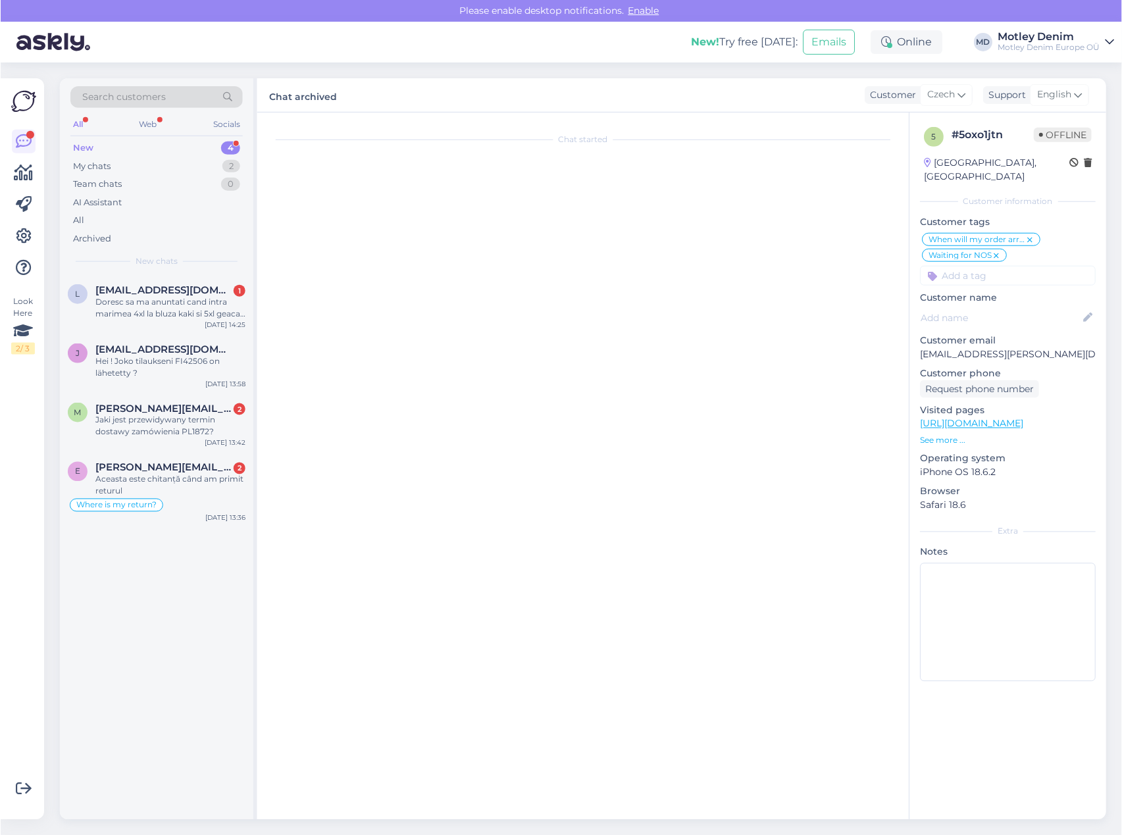
scroll to position [0, 0]
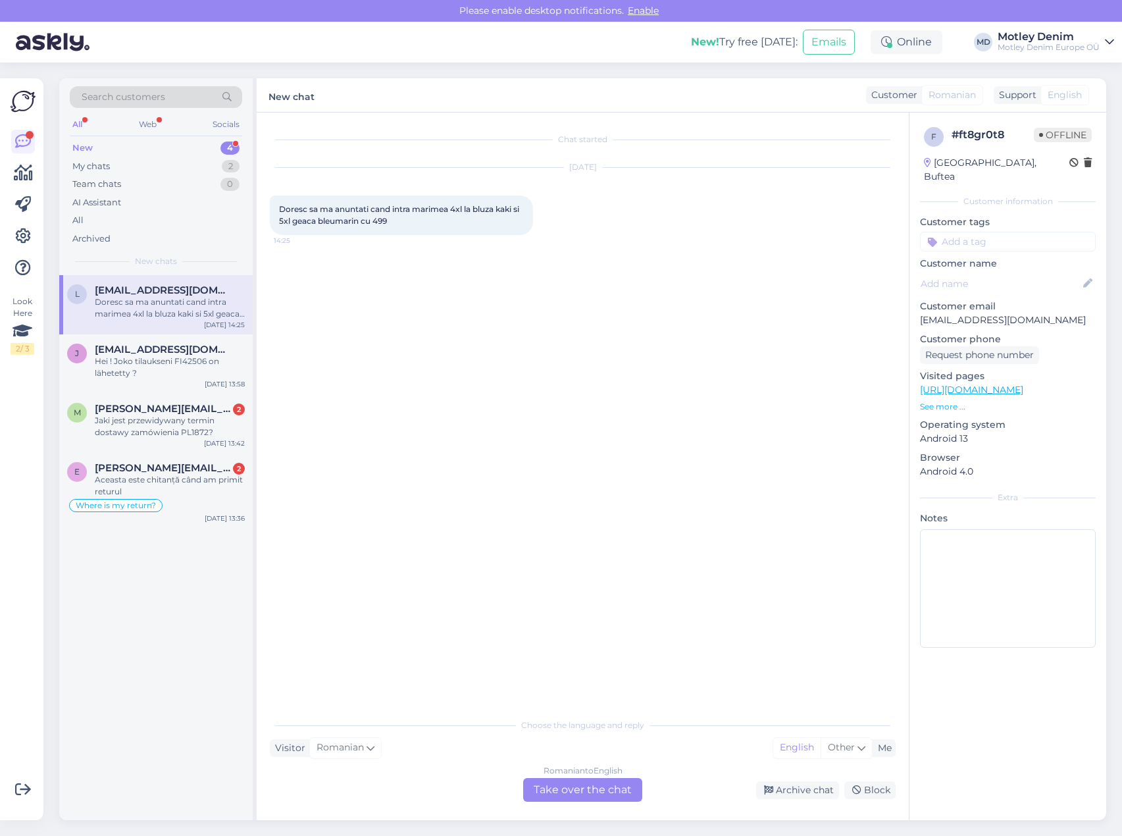
click at [578, 790] on div "Romanian to English Take over the chat" at bounding box center [582, 790] width 119 height 24
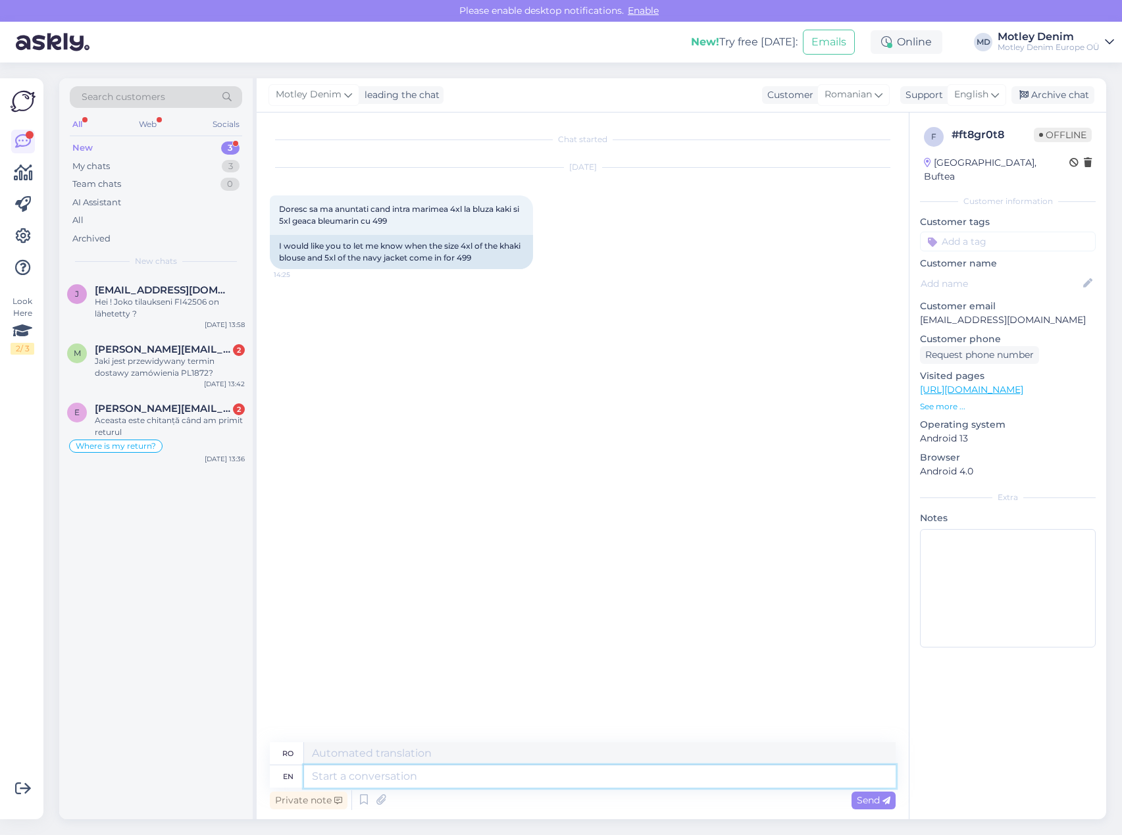
click at [511, 774] on textarea at bounding box center [599, 776] width 591 height 22
type textarea "Hello"
type textarea "Buna ziua"
click at [940, 401] on p "See more ..." at bounding box center [1008, 407] width 176 height 12
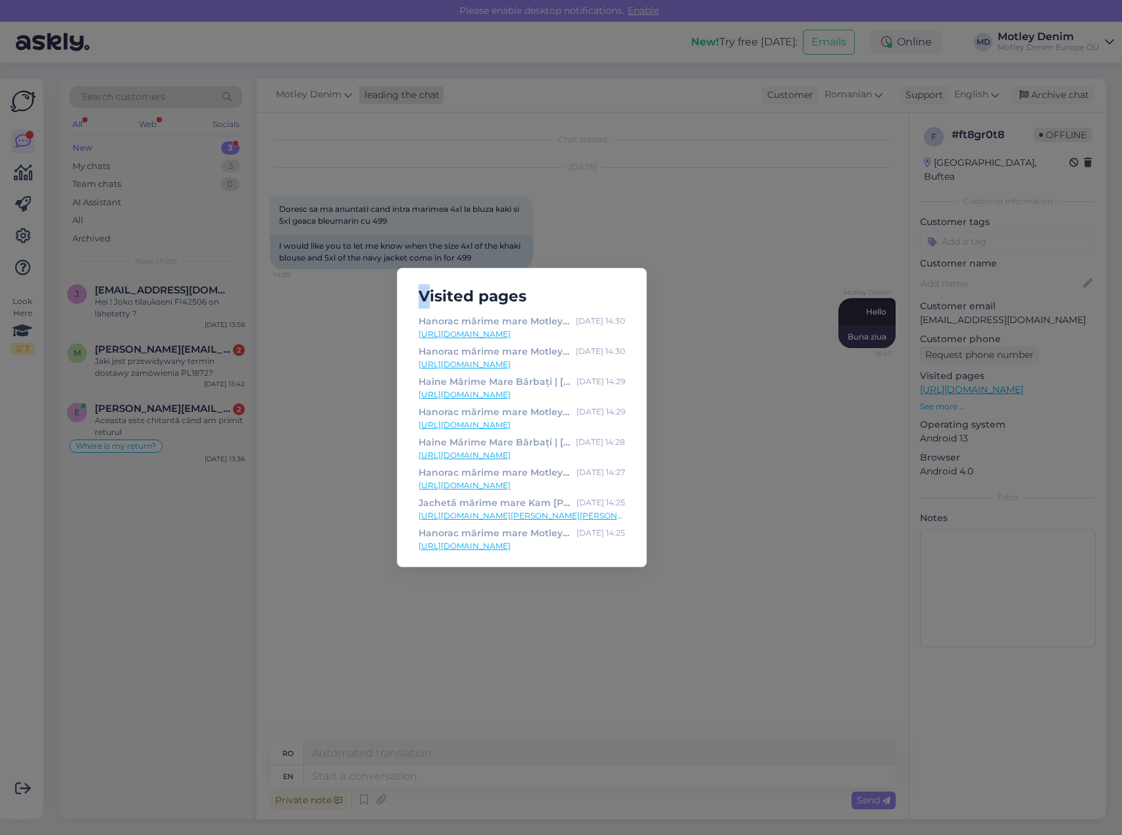
click at [424, 90] on div "Visited pages Hanorac mărime mare Motley Denim [GEOGRAPHIC_DATA] Sweatshirt Dar…" at bounding box center [561, 417] width 1122 height 835
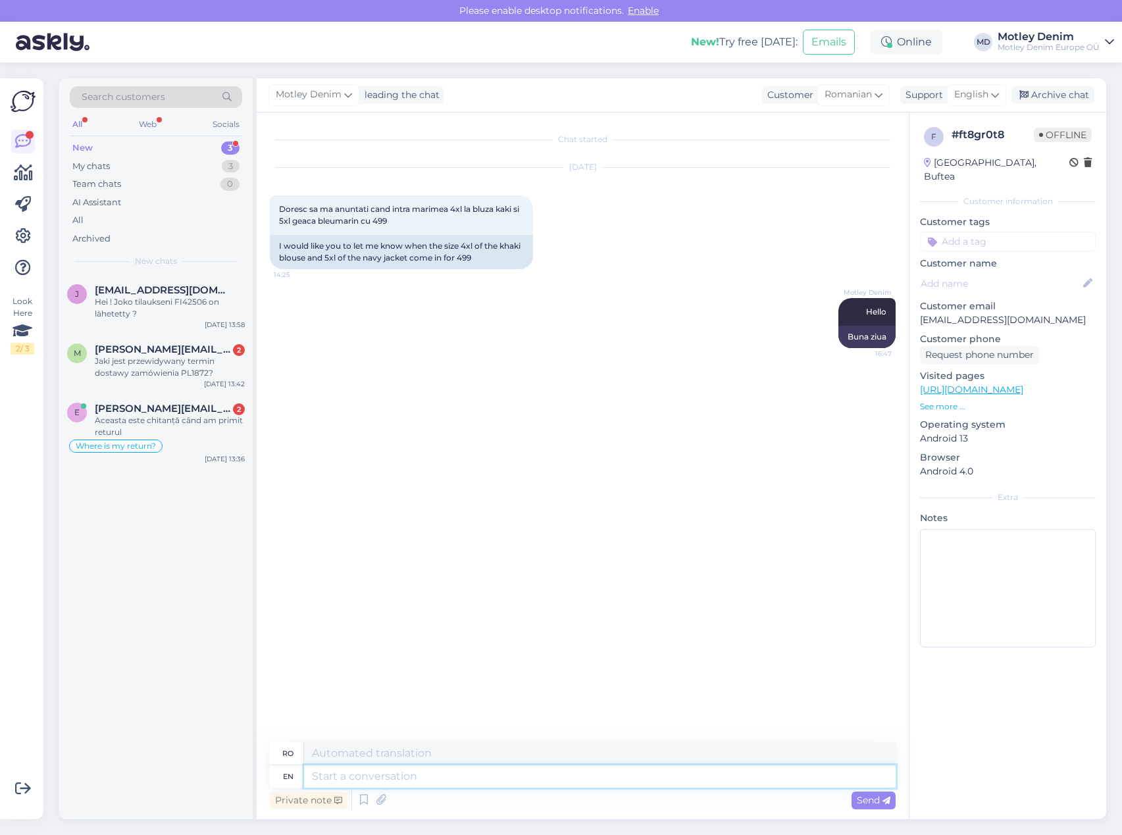
click at [629, 776] on textarea at bounding box center [599, 776] width 591 height 22
type textarea "Can"
type textarea "Poate"
type textarea "Can you p"
type textarea "Poți"
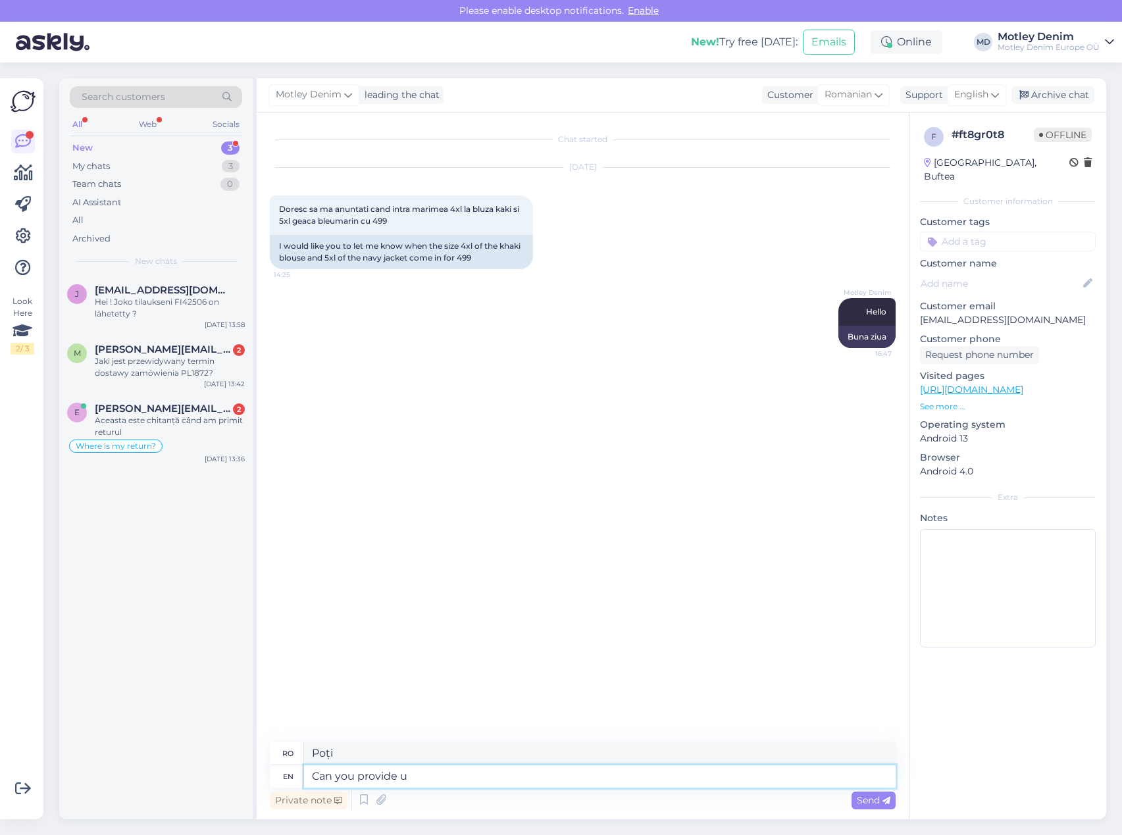
type textarea "Can you provide us"
type textarea "Puteți furniza"
type textarea "Can you provide us th"
type textarea "Ne puteți oferi"
type textarea "Can you provide us the p"
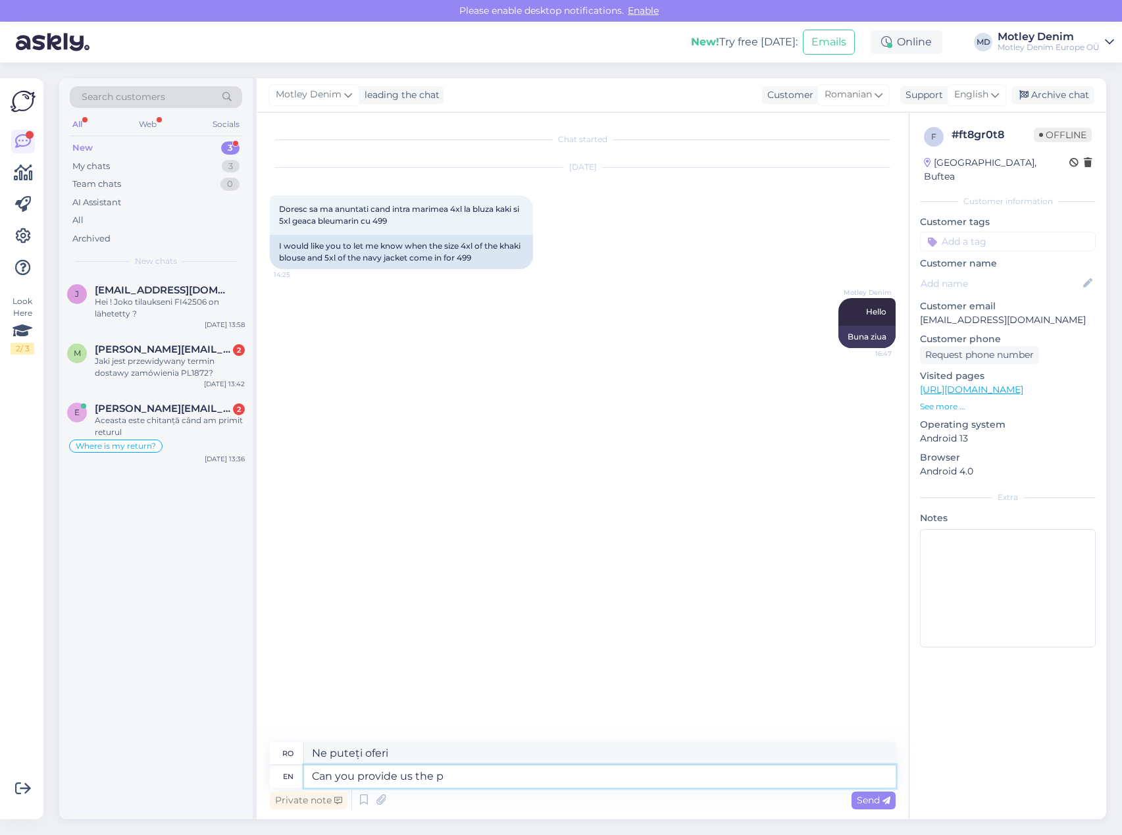
type textarea "Ne puteți furniza"
type textarea "Can you provide us the product l"
type textarea "Ne puteți furniza produsul?"
type textarea "Can you provide us the product links tha"
type textarea "Ne puteți oferi link-urile produselor?"
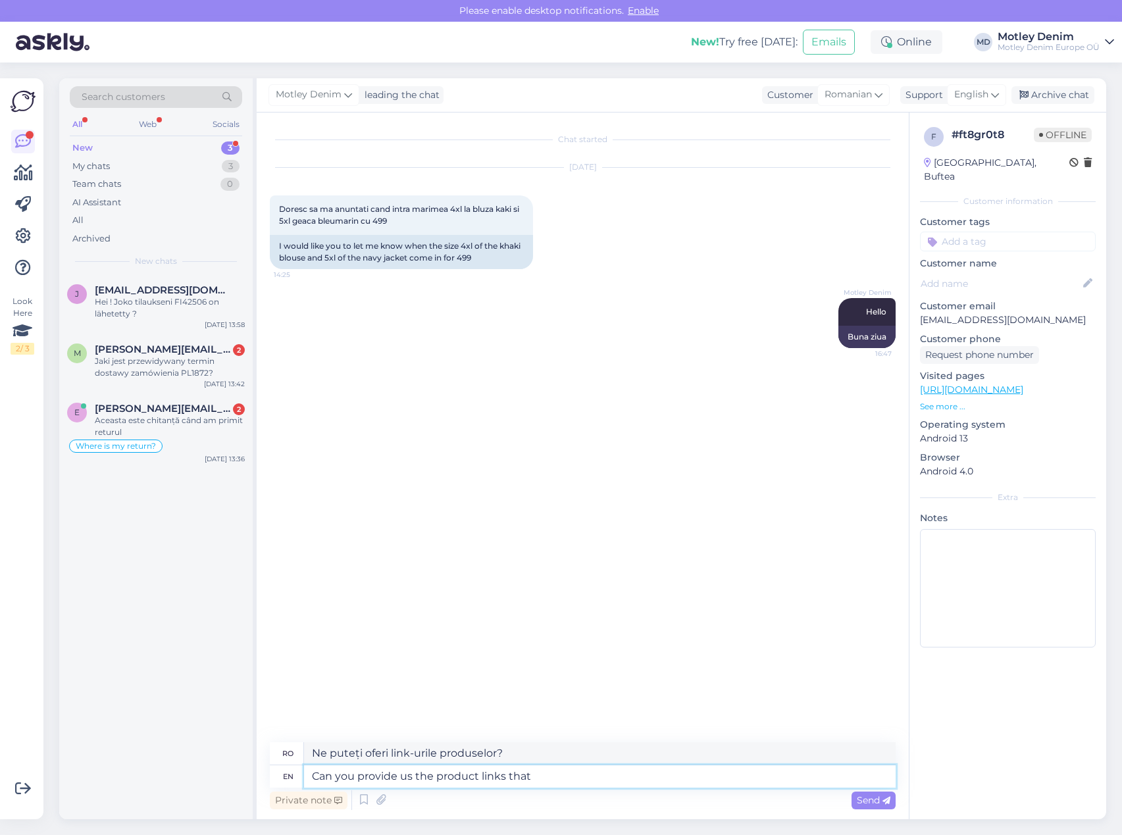
type textarea "Can you provide us the product links that y"
type textarea "Ne puteți oferi linkurile produselor care"
type textarea "Can you provide us the product links that you are"
type textarea "Ne puteți furniza linkurile produselor pe care le aveți?"
type textarea "Can you provide us the product links that you are w"
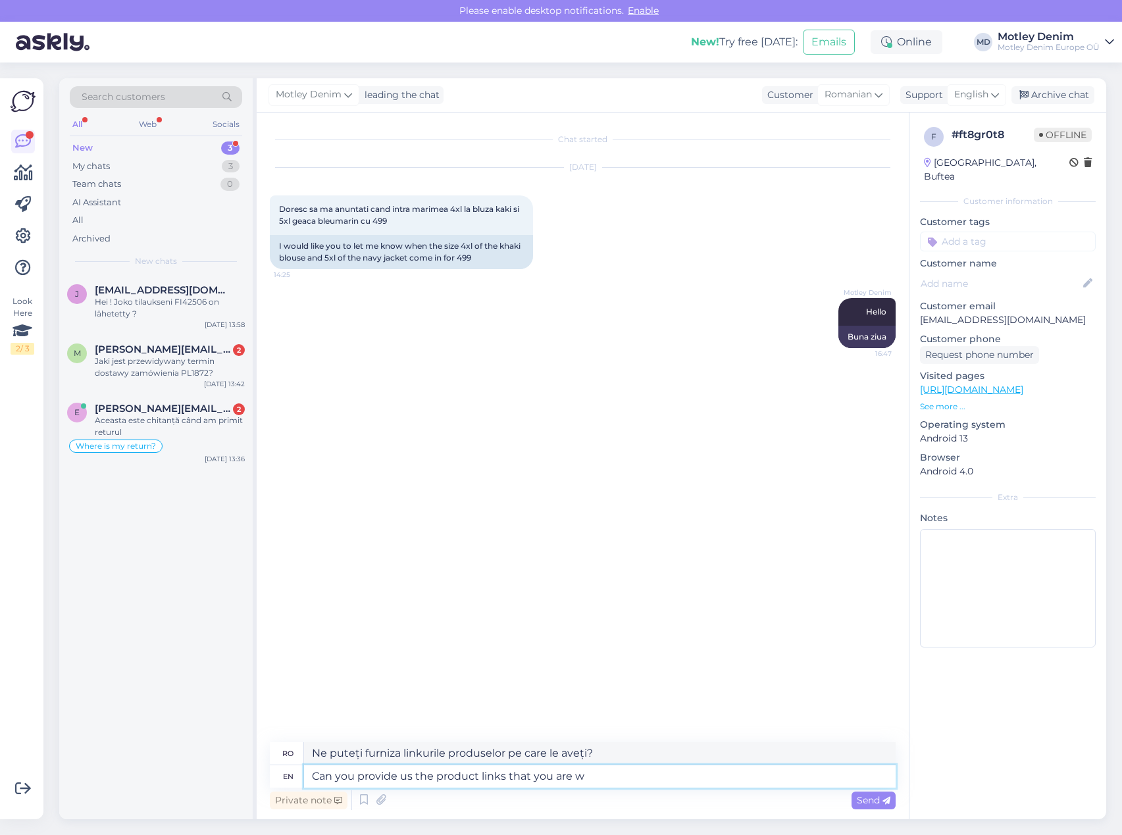
type textarea "Ne puteți oferi linkurile produselor pe care le aveți?"
type textarea "Can you provide us the product links that you are waiting to"
type textarea "Ne puteți oferi linkurile produselor pe care le așteptați?"
type textarea "Can you provide us the product links that you are waiting to buy?"
type textarea "Ne puteți oferi linkurile produselor pe care așteptați să le cumpărați?"
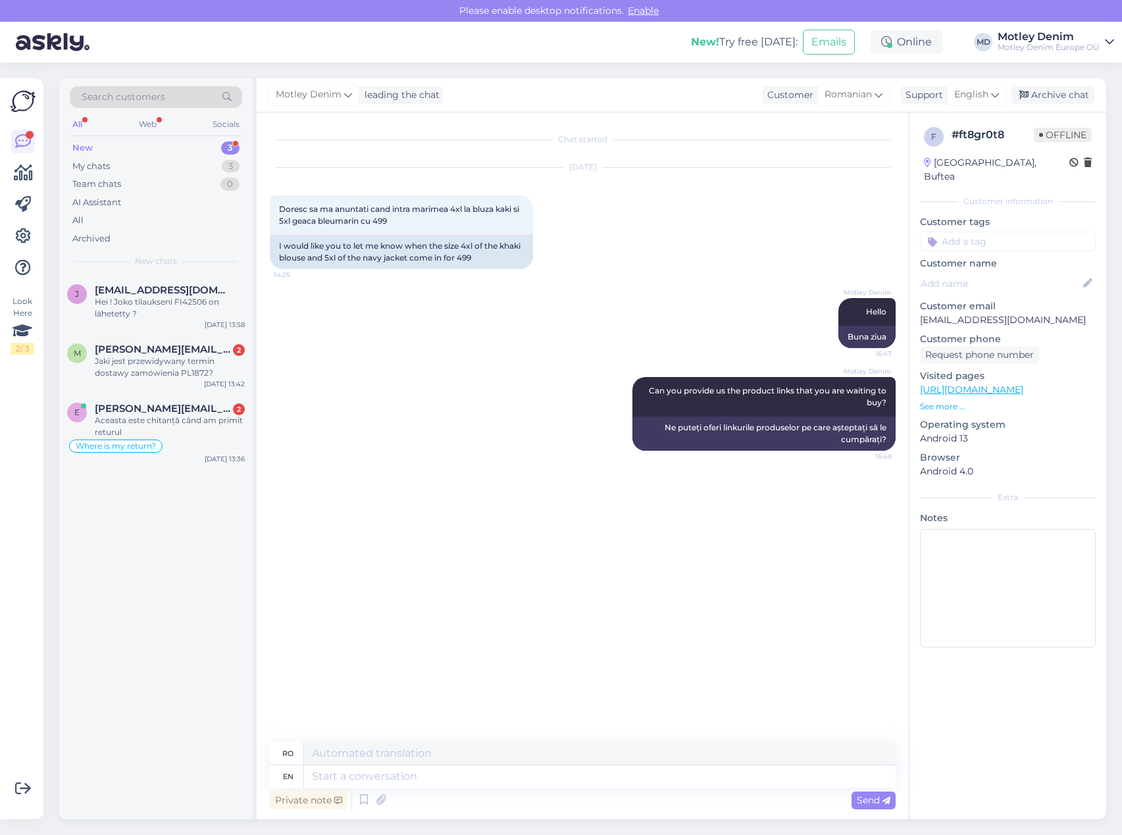
click at [529, 304] on div "Motley Denim Hello 16:47 Buna ziua" at bounding box center [583, 323] width 626 height 79
click at [1068, 95] on div "Archive chat" at bounding box center [1052, 95] width 83 height 18
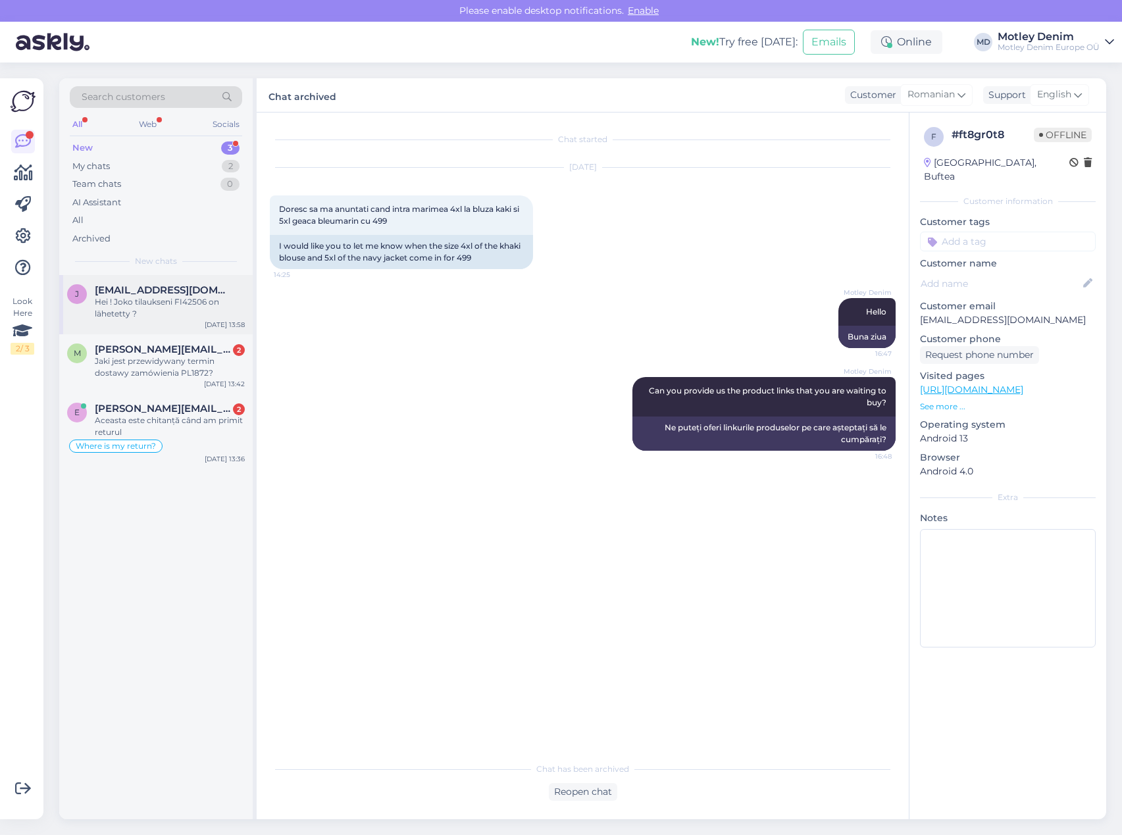
click at [115, 314] on div "Hei ! Joko tilaukseni FI42506 on lähetetty ?" at bounding box center [170, 308] width 150 height 24
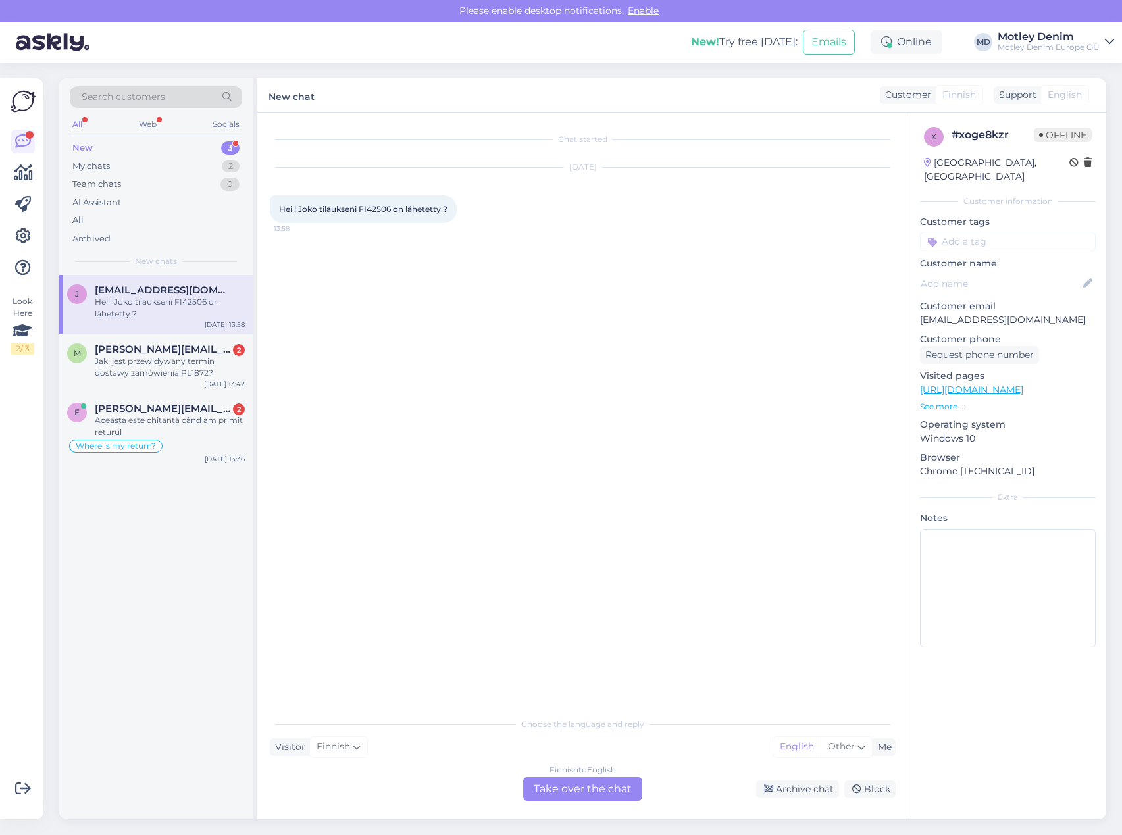
click at [591, 790] on div "Finnish to English Take over the chat" at bounding box center [582, 789] width 119 height 24
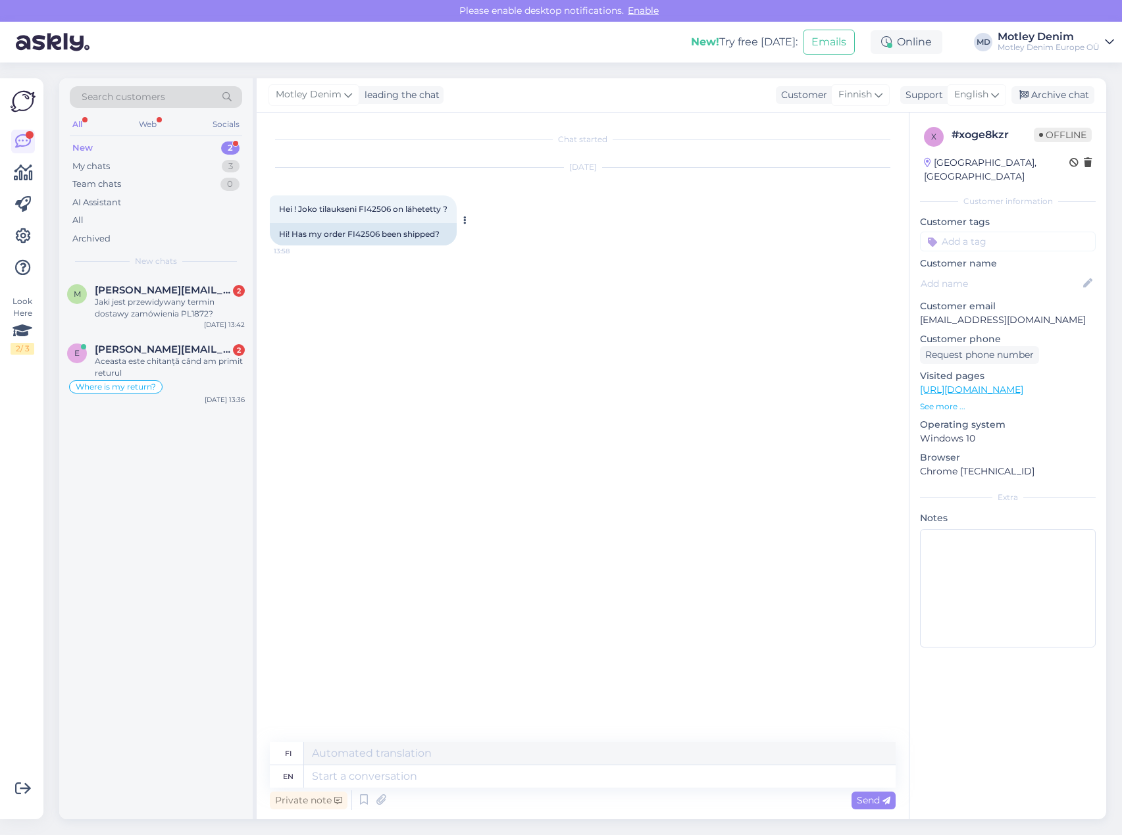
click at [361, 243] on div "Hi! Has my order FI42506 been shipped?" at bounding box center [363, 234] width 187 height 22
click at [363, 236] on div "Hi! Has my order FI42506 been shipped?" at bounding box center [363, 234] width 187 height 22
copy div "FI42506"
click at [398, 769] on textarea at bounding box center [599, 776] width 591 height 22
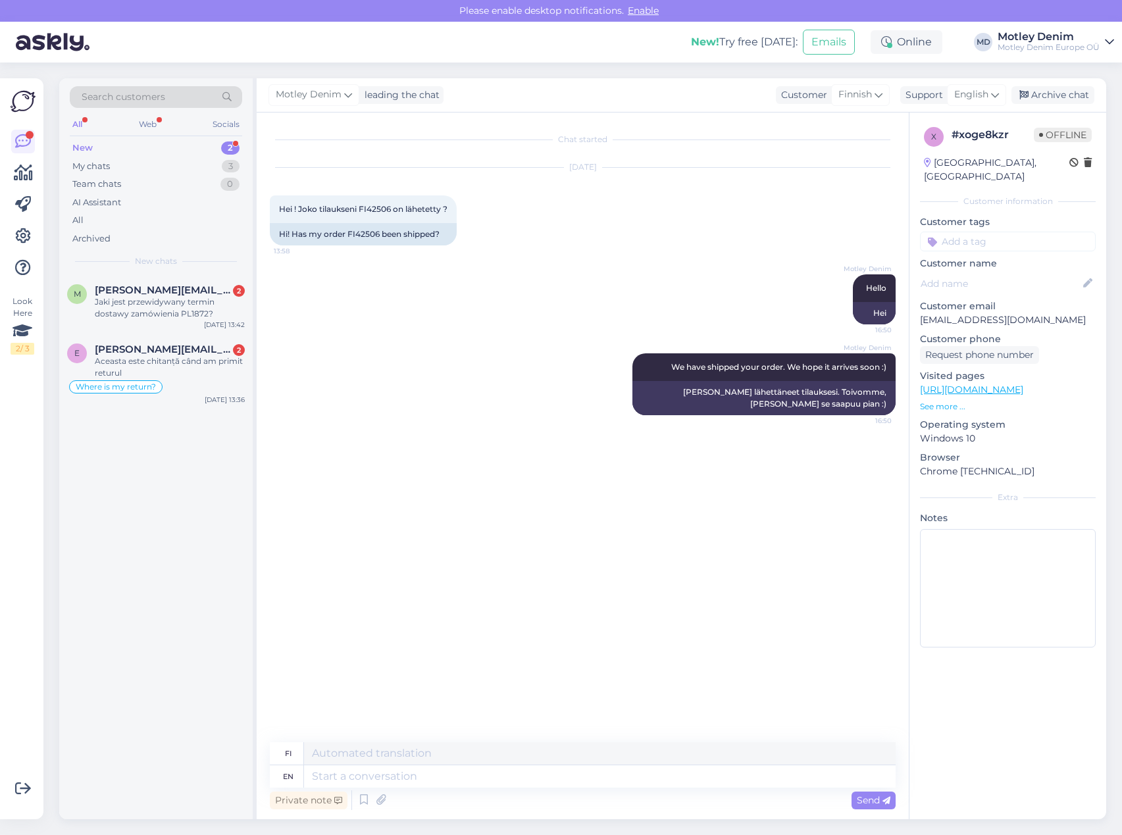
click at [1001, 232] on input at bounding box center [1008, 242] width 176 height 20
click at [1022, 320] on span "Where is my order?" at bounding box center [1008, 324] width 78 height 8
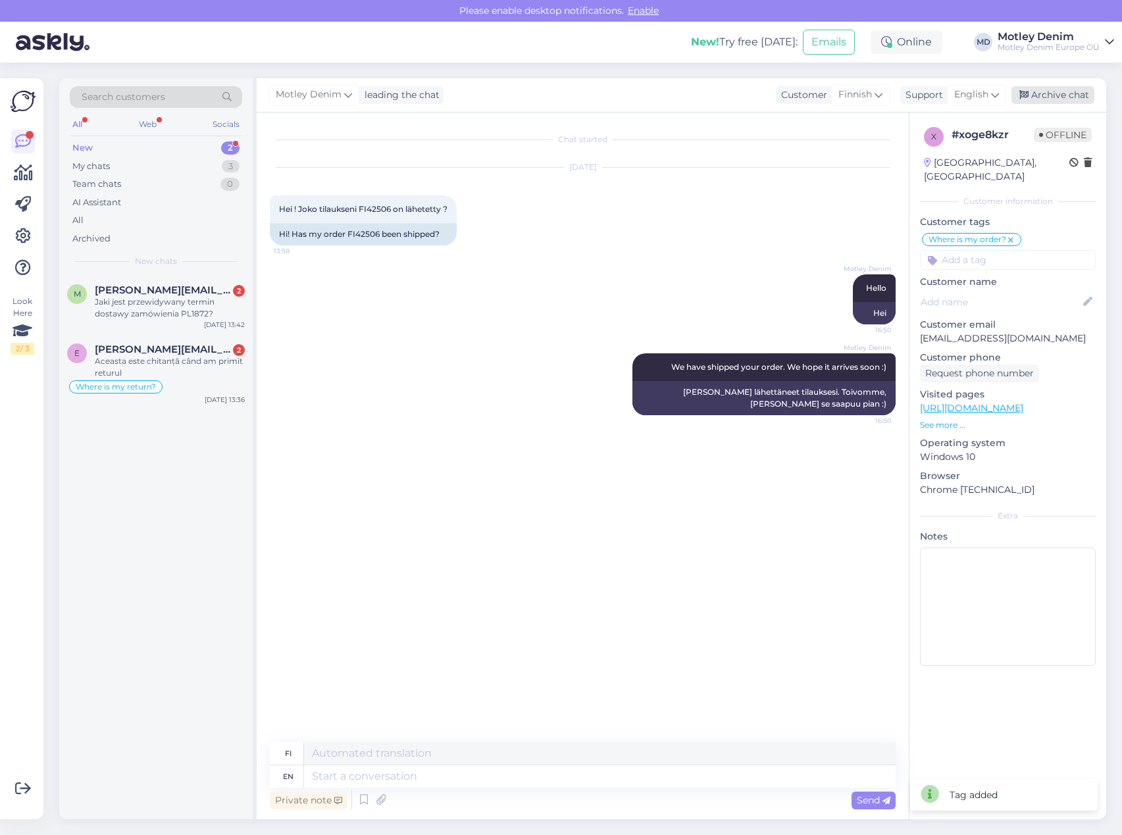
click at [1076, 101] on div "Archive chat" at bounding box center [1052, 95] width 83 height 18
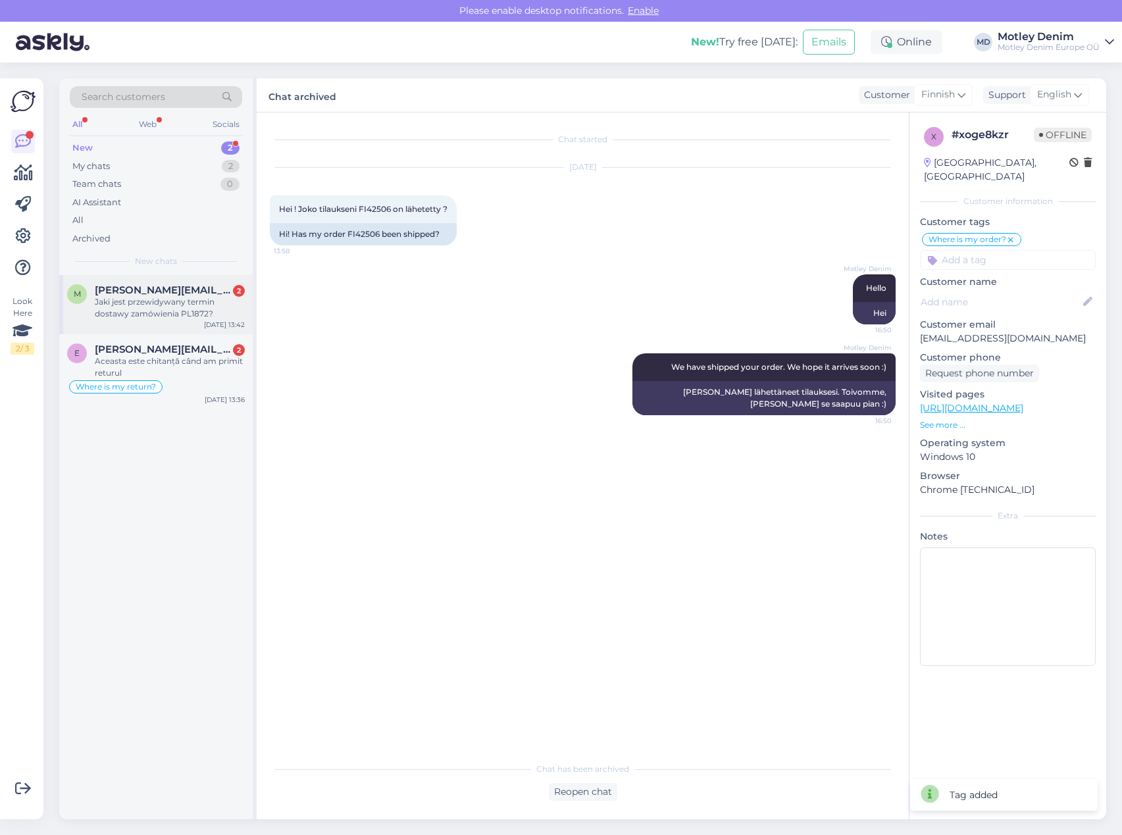
click at [211, 291] on span "[PERSON_NAME][EMAIL_ADDRESS][DOMAIN_NAME]" at bounding box center [163, 290] width 137 height 12
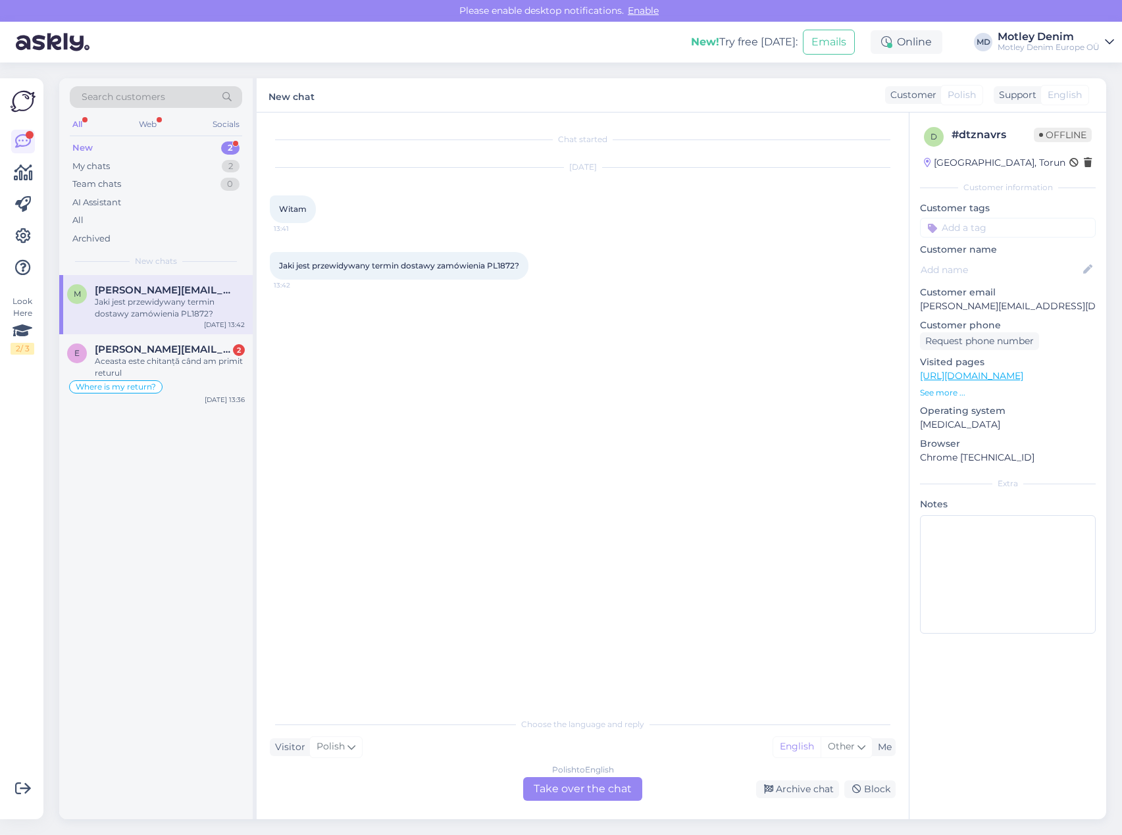
click at [563, 794] on div "Polish to English Take over the chat" at bounding box center [582, 789] width 119 height 24
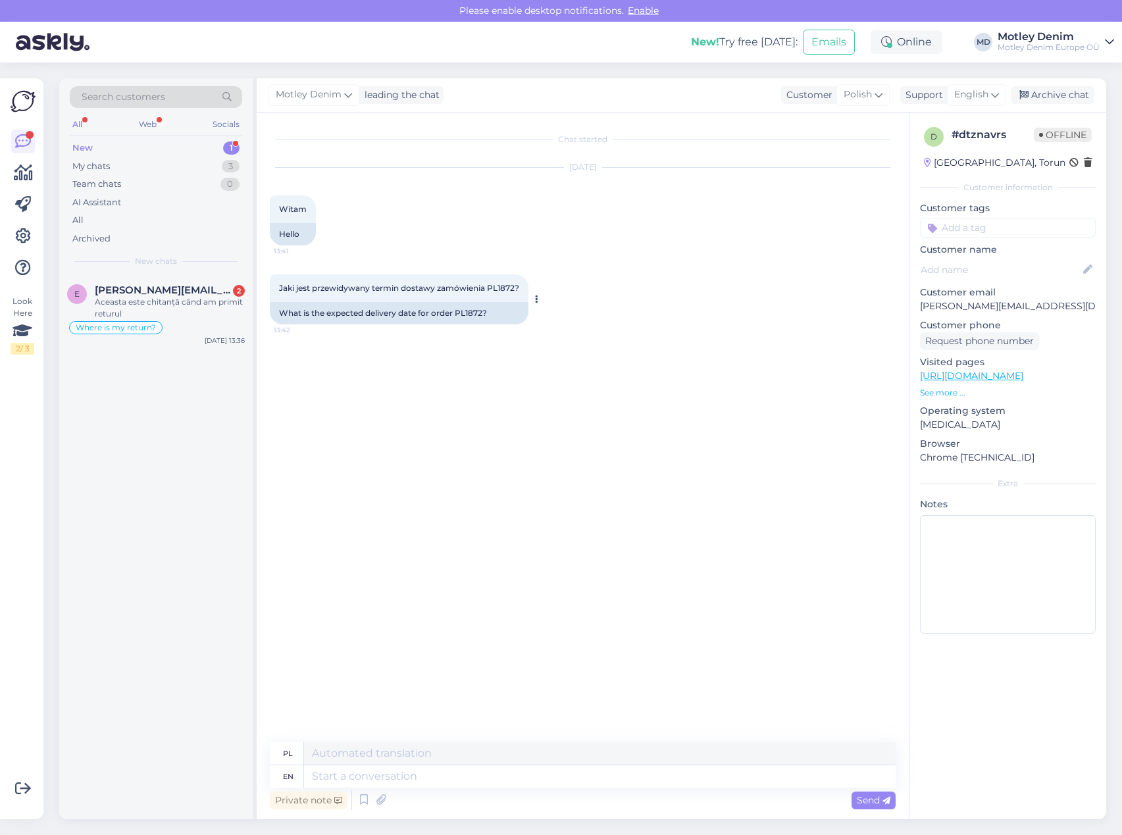
click at [506, 289] on span "Jaki jest przewidywany termin dostawy zamówienia PL1872?" at bounding box center [399, 288] width 240 height 10
copy span "PL1872"
click at [465, 782] on textarea at bounding box center [599, 776] width 591 height 22
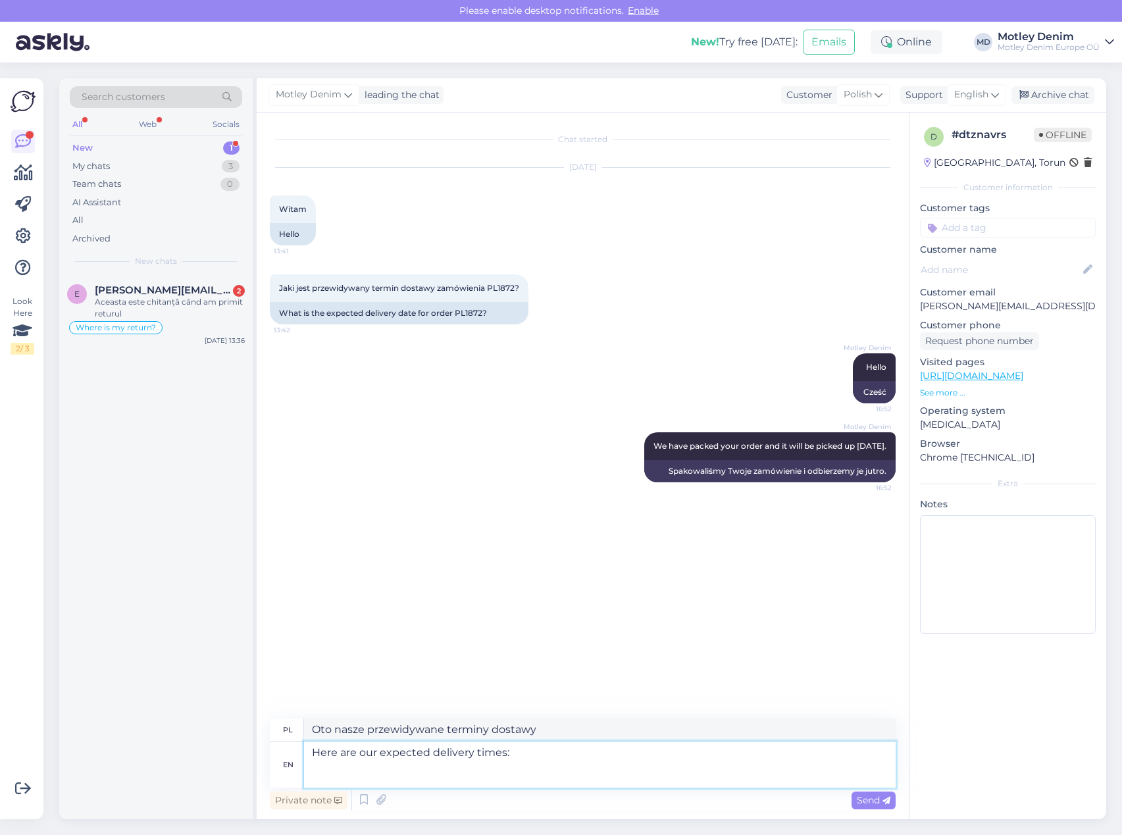
paste textarea "[URL][DOMAIN_NAME]"
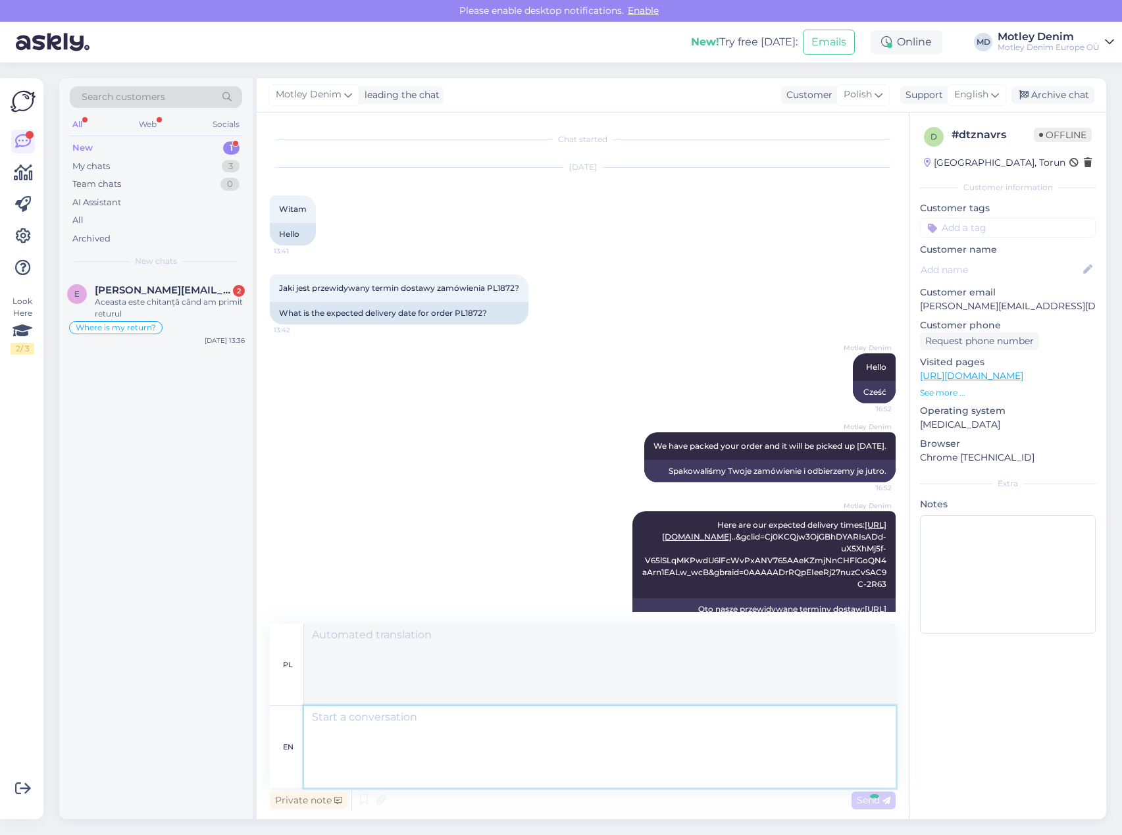
scroll to position [23, 0]
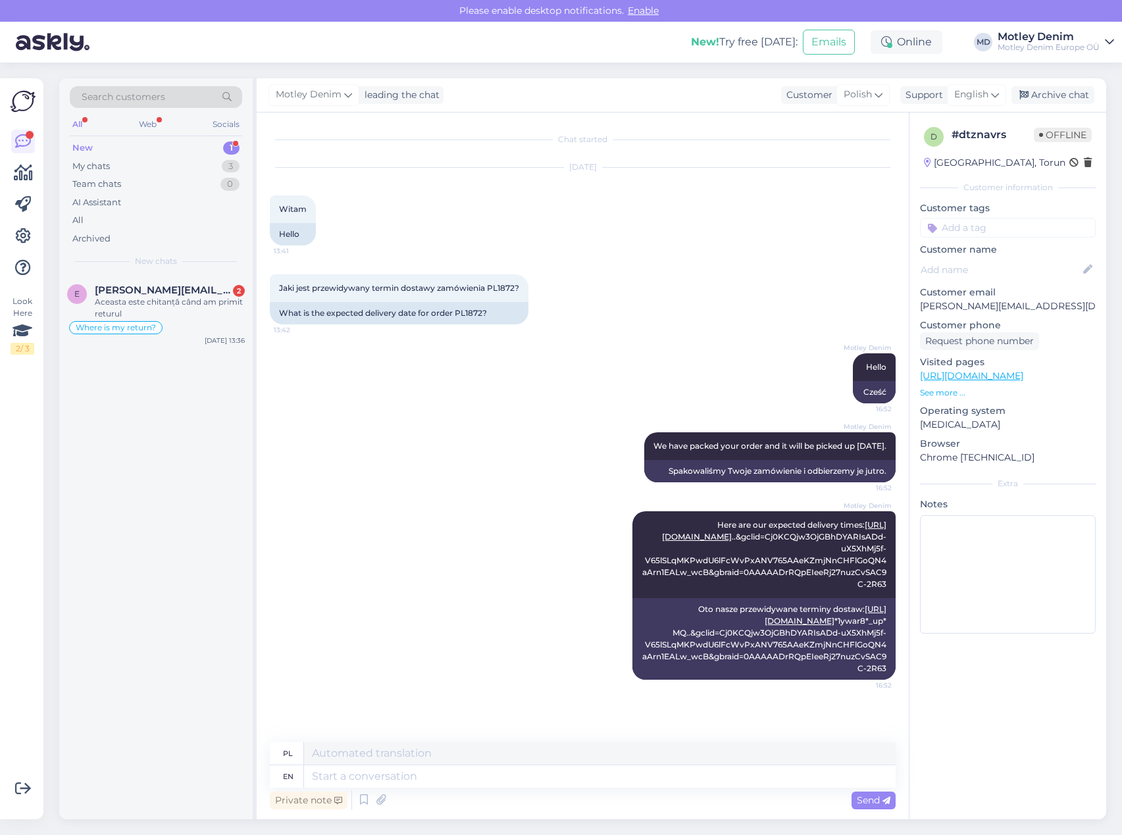
click at [1025, 222] on input at bounding box center [1008, 228] width 176 height 20
click at [1033, 312] on span "Where is my order?" at bounding box center [1008, 310] width 78 height 8
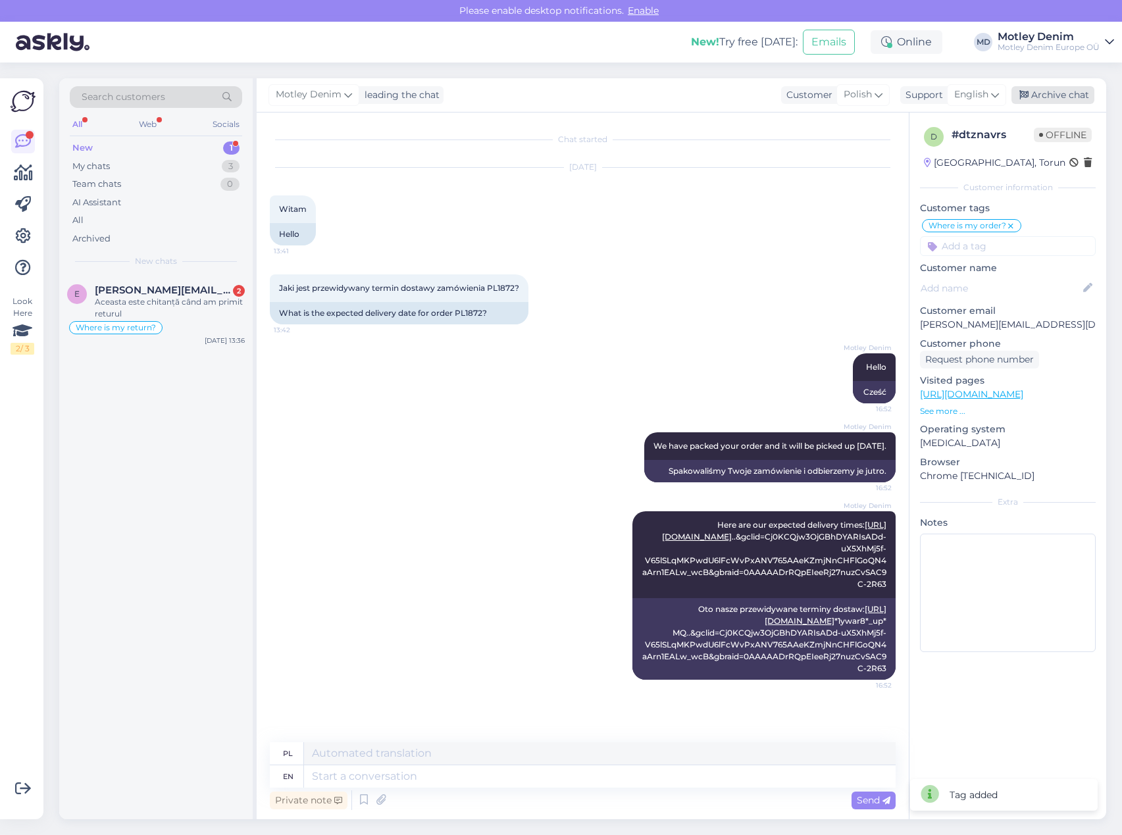
click at [1062, 95] on div "Archive chat" at bounding box center [1052, 95] width 83 height 18
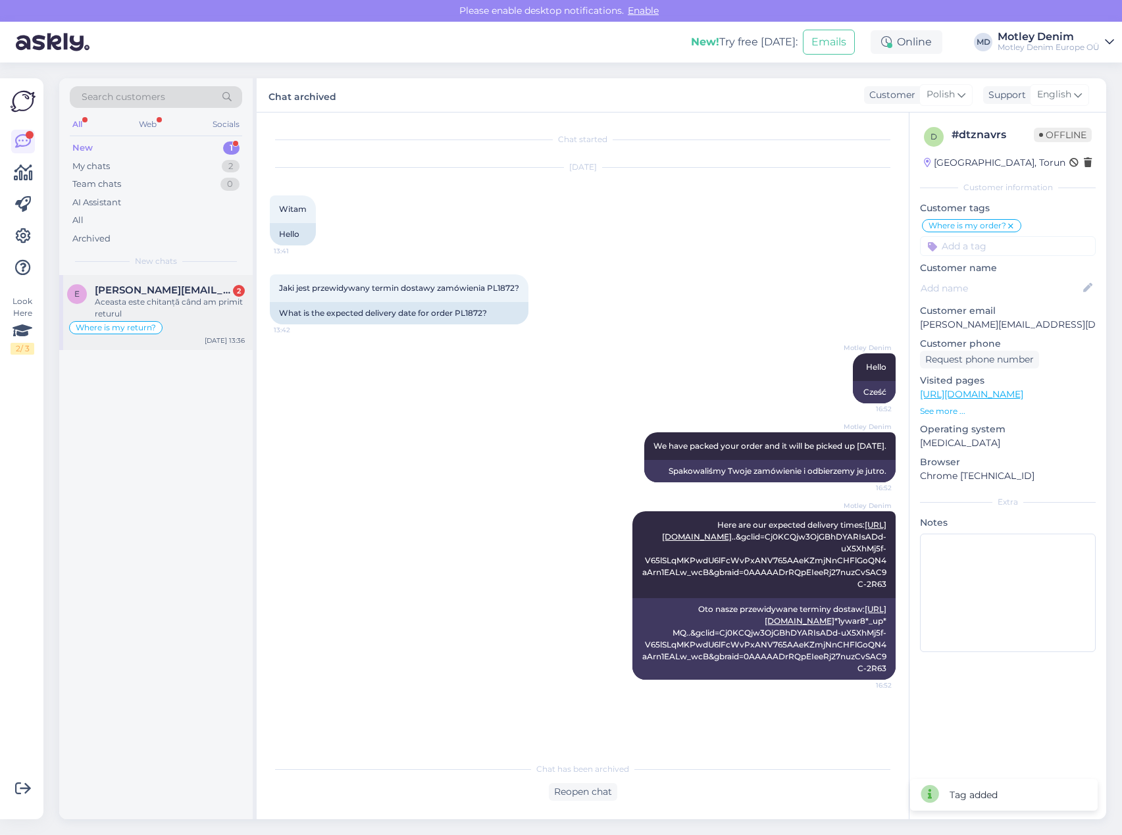
click at [224, 291] on span "[PERSON_NAME][EMAIL_ADDRESS][DOMAIN_NAME]" at bounding box center [163, 290] width 137 height 12
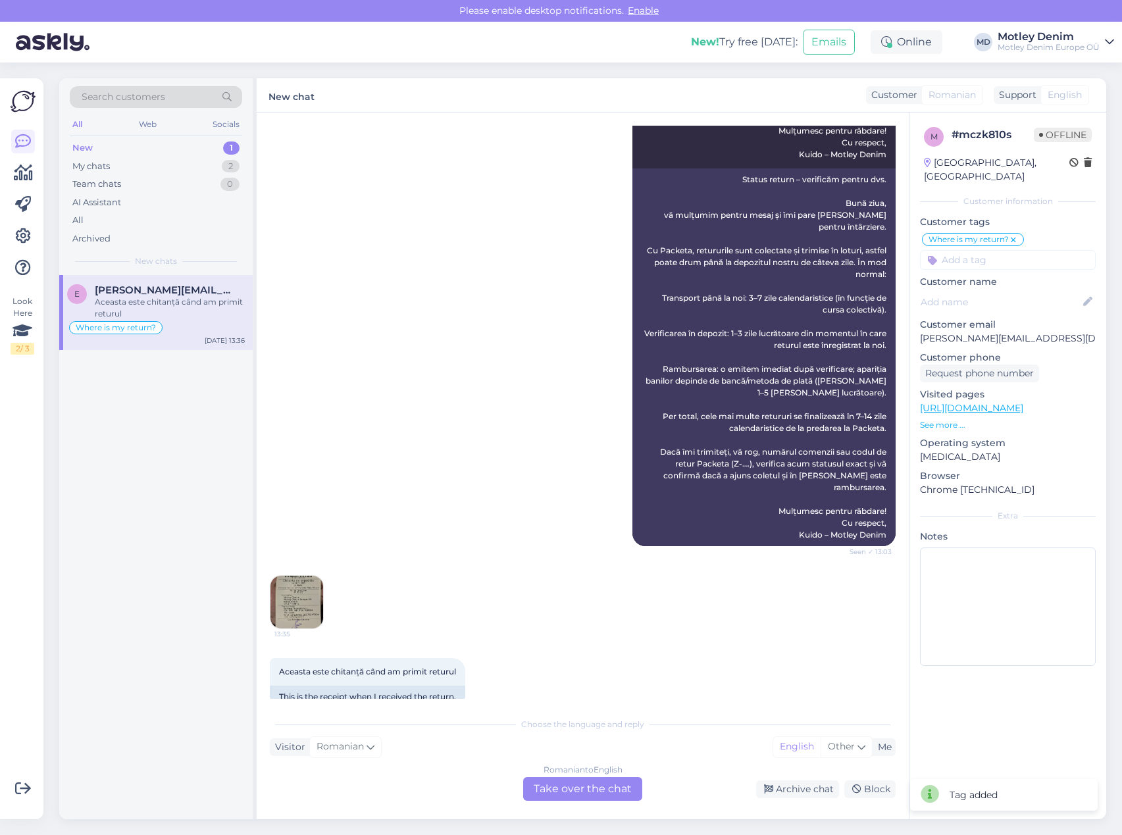
click at [570, 786] on div "Romanian to English Take over the chat" at bounding box center [582, 789] width 119 height 24
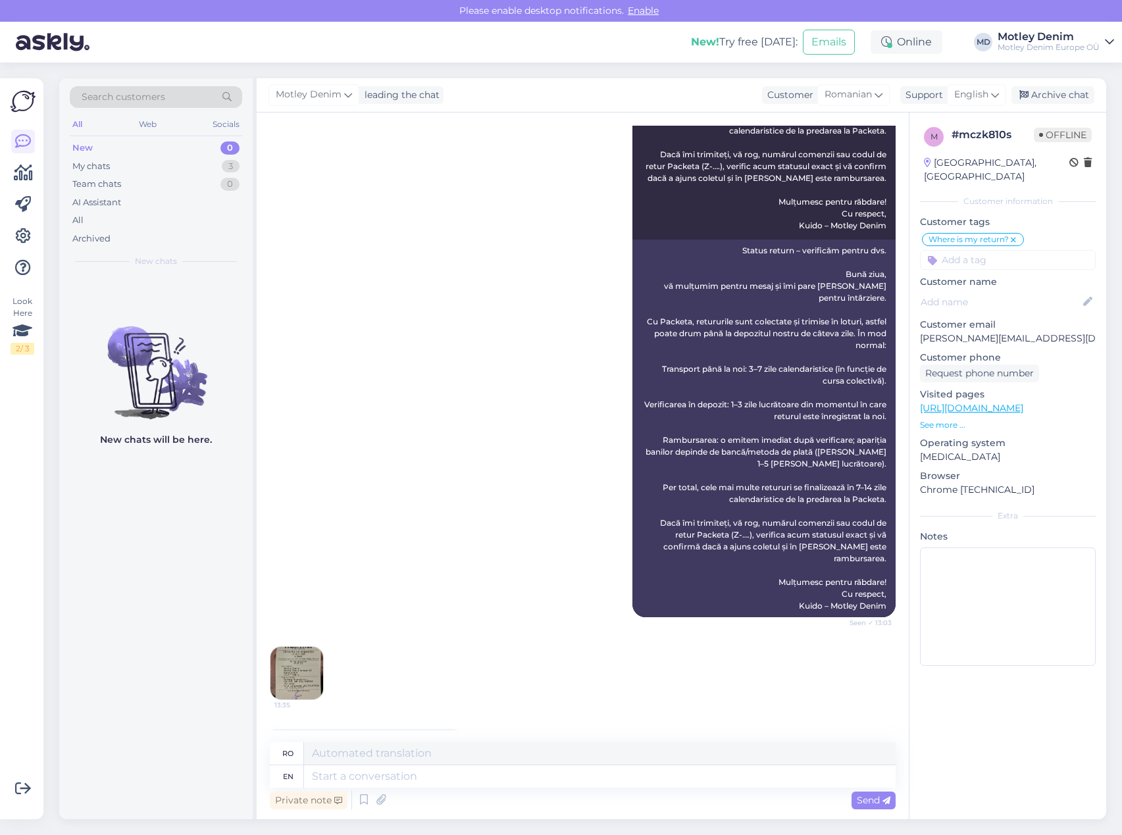
scroll to position [516, 0]
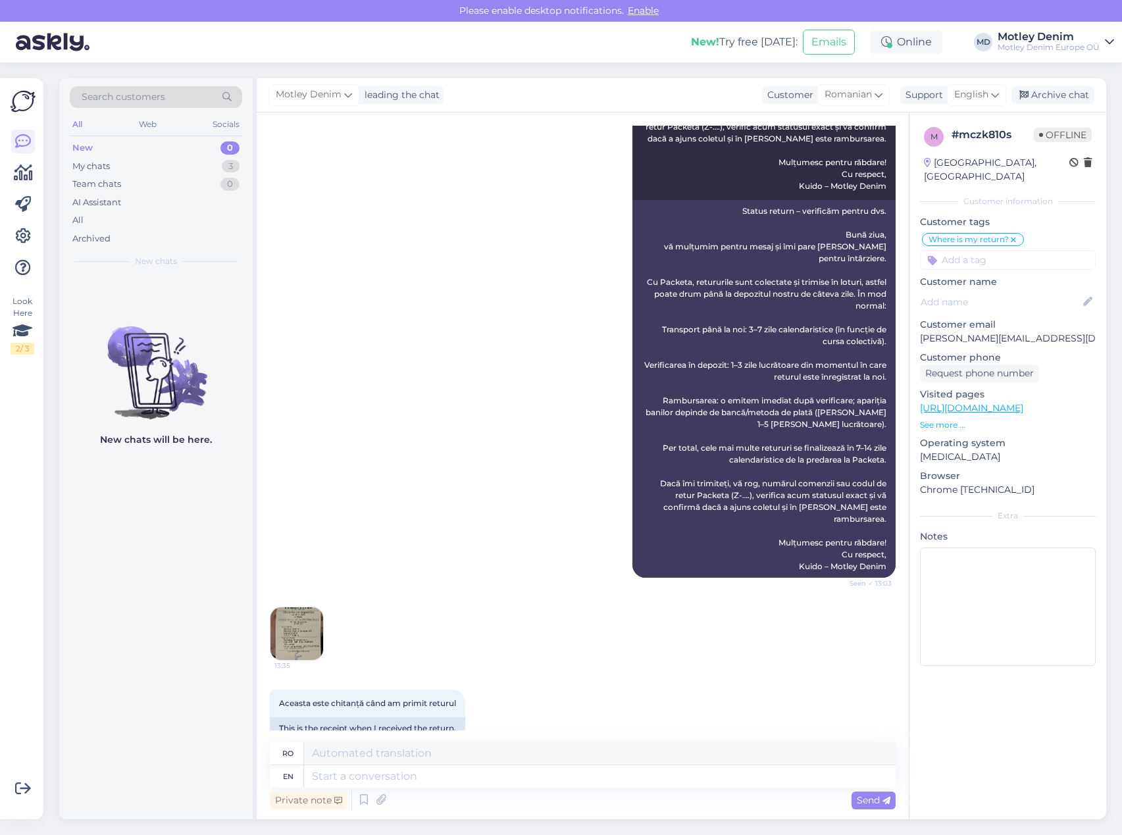
click at [290, 612] on img at bounding box center [296, 633] width 53 height 53
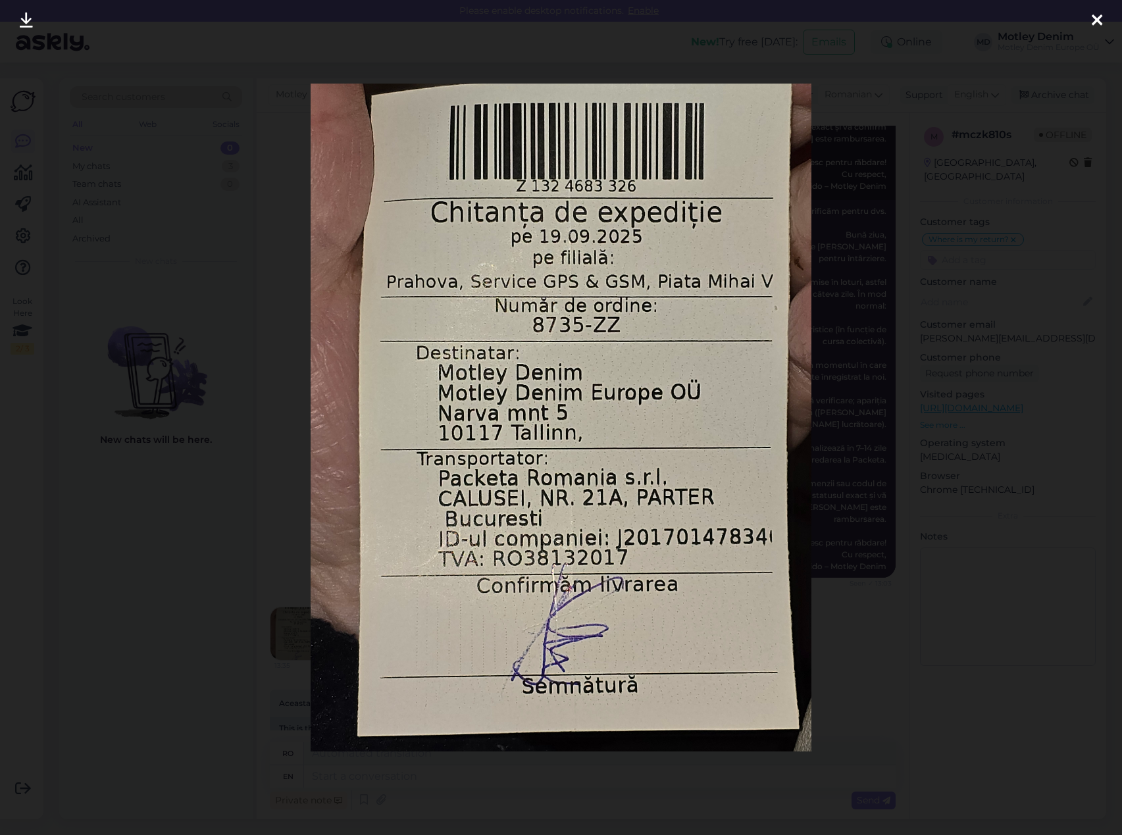
click at [259, 439] on div at bounding box center [561, 417] width 1122 height 835
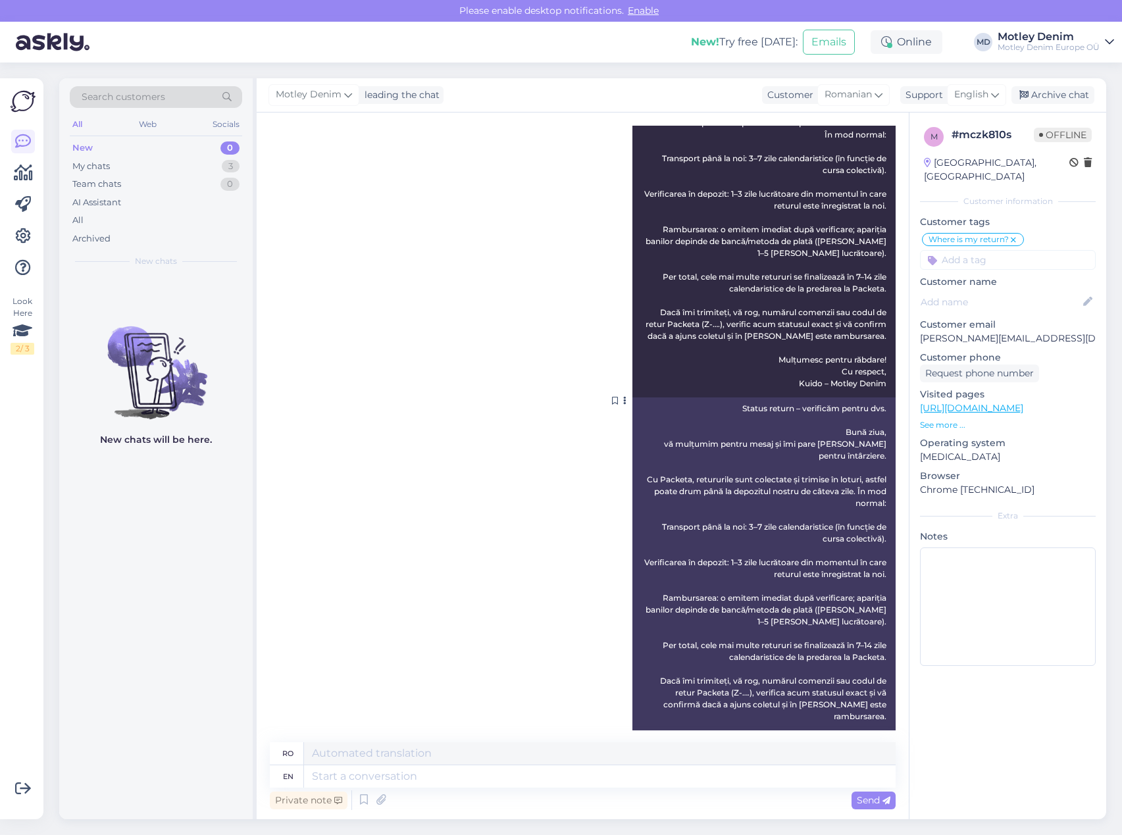
scroll to position [56, 0]
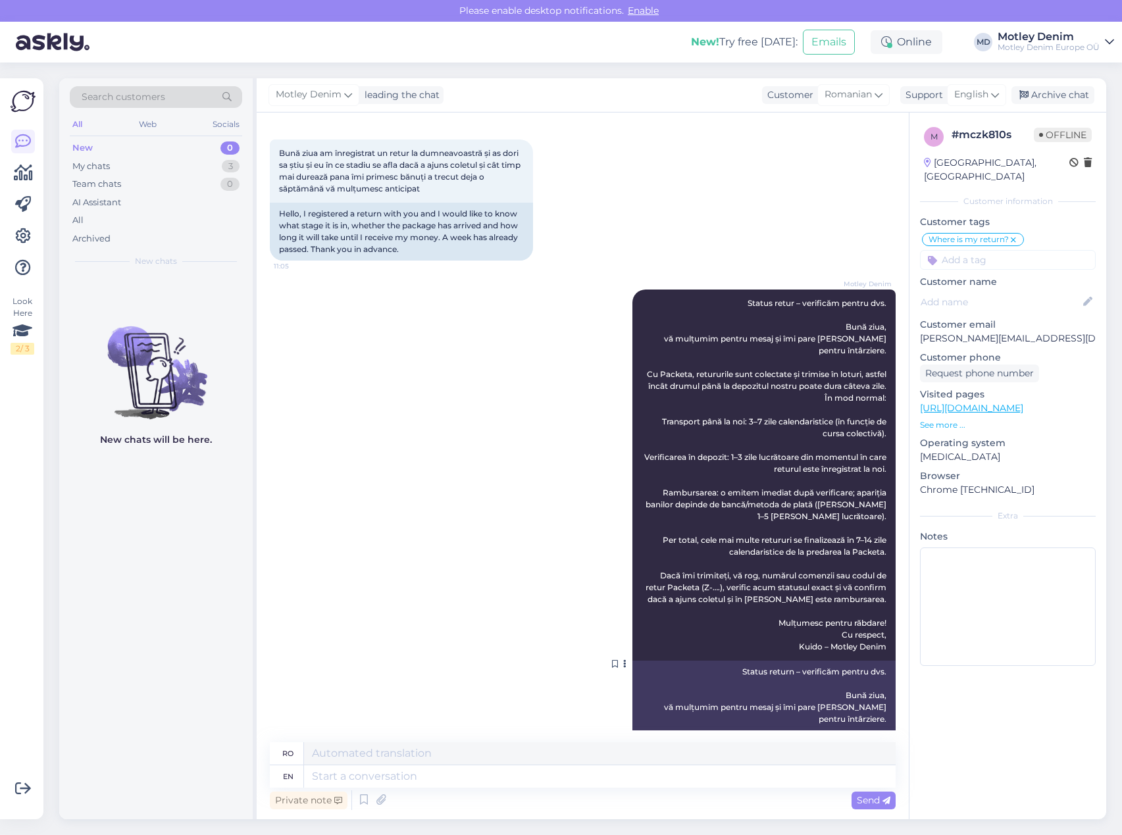
click at [751, 304] on span "Status retur – verificăm pentru dvs. Bună ziua, vă mulțumim pentru mesaj și îmi…" at bounding box center [766, 474] width 244 height 353
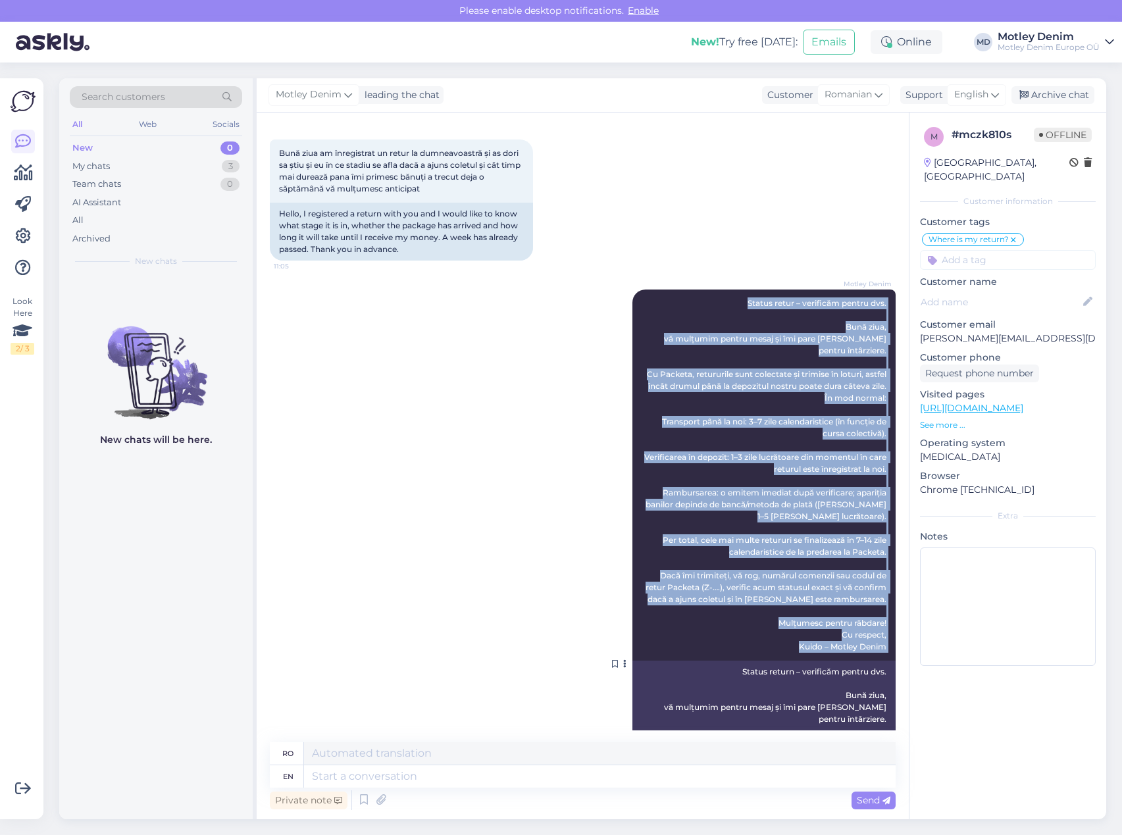
drag, startPoint x: 751, startPoint y: 304, endPoint x: 861, endPoint y: 636, distance: 349.1
click at [861, 636] on span "Status retur – verificăm pentru dvs. Bună ziua, vă mulțumim pentru mesaj și îmi…" at bounding box center [766, 474] width 244 height 353
copy div "Status retur – verificăm pentru dvs. Bună ziua, vă mulțumim pentru mesaj și îmi…"
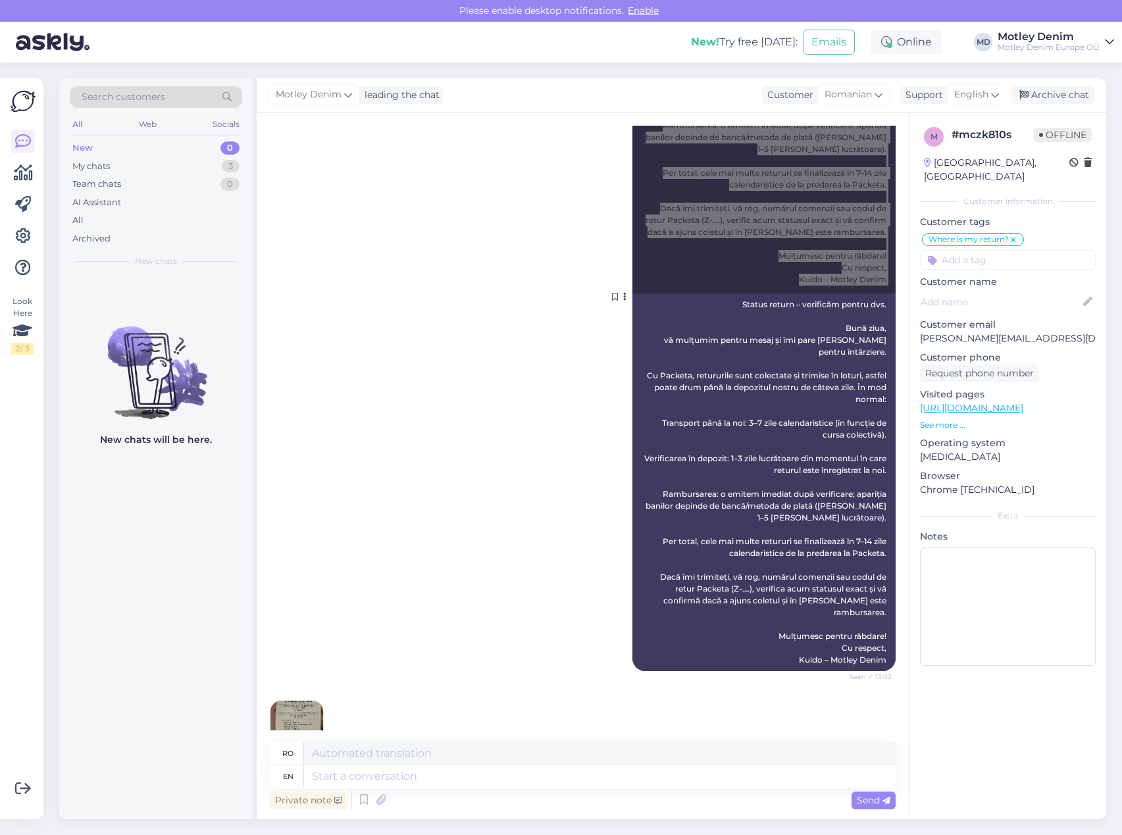
scroll to position [516, 0]
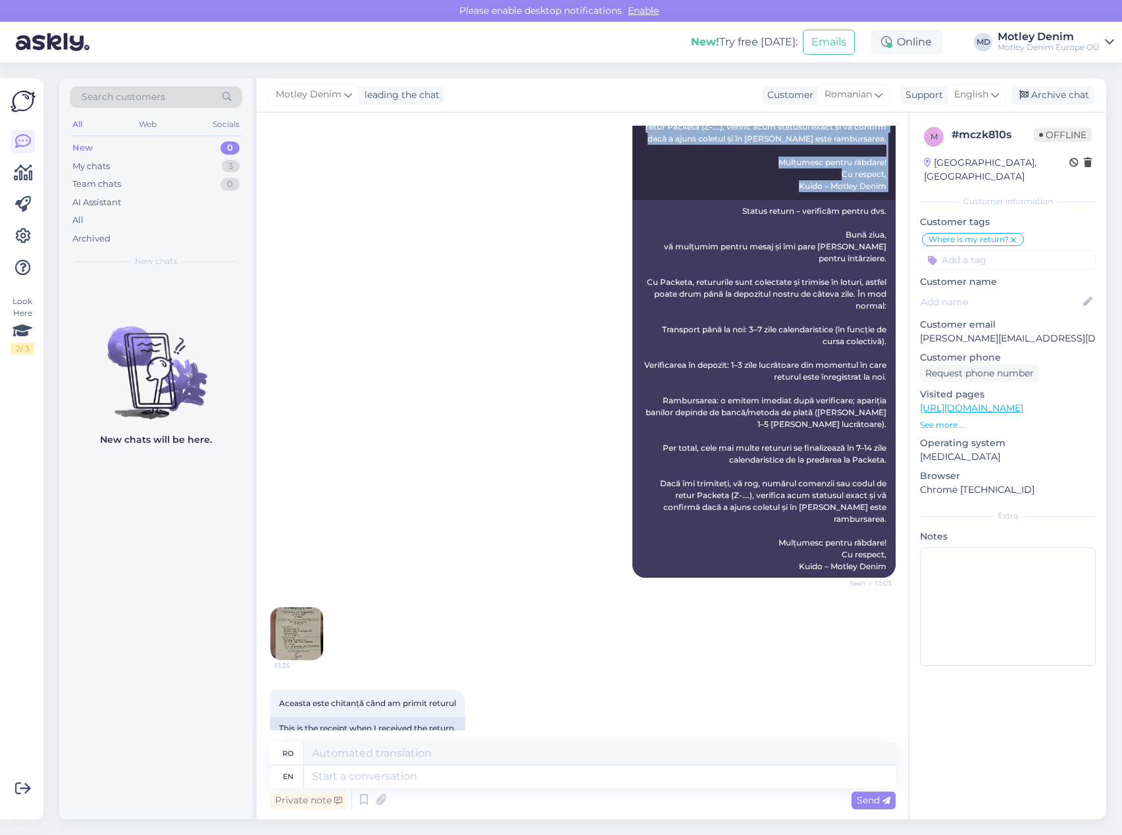
click at [298, 624] on img at bounding box center [296, 633] width 53 height 53
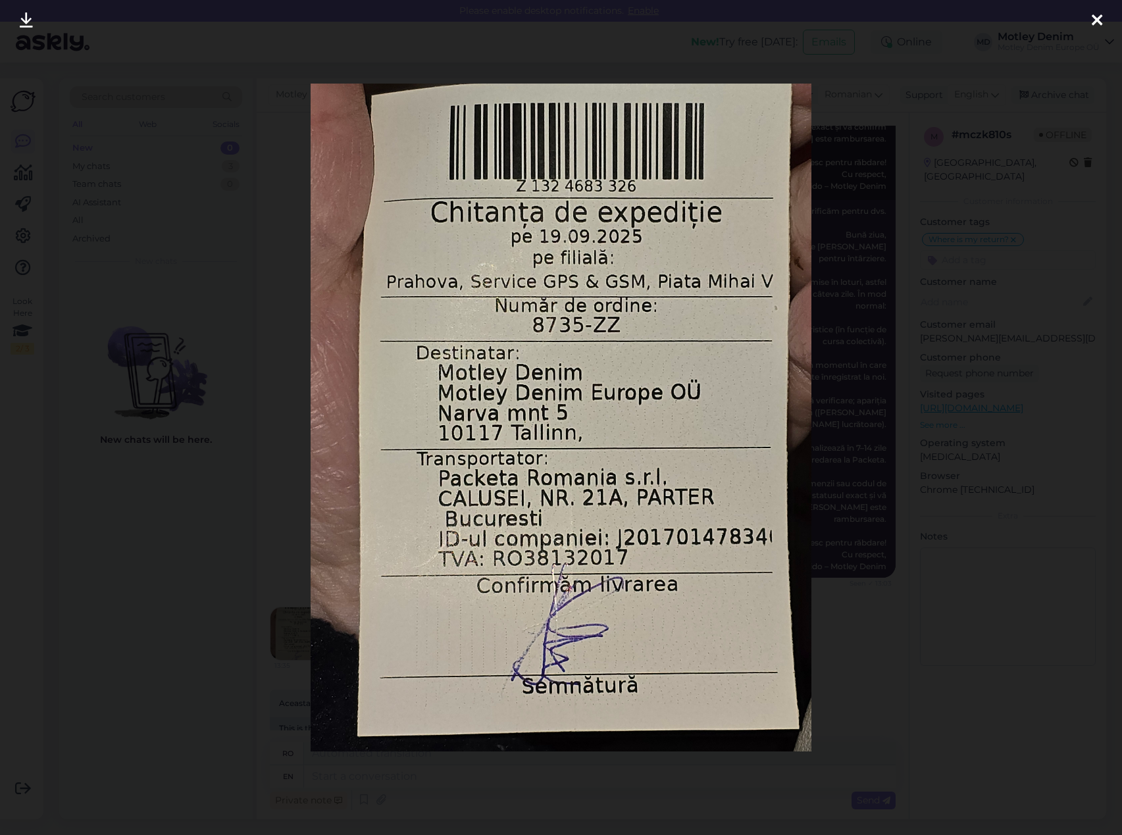
click at [870, 283] on div at bounding box center [561, 417] width 1122 height 835
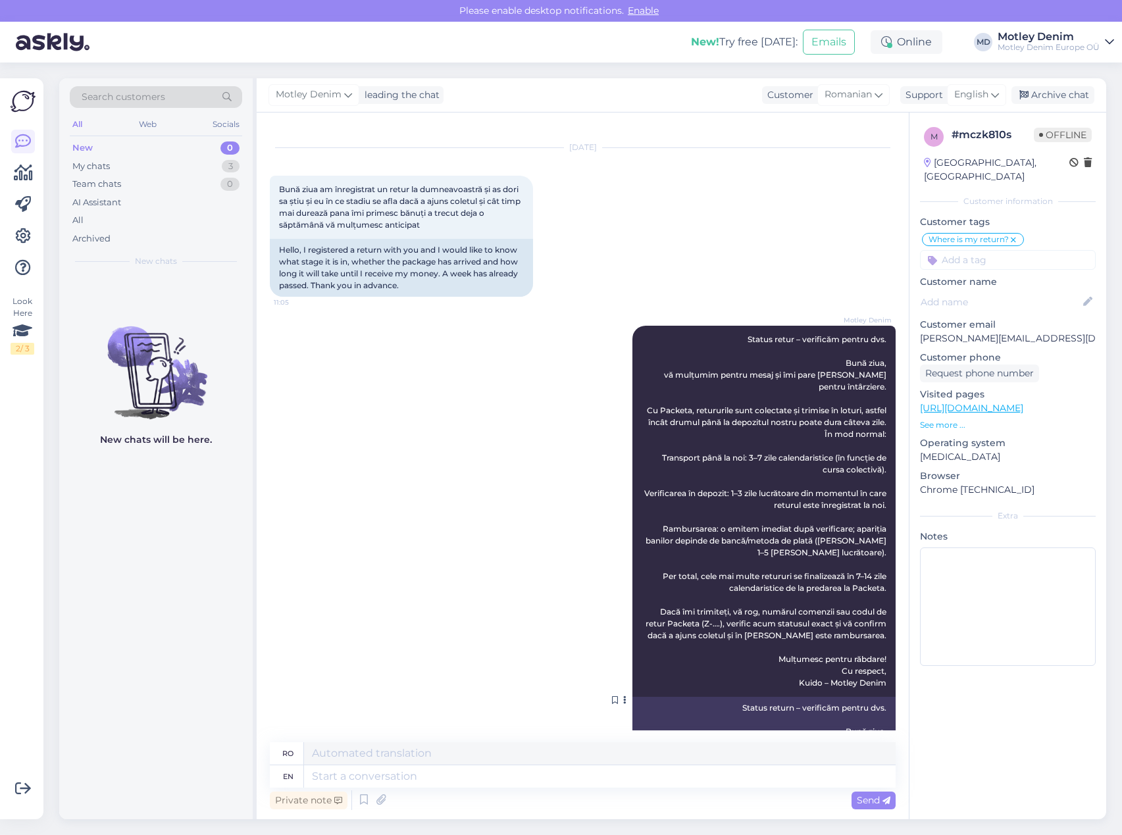
scroll to position [0, 0]
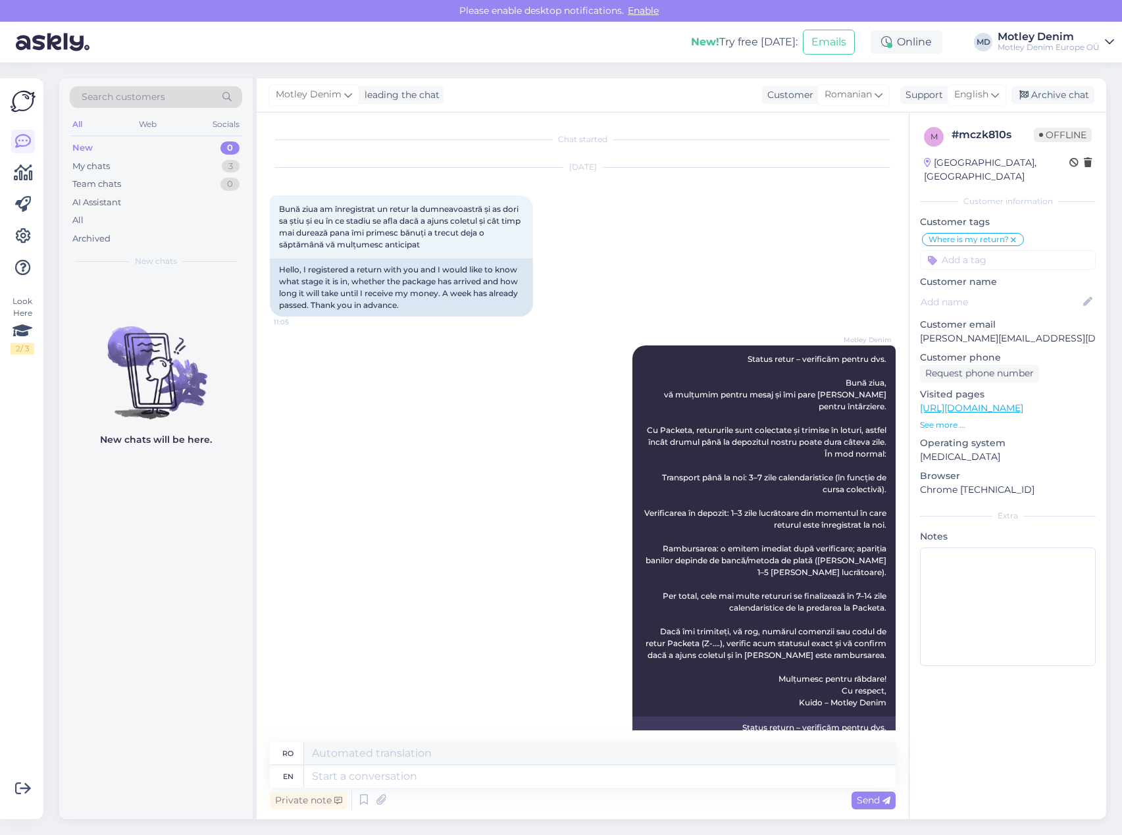
click at [934, 332] on p "[PERSON_NAME][EMAIL_ADDRESS][DOMAIN_NAME]" at bounding box center [1008, 339] width 176 height 14
drag, startPoint x: 934, startPoint y: 327, endPoint x: 1068, endPoint y: 321, distance: 133.7
click at [1056, 332] on p "[PERSON_NAME][EMAIL_ADDRESS][DOMAIN_NAME]" at bounding box center [1008, 339] width 176 height 14
copy p "[PERSON_NAME][EMAIL_ADDRESS][DOMAIN_NAME]"
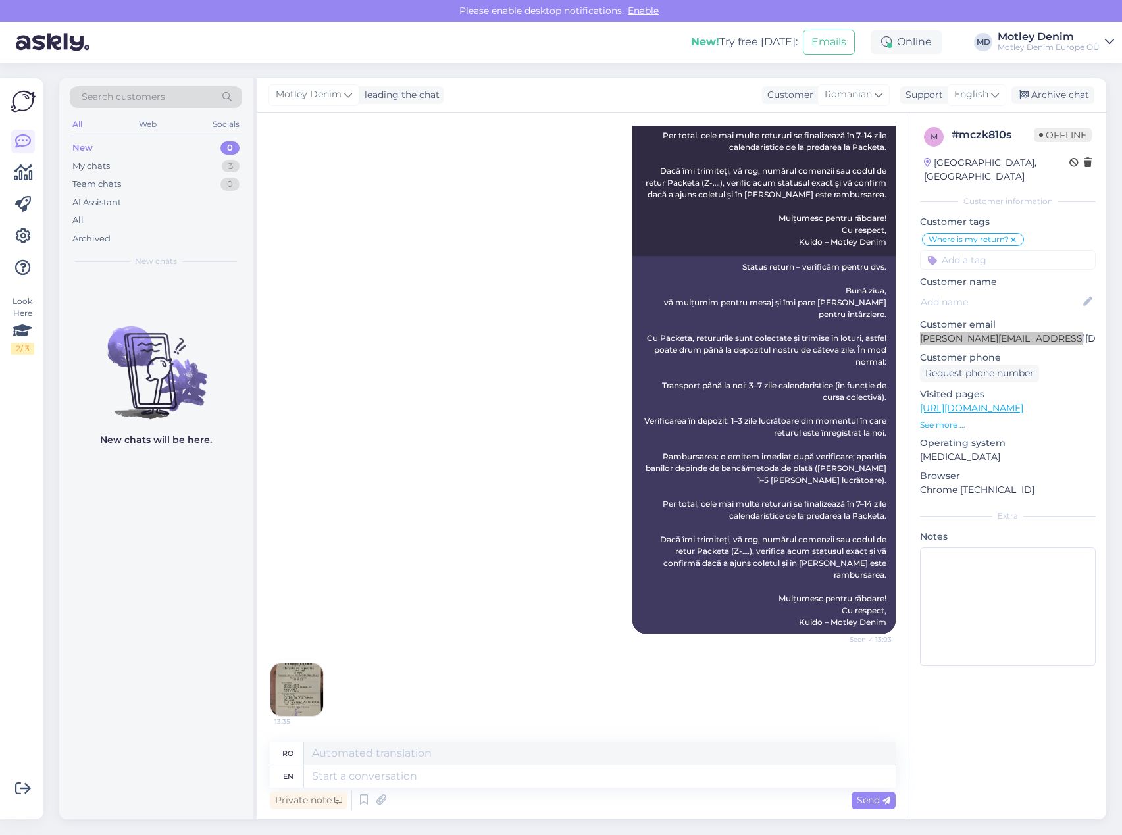
scroll to position [516, 0]
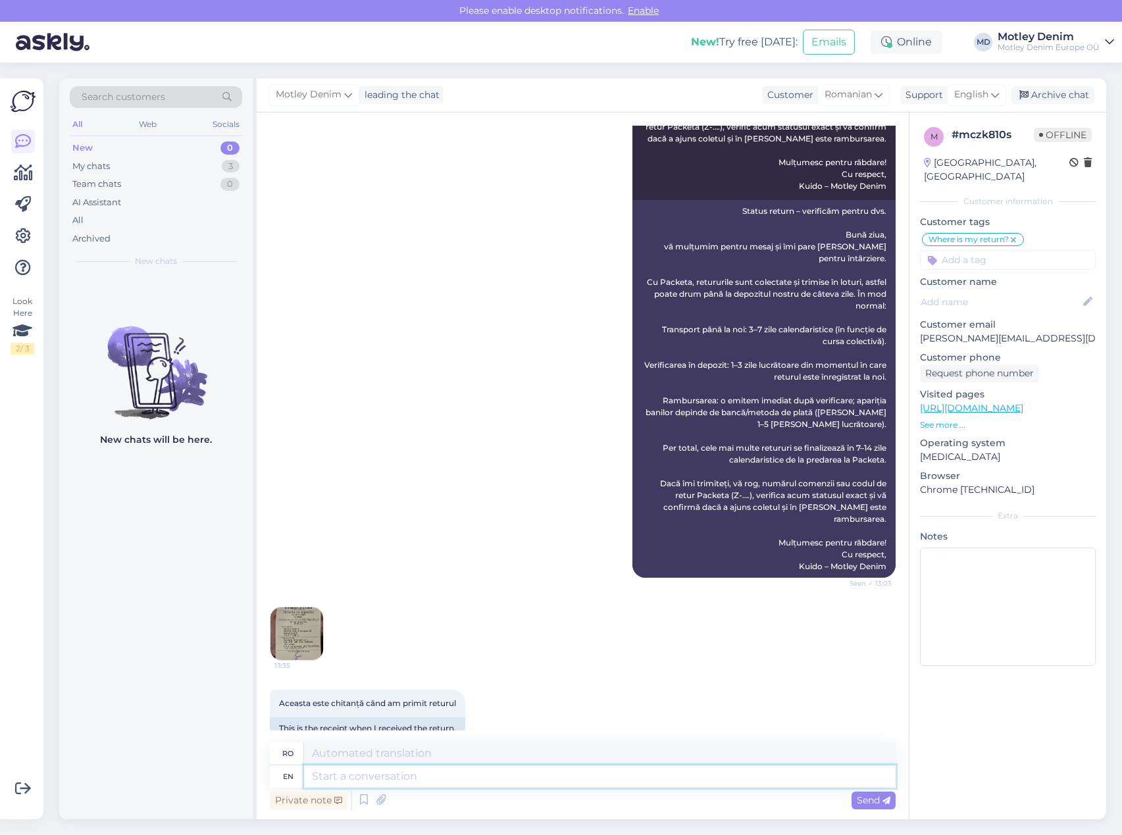
click at [474, 777] on textarea at bounding box center [599, 776] width 591 height 22
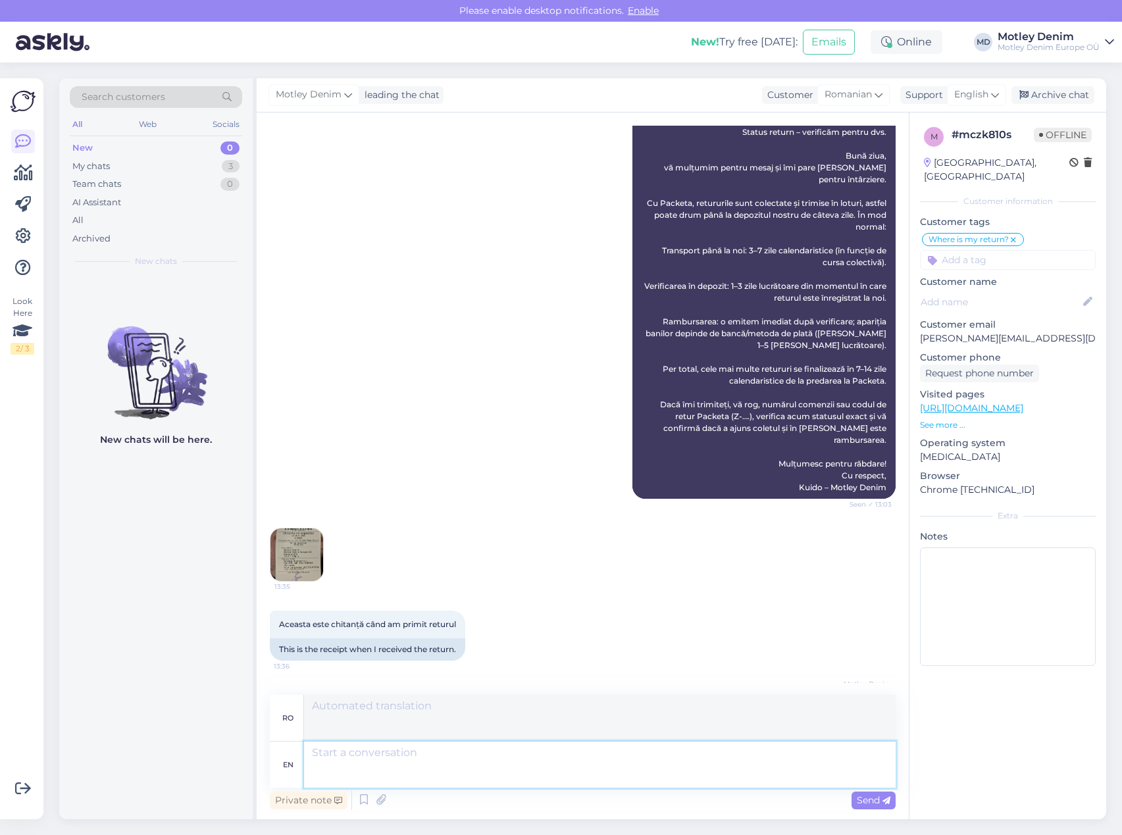
scroll to position [769, 0]
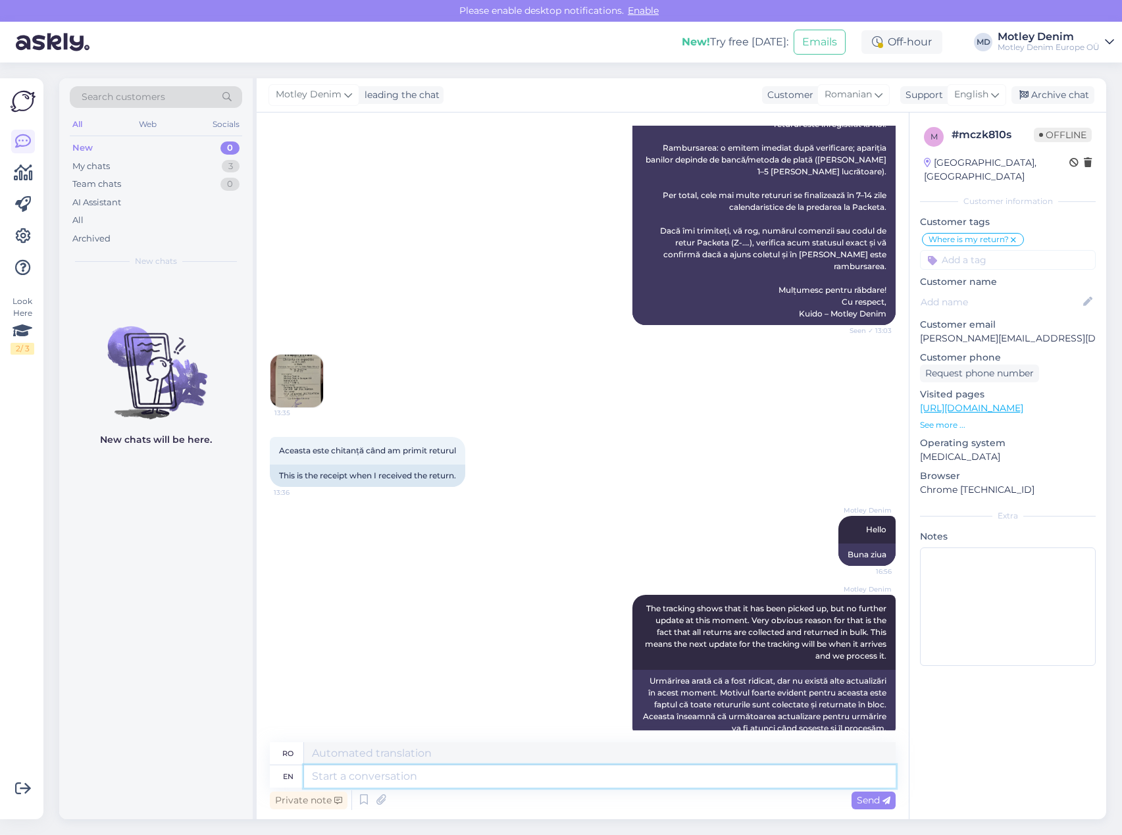
click at [686, 782] on textarea at bounding box center [599, 776] width 591 height 22
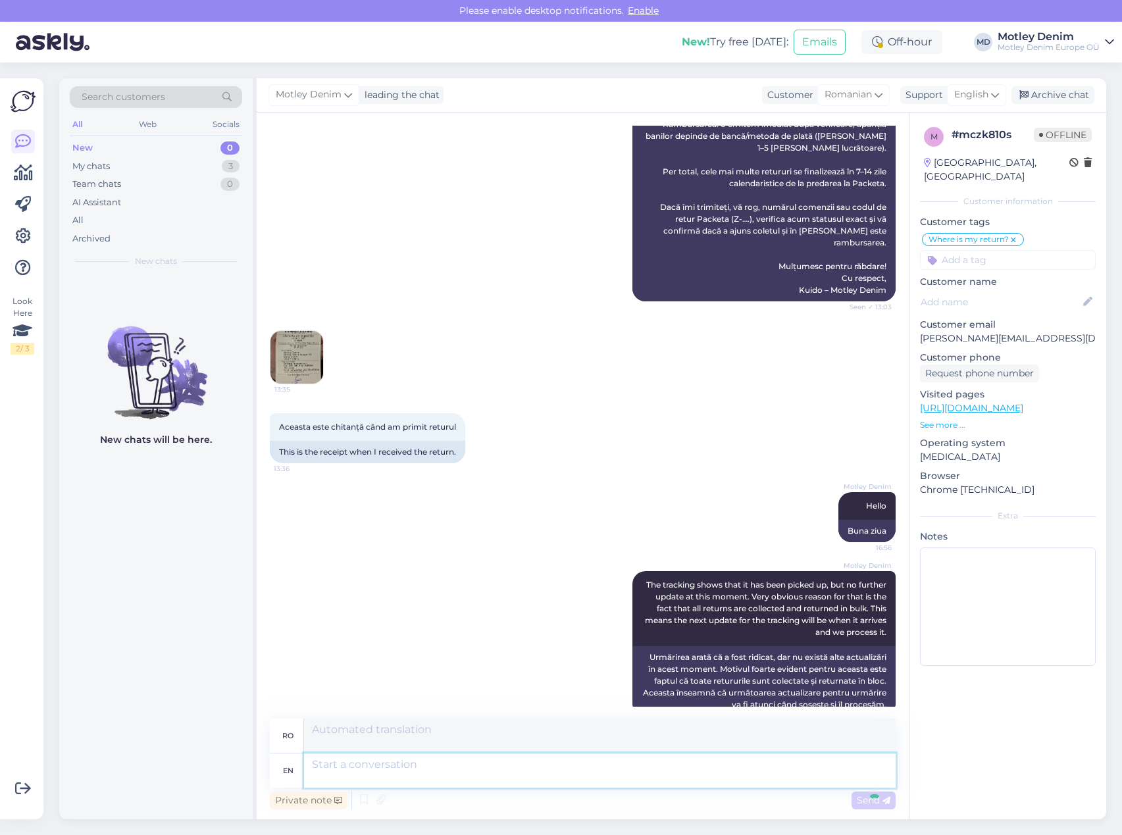
scroll to position [884, 0]
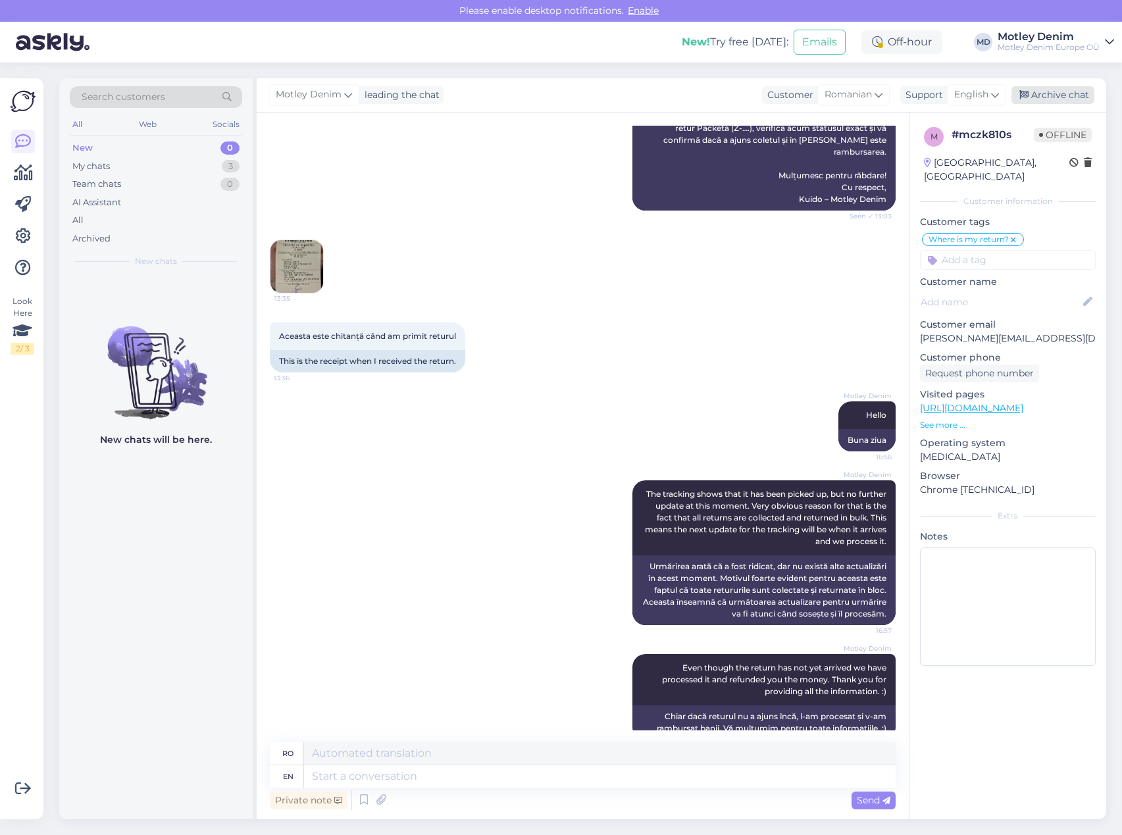
click at [1054, 102] on div "Archive chat" at bounding box center [1052, 95] width 83 height 18
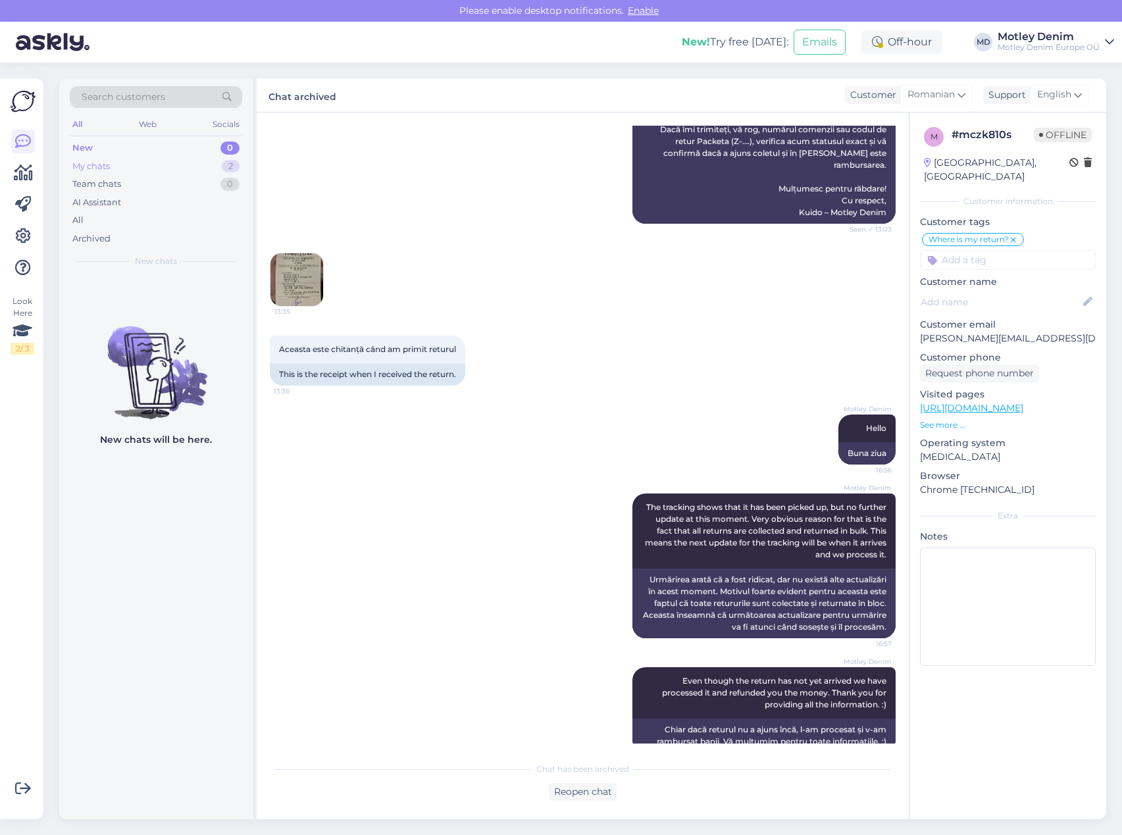
click at [166, 164] on div "My chats 2" at bounding box center [156, 166] width 172 height 18
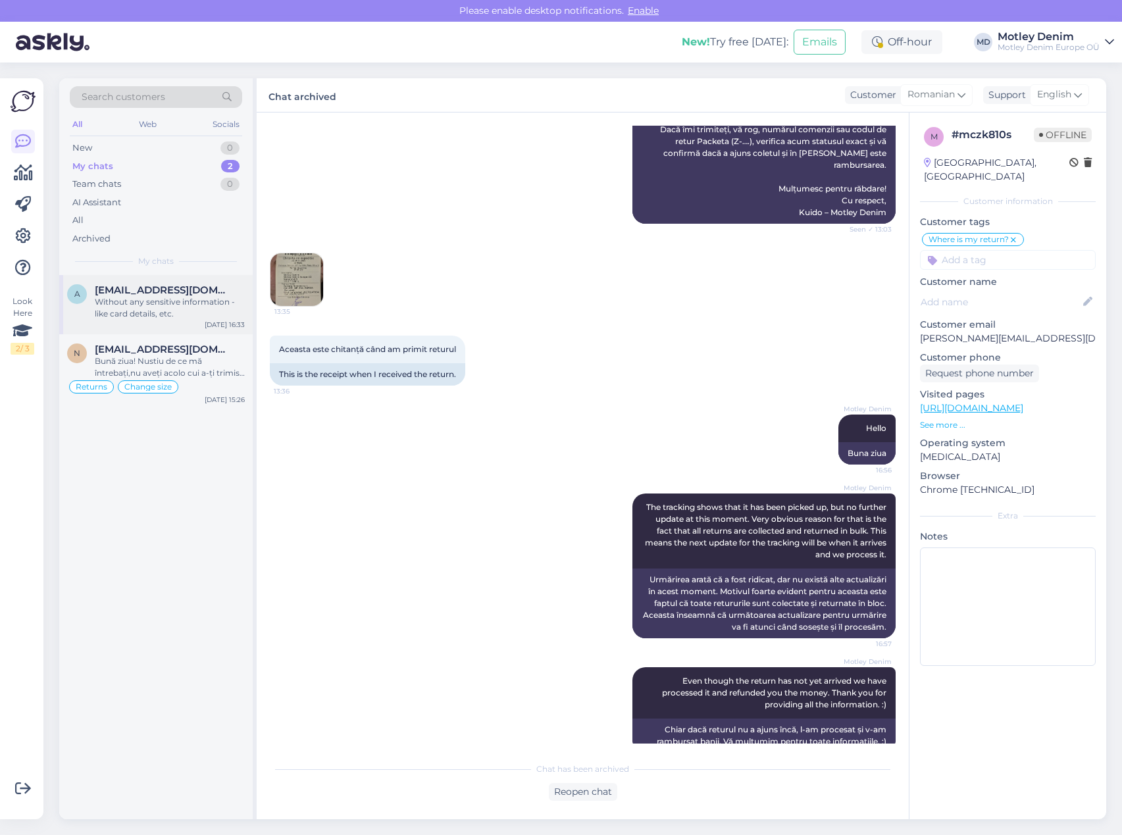
click at [151, 322] on div "a [EMAIL_ADDRESS][DOMAIN_NAME] Without any sensitive information - like card de…" at bounding box center [155, 304] width 193 height 59
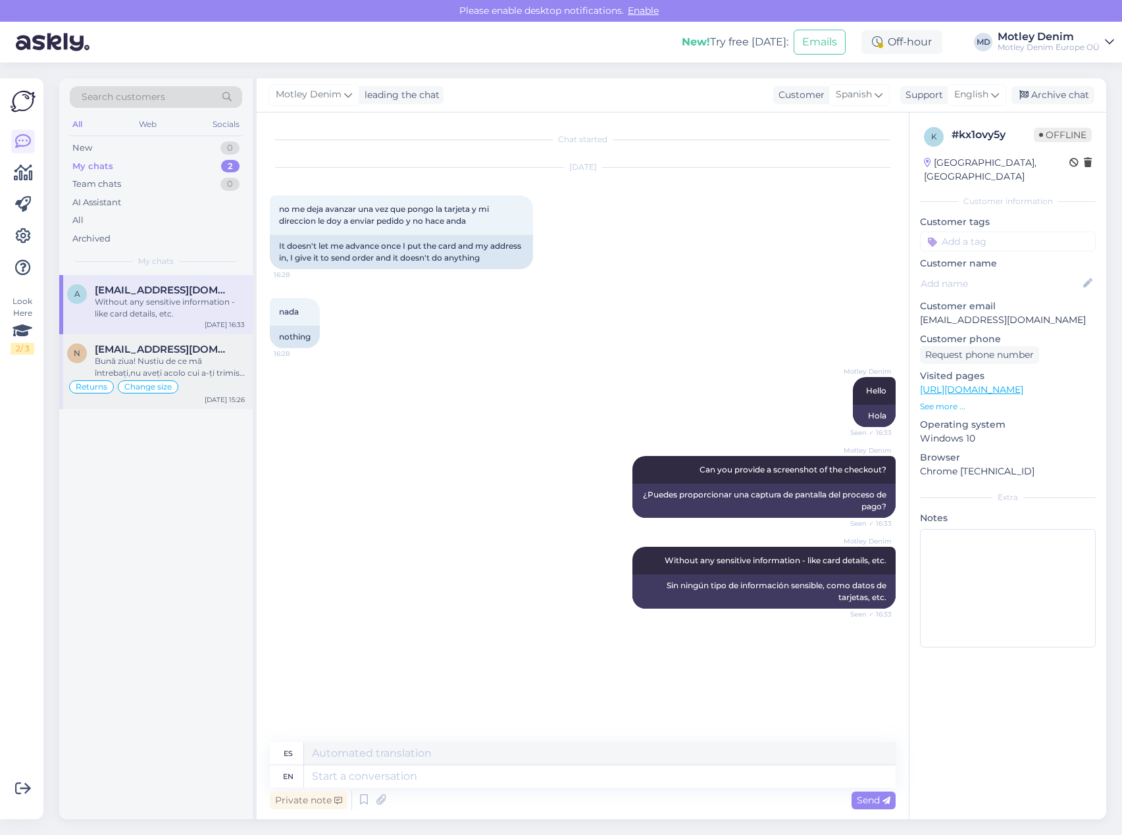
click at [150, 347] on span "[EMAIL_ADDRESS][DOMAIN_NAME]" at bounding box center [163, 349] width 137 height 12
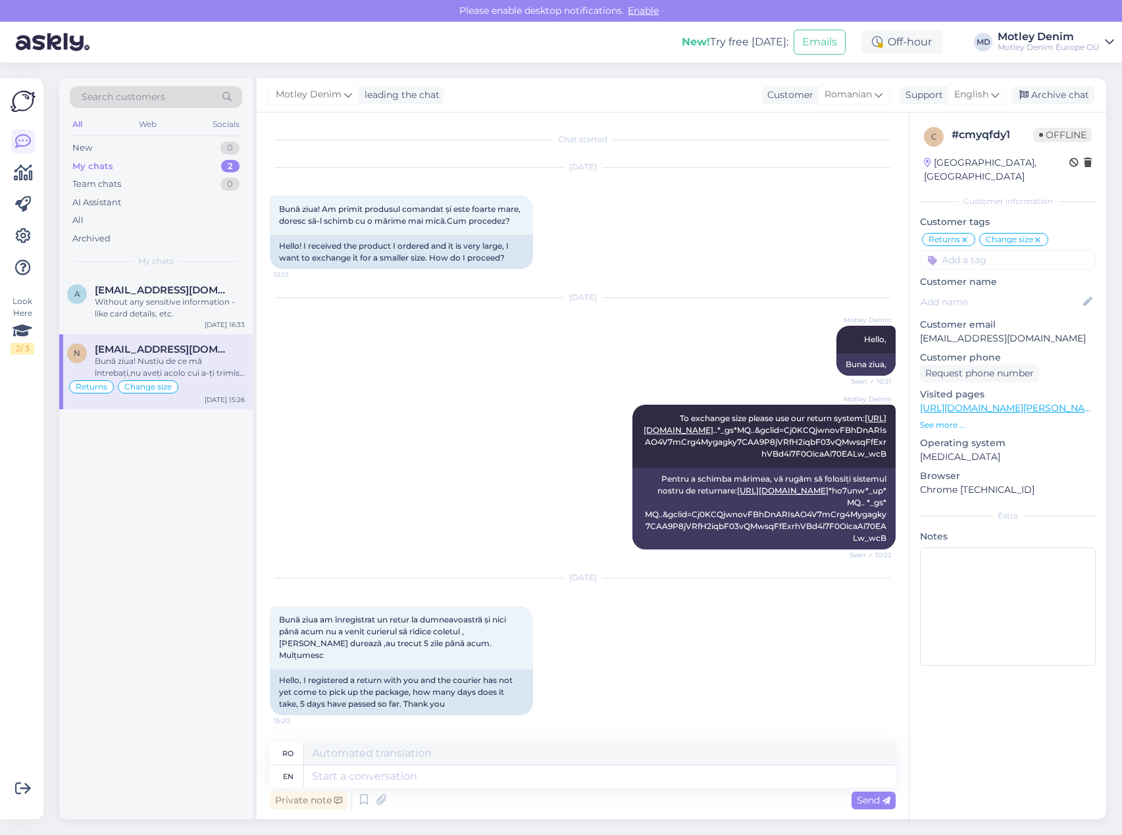
scroll to position [6390, 0]
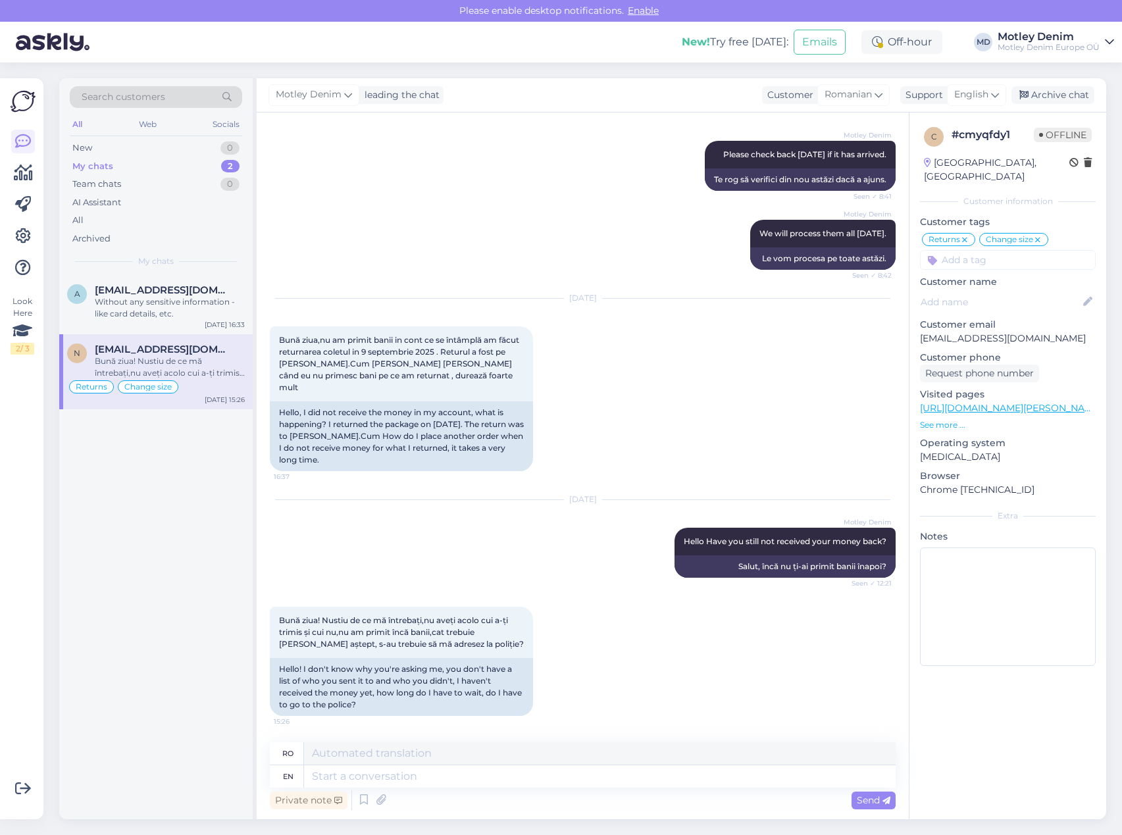
click at [934, 332] on p "[EMAIL_ADDRESS][DOMAIN_NAME]" at bounding box center [1008, 339] width 176 height 14
drag, startPoint x: 934, startPoint y: 329, endPoint x: 1043, endPoint y: 322, distance: 108.8
click at [1043, 332] on p "[EMAIL_ADDRESS][DOMAIN_NAME]" at bounding box center [1008, 339] width 176 height 14
copy p "[EMAIL_ADDRESS][DOMAIN_NAME]"
click at [449, 782] on textarea at bounding box center [599, 776] width 591 height 22
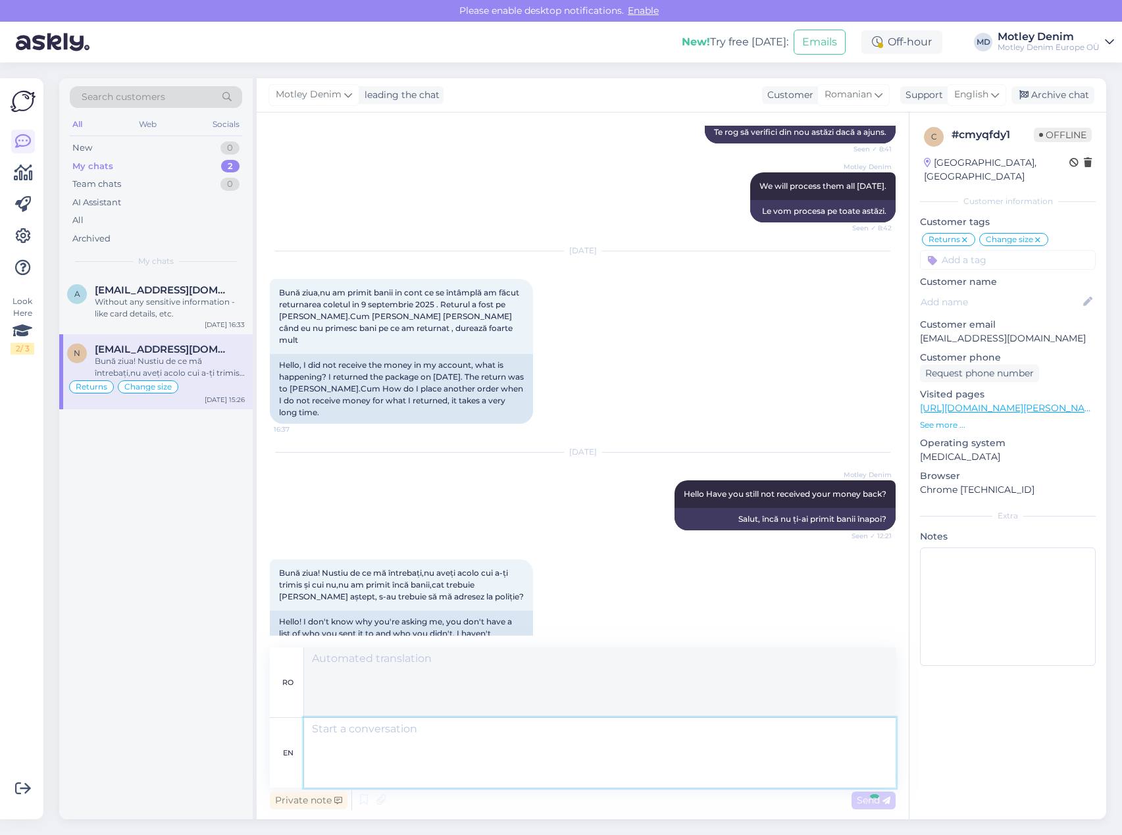
scroll to position [6611, 0]
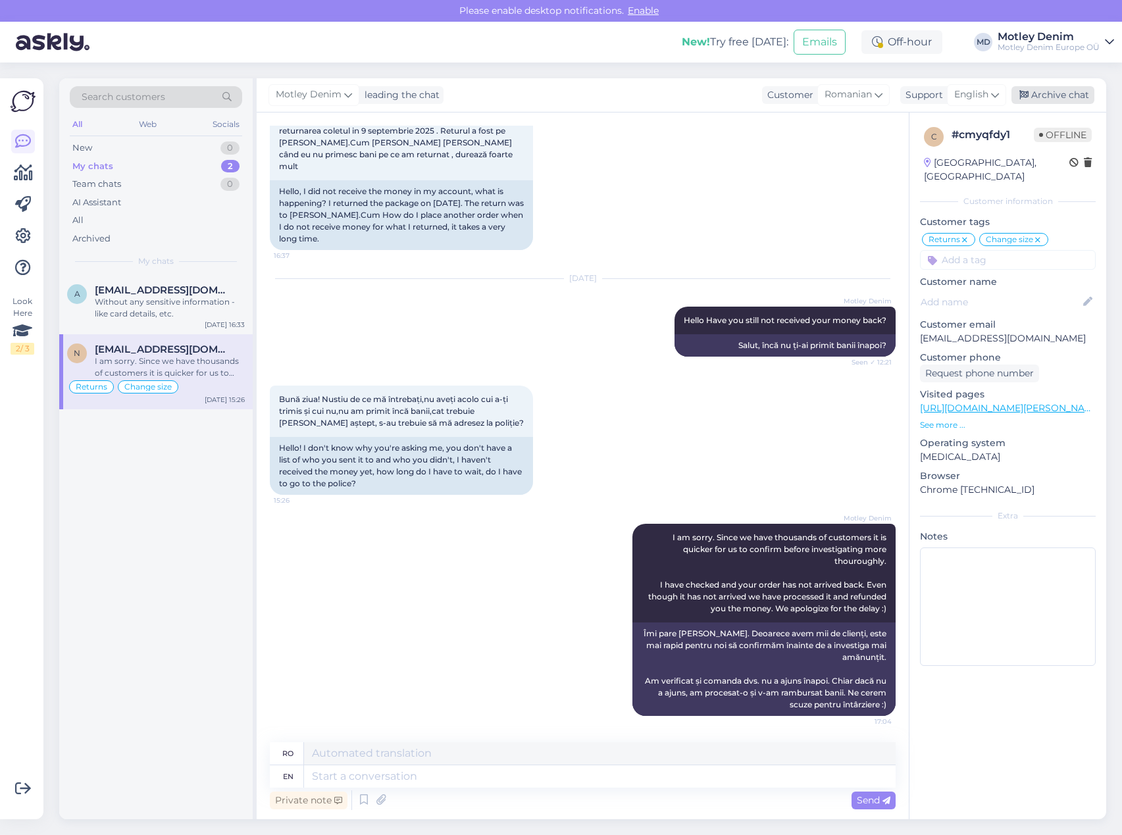
click at [1055, 92] on div "Archive chat" at bounding box center [1052, 95] width 83 height 18
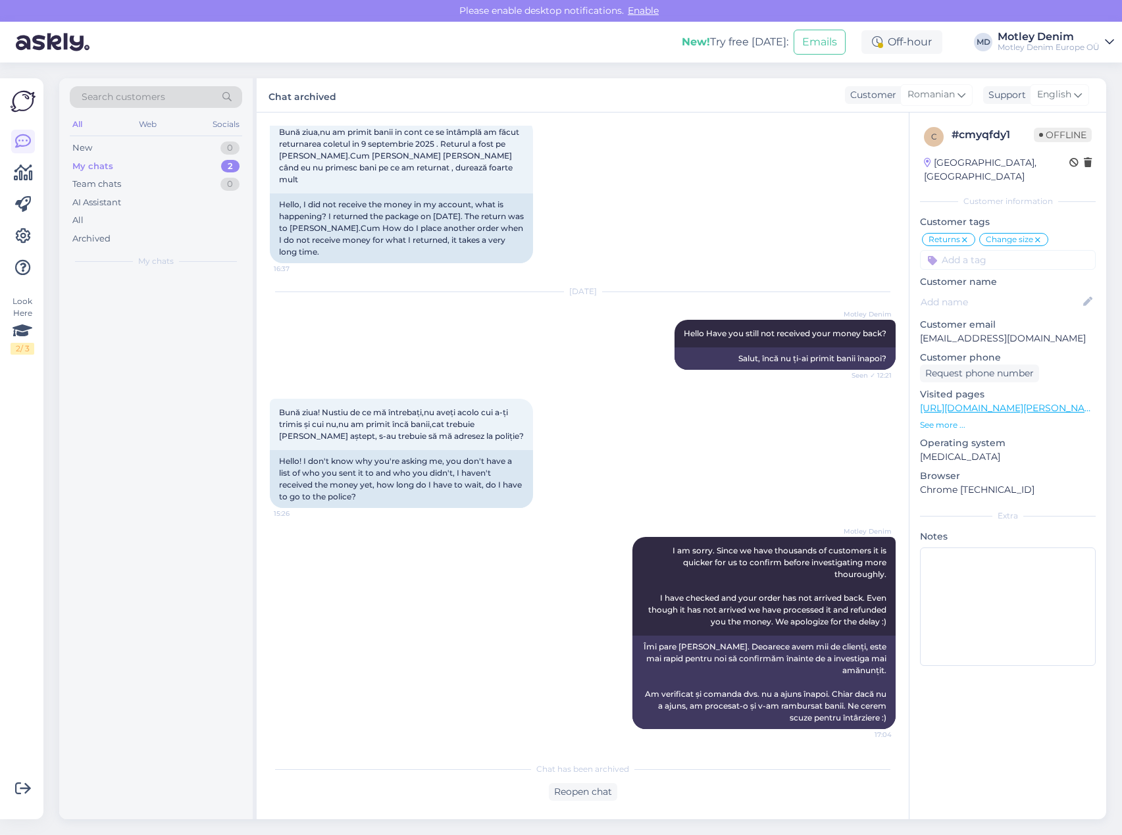
scroll to position [6598, 0]
click at [232, 291] on div "[EMAIL_ADDRESS][DOMAIN_NAME]" at bounding box center [170, 290] width 150 height 12
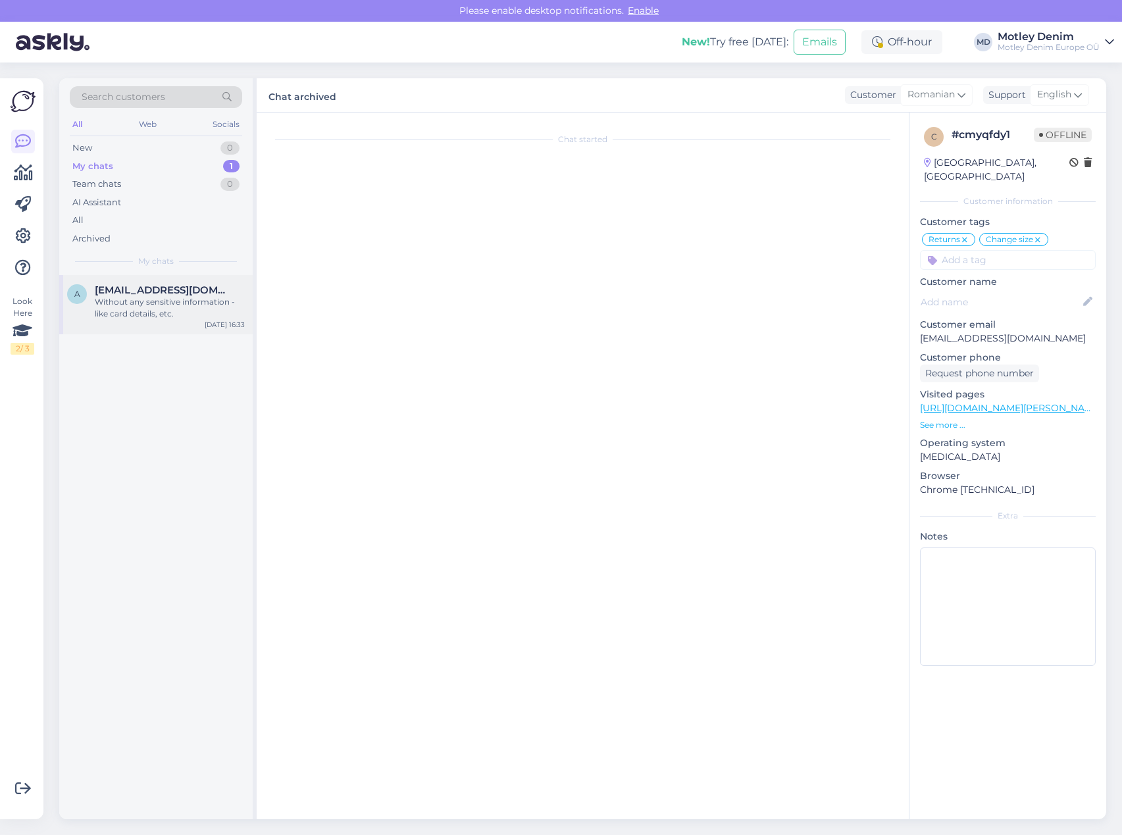
scroll to position [0, 0]
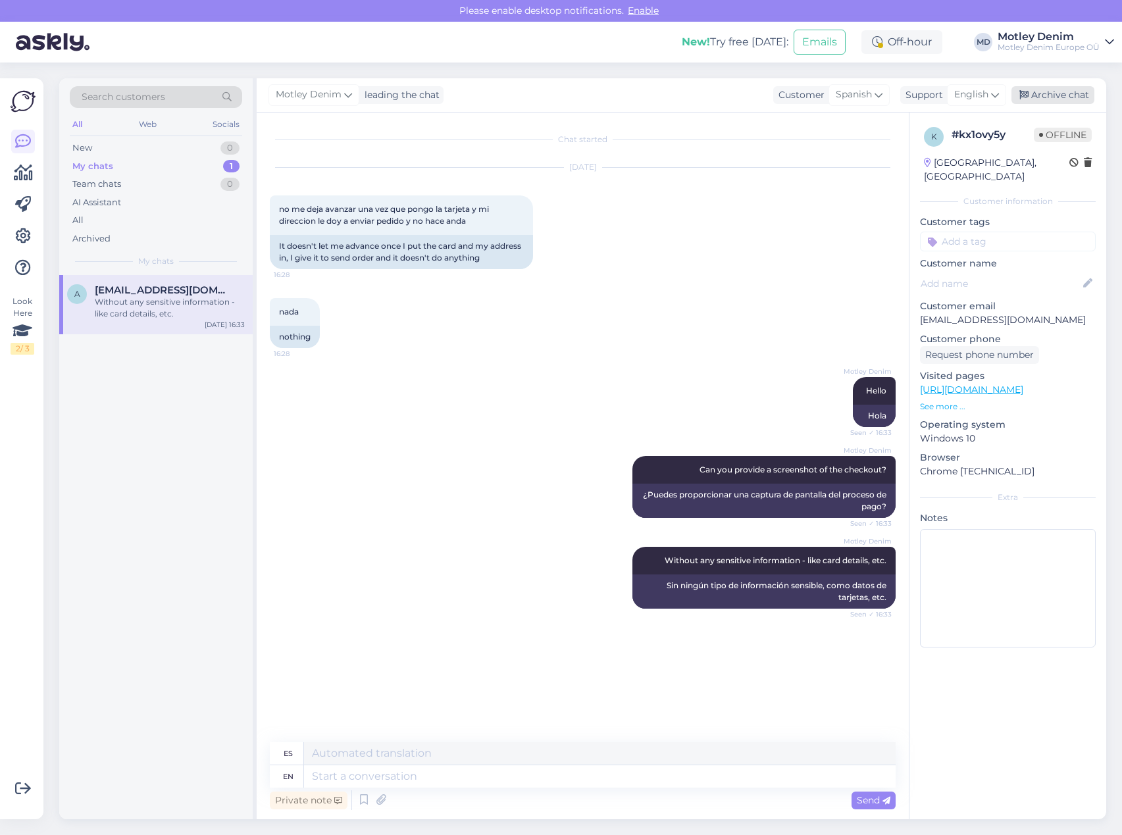
click at [1052, 92] on div "Archive chat" at bounding box center [1052, 95] width 83 height 18
